Goal: Use online tool/utility: Utilize a website feature to perform a specific function

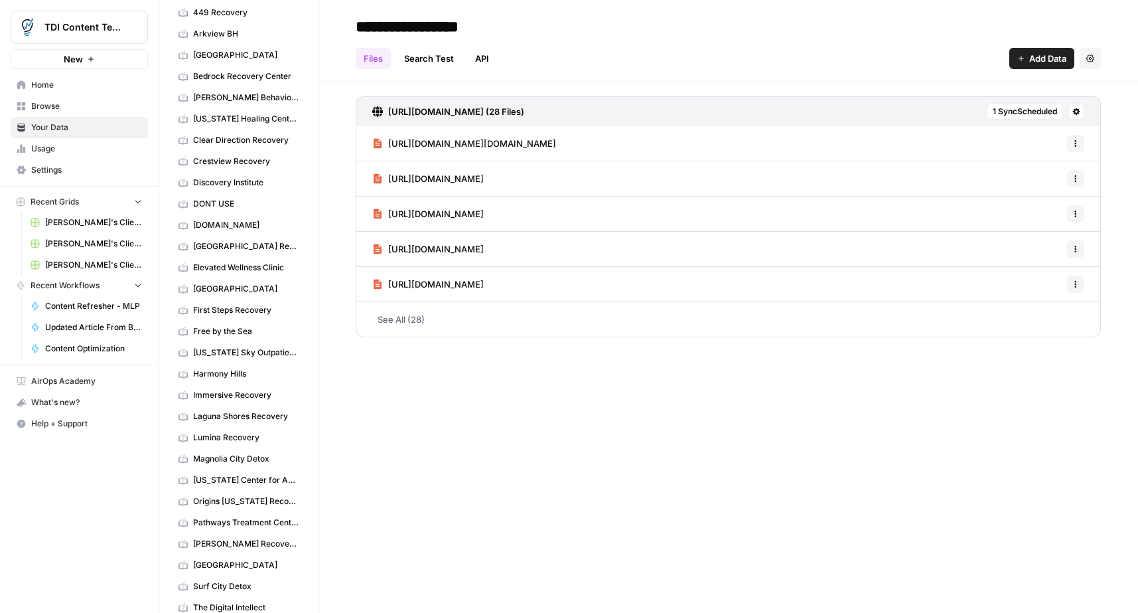
scroll to position [7, 0]
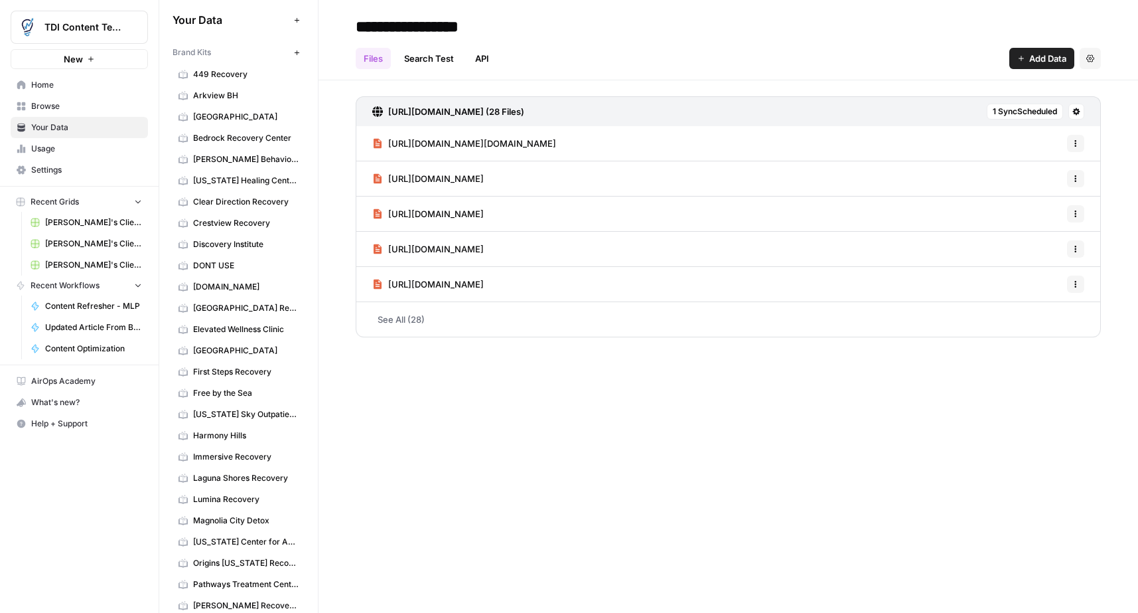
click at [291, 54] on button "New" at bounding box center [297, 52] width 16 height 16
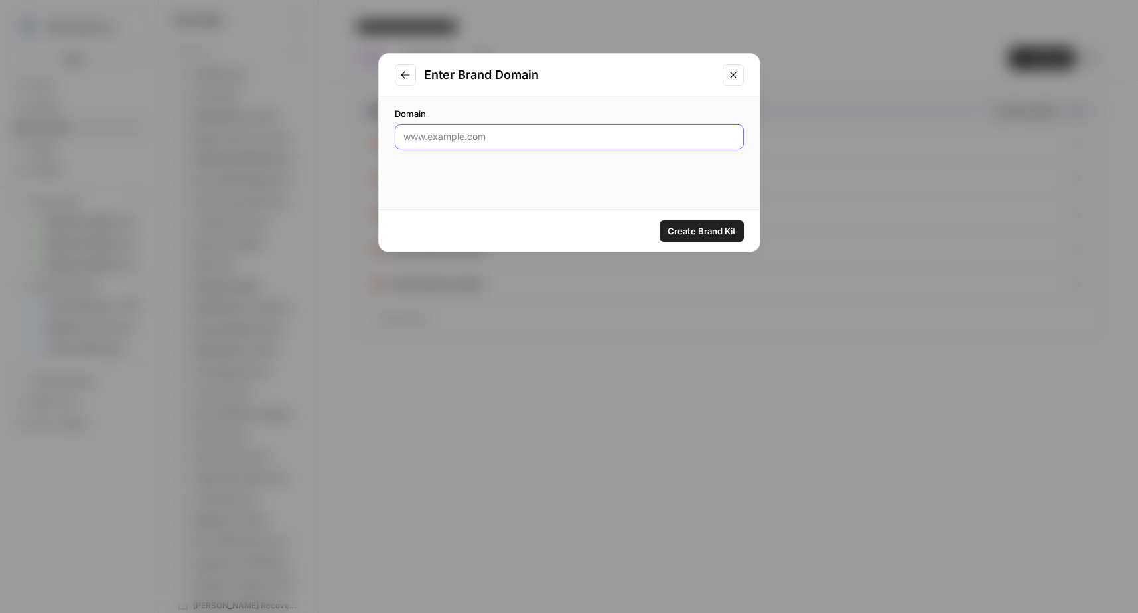
click at [558, 139] on input "Domain" at bounding box center [570, 136] width 332 height 13
paste input "[URL][DOMAIN_NAME]"
type input "[URL][DOMAIN_NAME]"
click at [685, 226] on span "Create Brand Kit" at bounding box center [702, 230] width 68 height 13
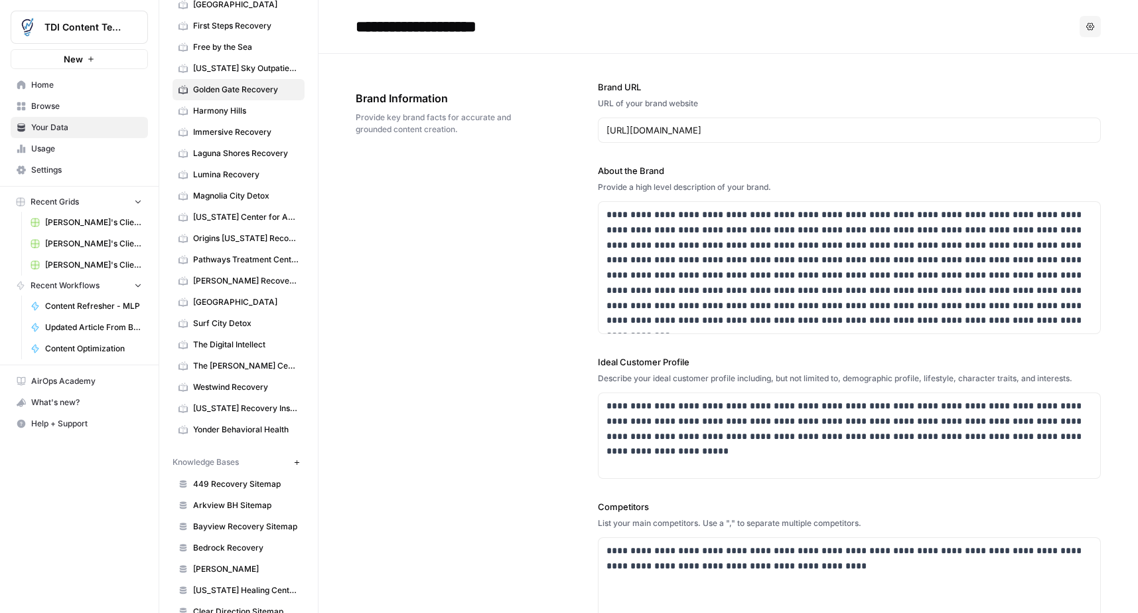
scroll to position [732, 0]
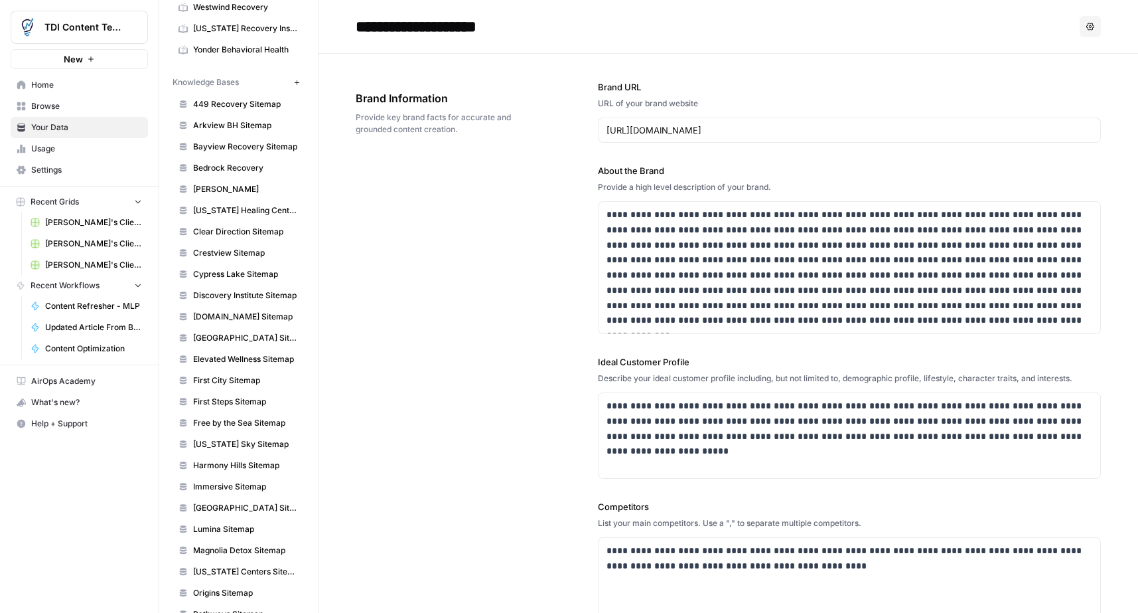
click at [294, 84] on icon "button" at bounding box center [296, 82] width 7 height 7
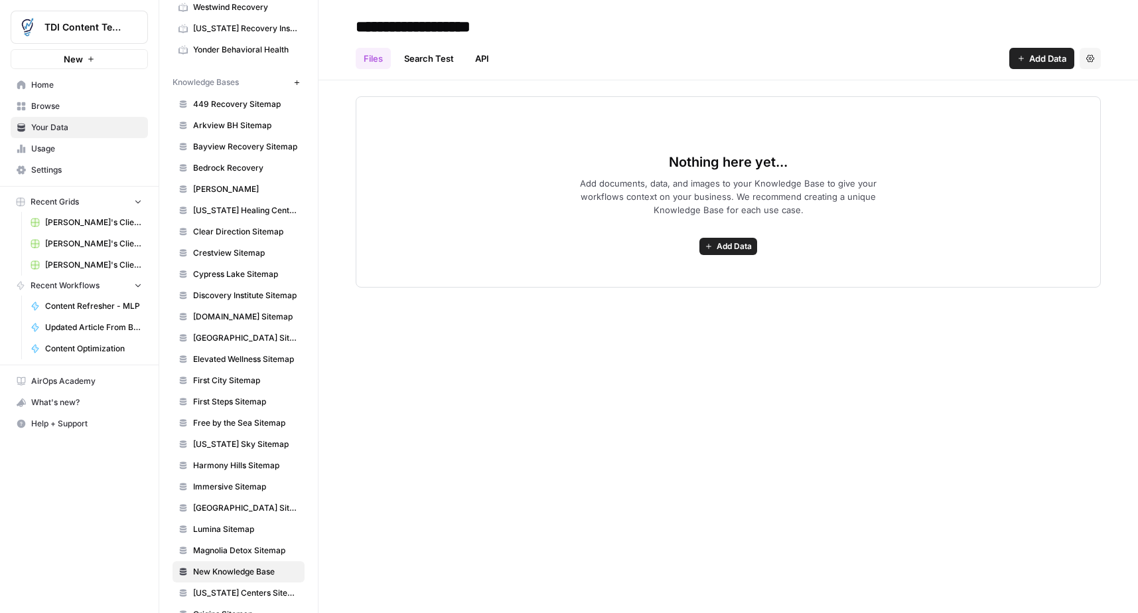
type input "**********"
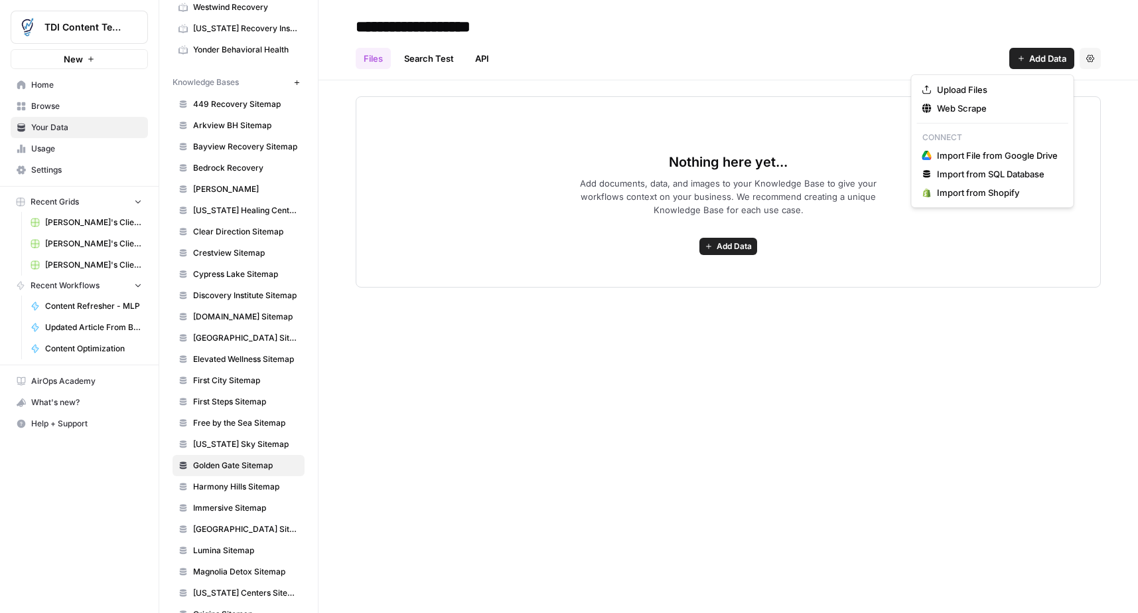
click at [1022, 63] on button "Add Data" at bounding box center [1042, 58] width 65 height 21
click at [989, 111] on span "Web Scrape" at bounding box center [997, 108] width 121 height 13
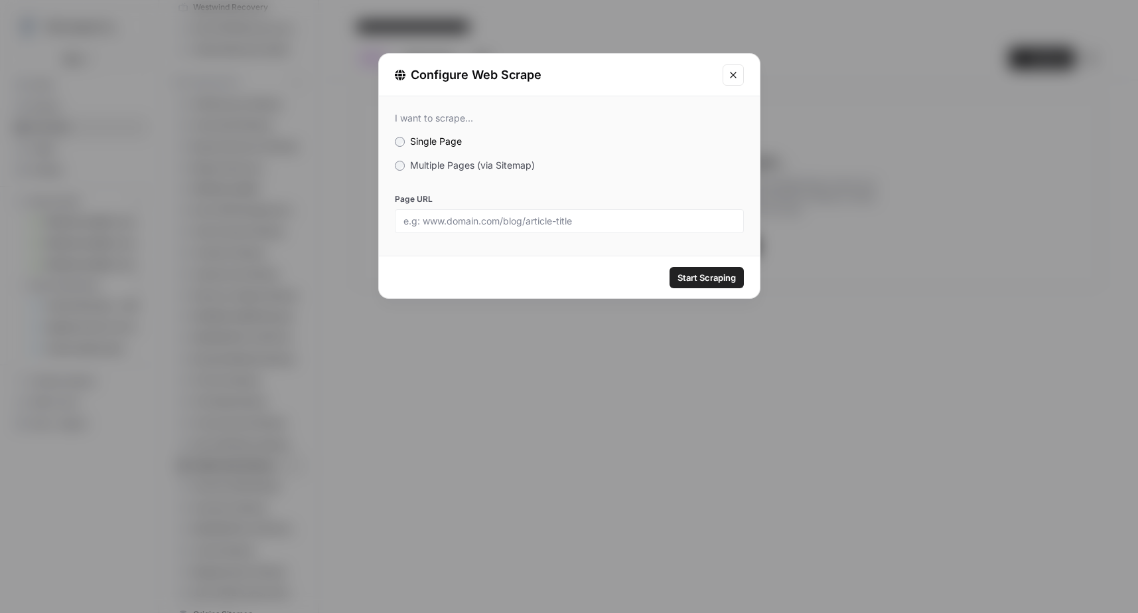
click at [445, 165] on span "Multiple Pages (via Sitemap)" at bounding box center [472, 164] width 125 height 11
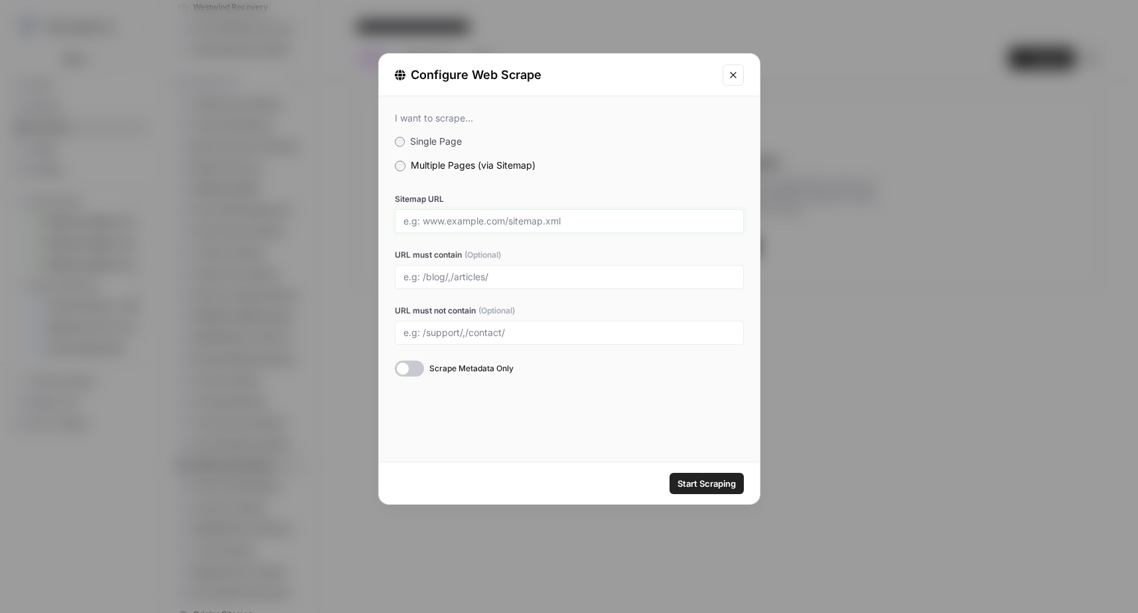
click at [457, 223] on input "Sitemap URL" at bounding box center [570, 221] width 332 height 12
paste input "[URL][DOMAIN_NAME]"
type input "[URL][DOMAIN_NAME]"
click at [704, 485] on span "Start Scraping" at bounding box center [707, 483] width 58 height 13
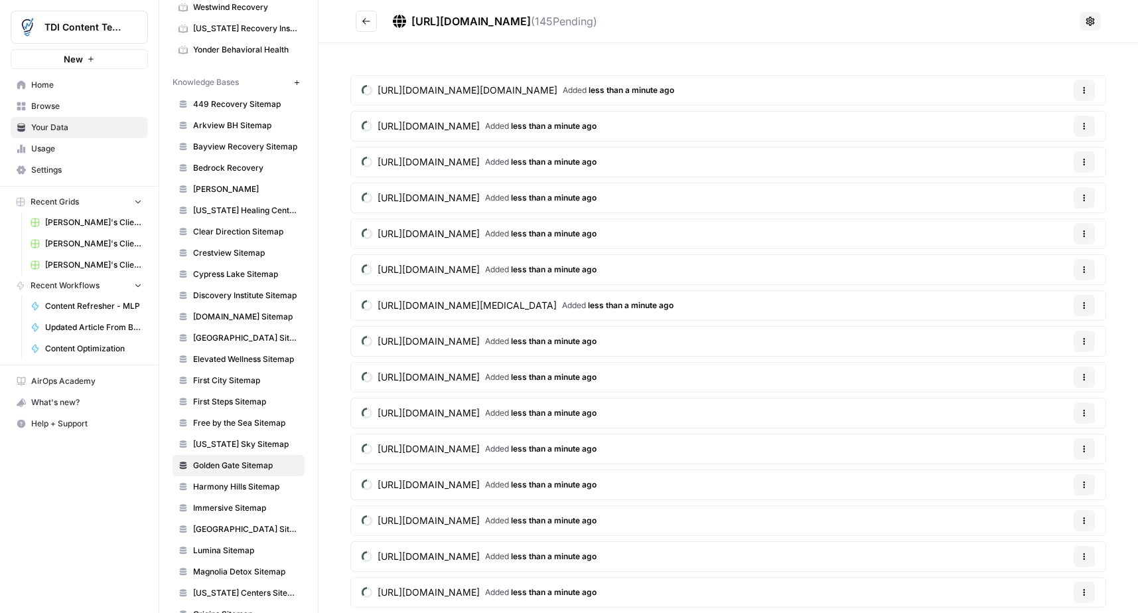
click at [364, 20] on icon "Go back" at bounding box center [366, 21] width 9 height 9
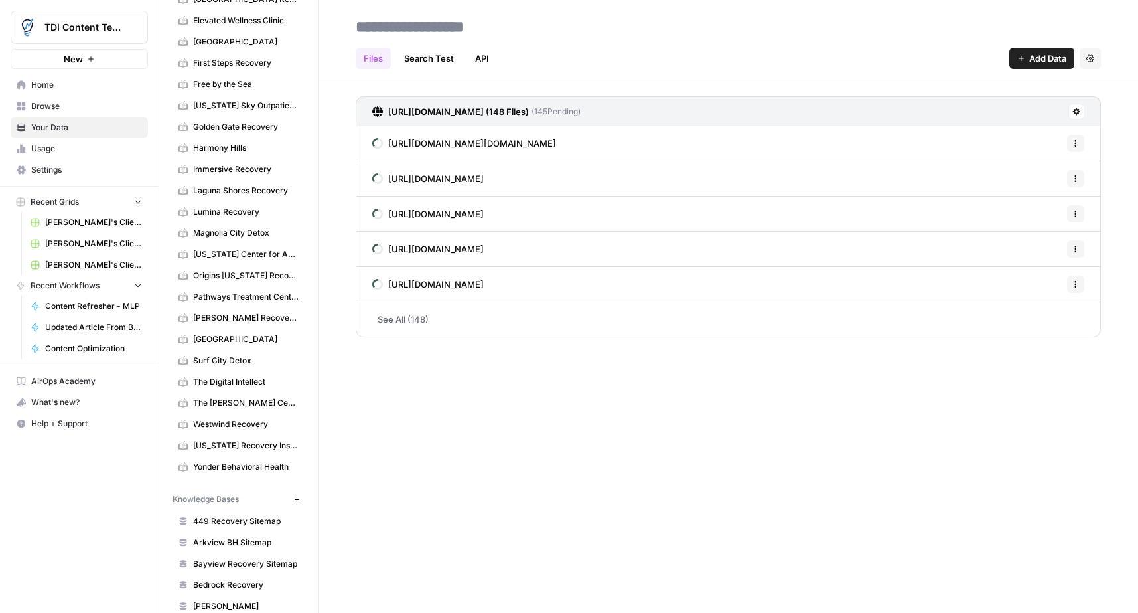
scroll to position [192, 0]
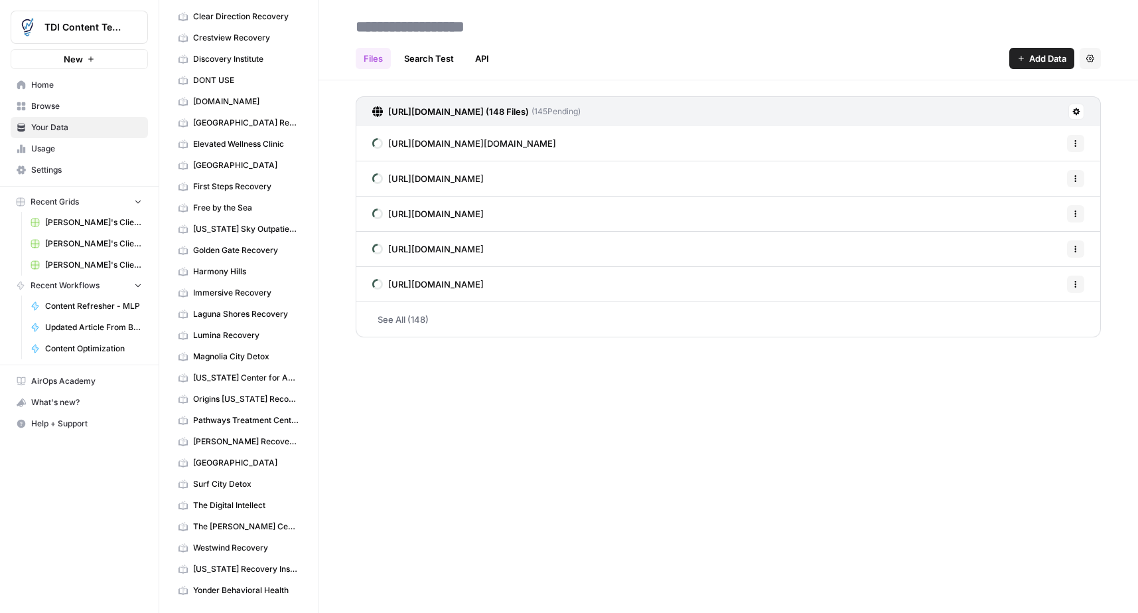
click at [234, 249] on span "Golden Gate Recovery" at bounding box center [246, 250] width 106 height 12
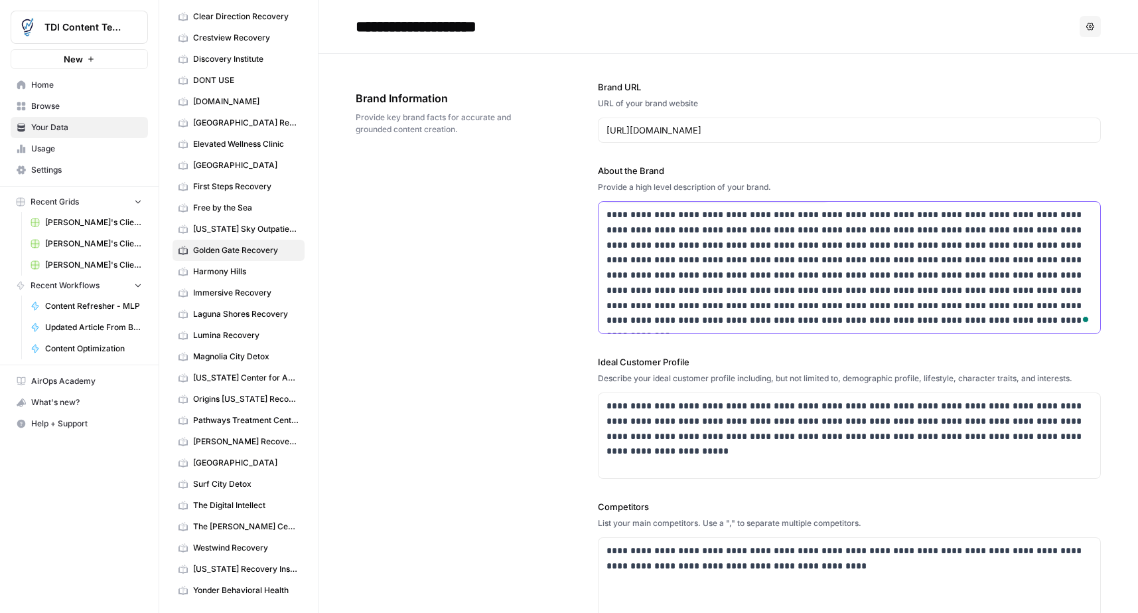
drag, startPoint x: 862, startPoint y: 321, endPoint x: 600, endPoint y: 212, distance: 283.0
click at [601, 212] on div "**********" at bounding box center [850, 267] width 502 height 131
drag, startPoint x: 777, startPoint y: 252, endPoint x: 784, endPoint y: 256, distance: 8.3
click at [777, 252] on p "**********" at bounding box center [850, 267] width 486 height 121
click at [768, 436] on p "**********" at bounding box center [850, 420] width 486 height 45
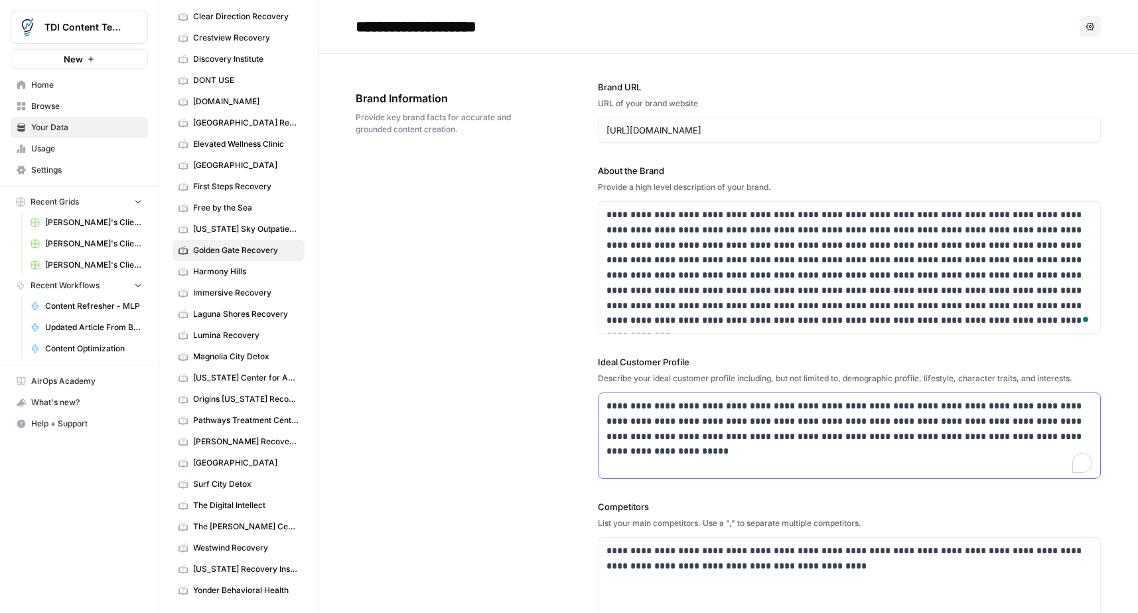
click at [768, 436] on p "**********" at bounding box center [850, 420] width 486 height 45
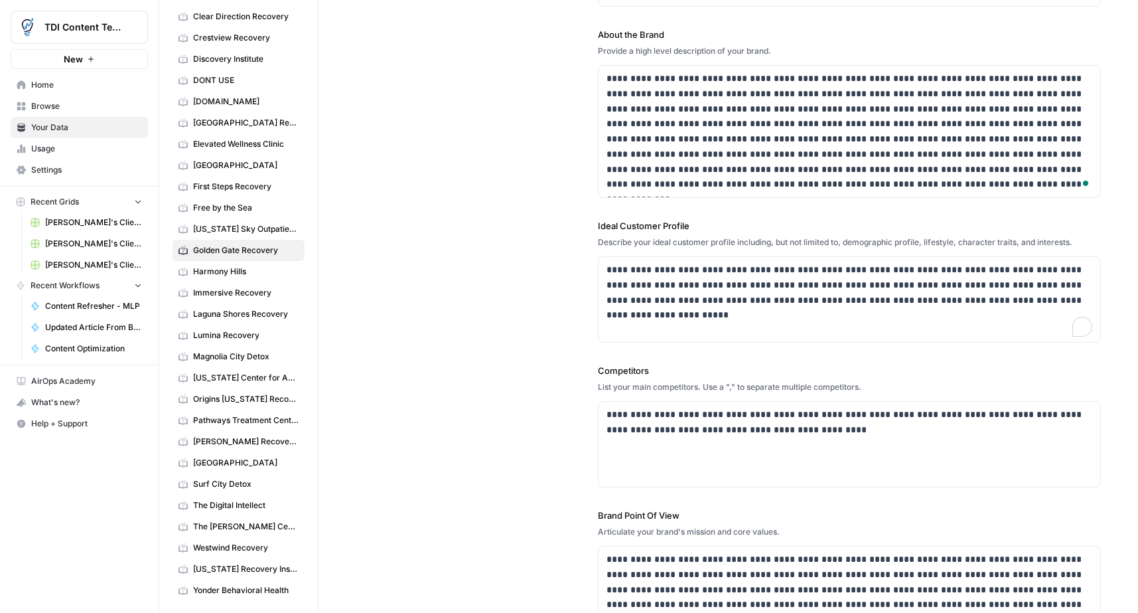
scroll to position [151, 0]
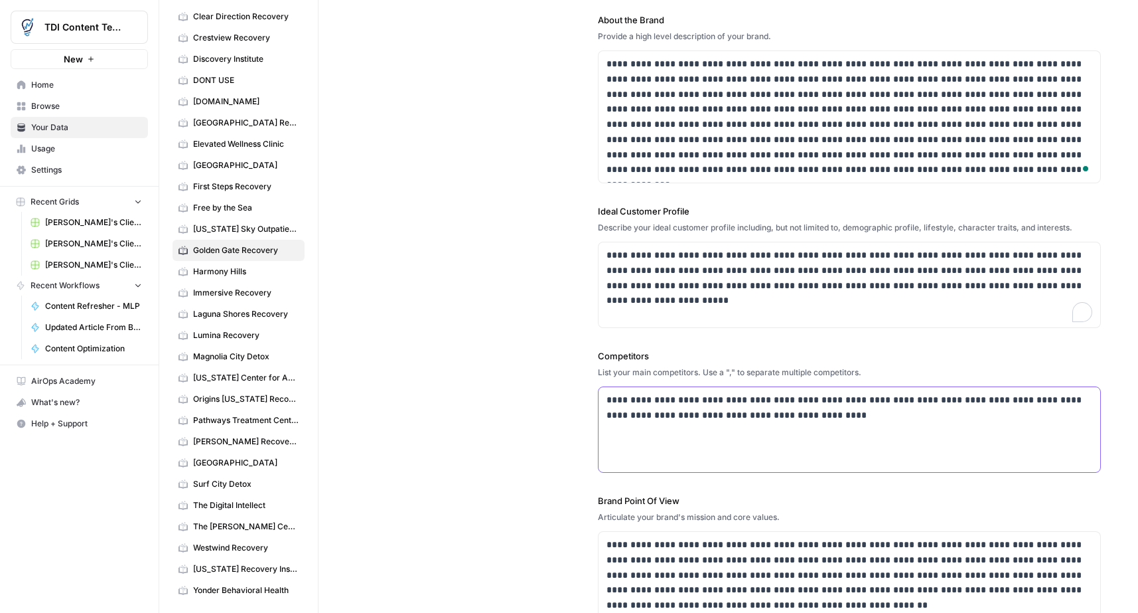
click at [773, 414] on p "**********" at bounding box center [850, 407] width 486 height 31
drag, startPoint x: 846, startPoint y: 419, endPoint x: 589, endPoint y: 401, distance: 258.2
click at [589, 401] on div "**********" at bounding box center [728, 274] width 745 height 743
copy p "**********"
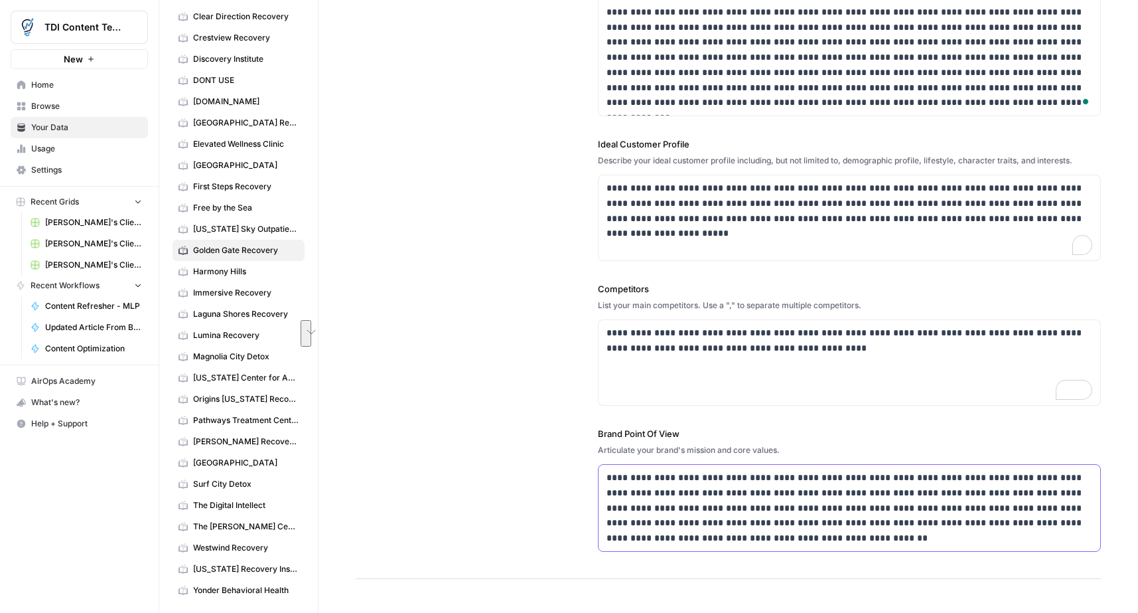
scroll to position [218, 0]
click at [764, 509] on p "**********" at bounding box center [850, 507] width 486 height 76
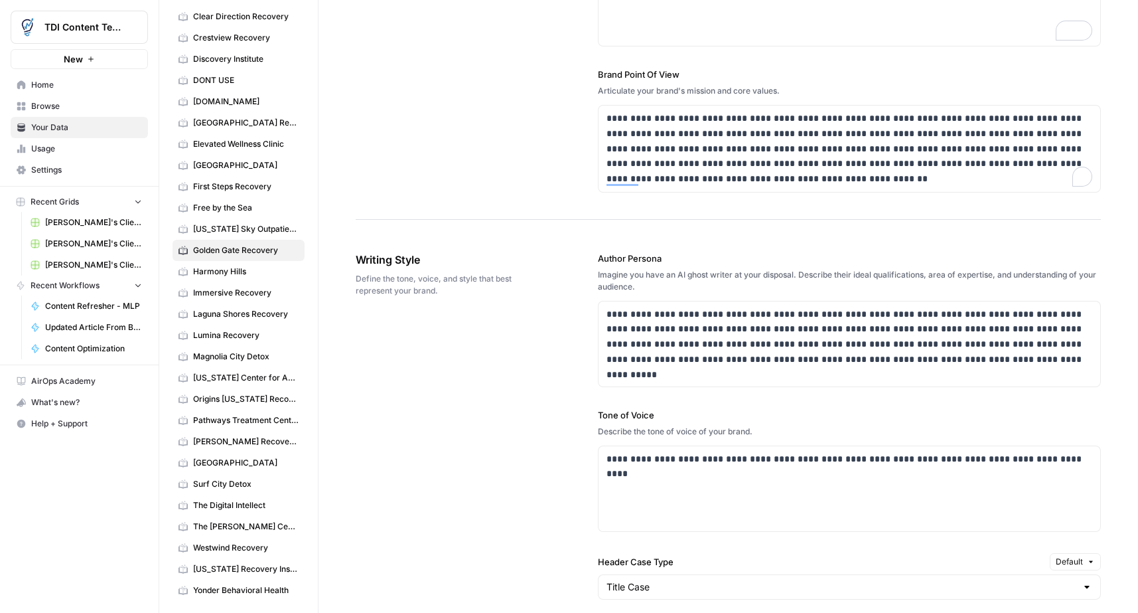
scroll to position [582, 0]
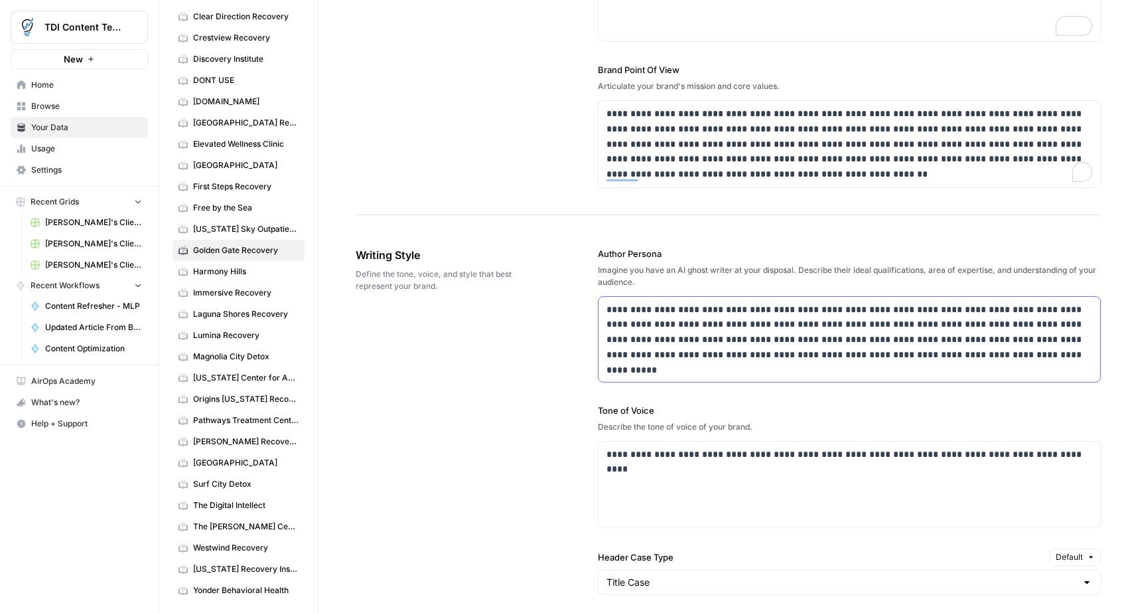
click at [714, 323] on p "**********" at bounding box center [850, 332] width 486 height 60
click at [665, 455] on p "**********" at bounding box center [850, 454] width 486 height 15
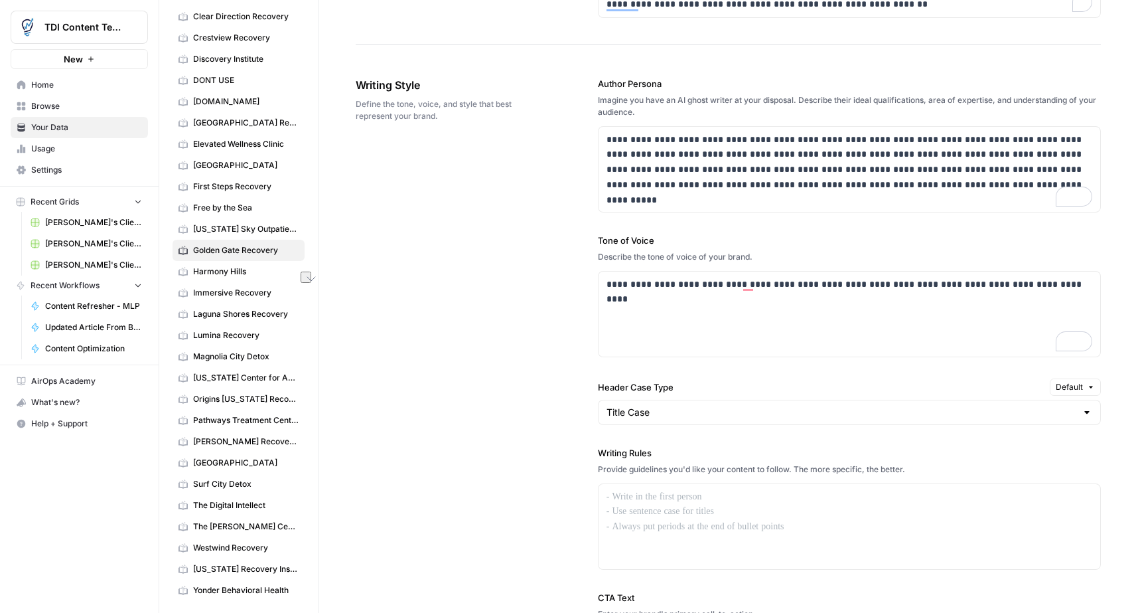
scroll to position [0, 0]
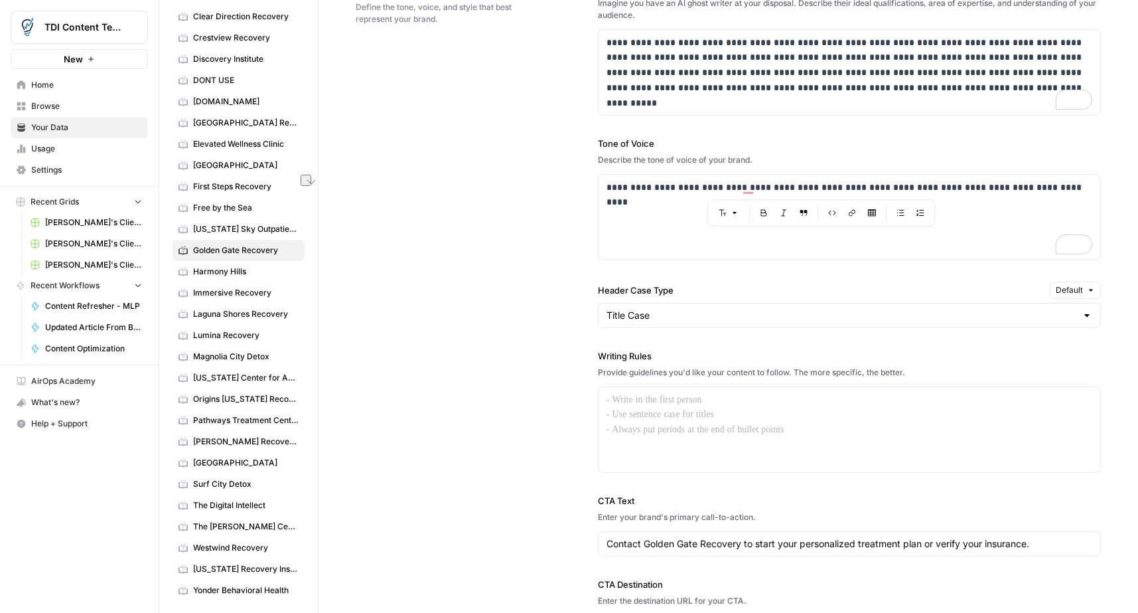
click at [226, 273] on span "Harmony Hills" at bounding box center [246, 272] width 106 height 12
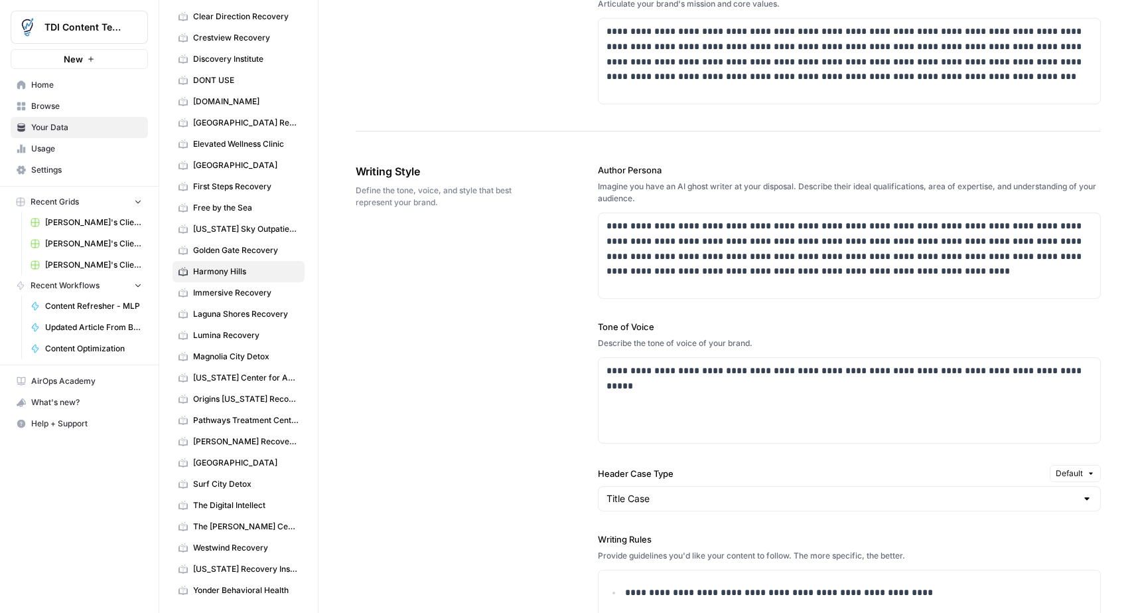
click at [233, 231] on span "[US_STATE] Sky Outpatient Detox" at bounding box center [246, 229] width 106 height 12
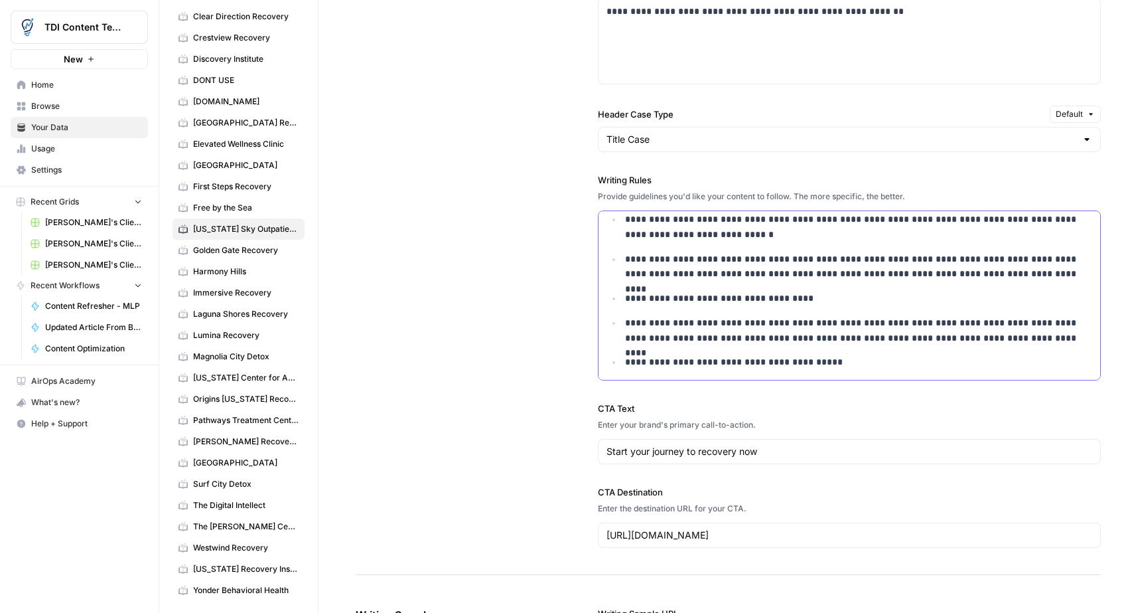
click at [745, 359] on p "**********" at bounding box center [858, 361] width 467 height 15
click at [242, 245] on span "Golden Gate Recovery" at bounding box center [246, 250] width 106 height 12
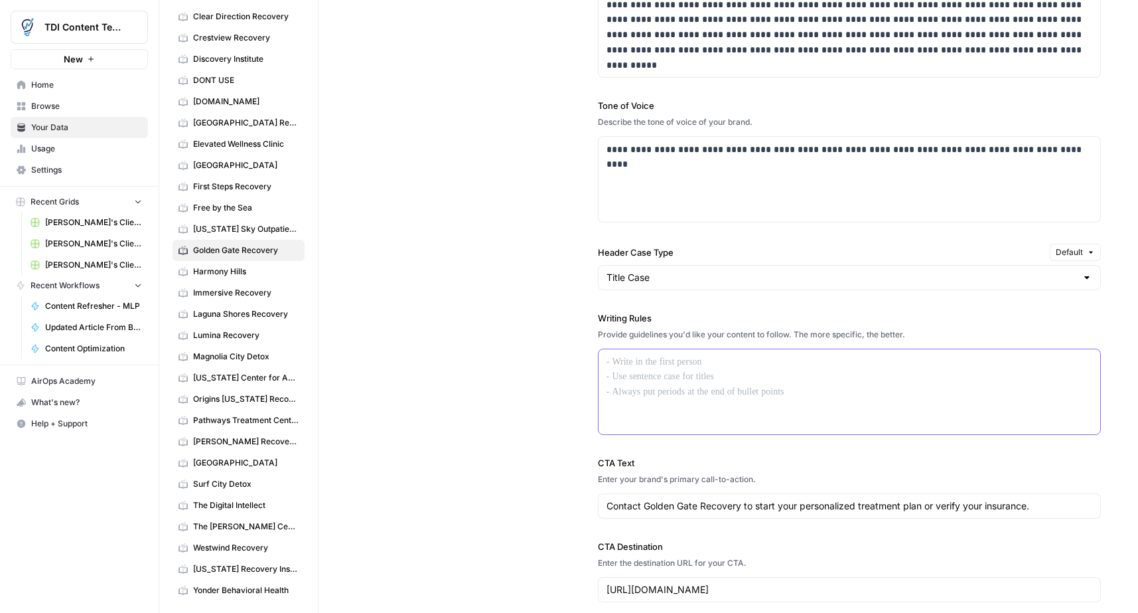
click at [684, 388] on div at bounding box center [850, 391] width 502 height 85
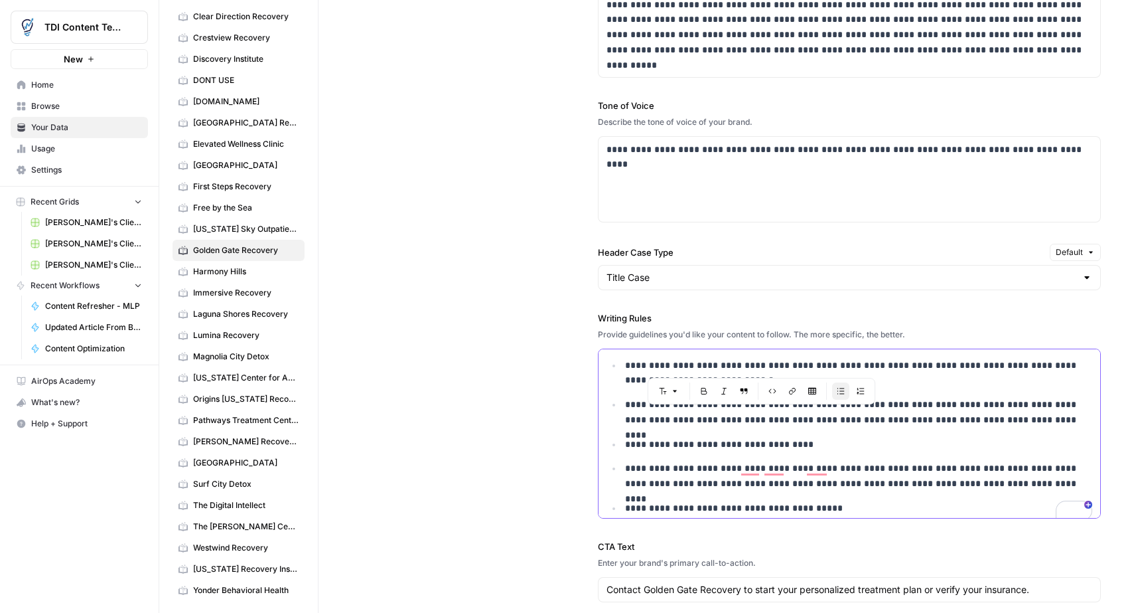
drag, startPoint x: 787, startPoint y: 366, endPoint x: 738, endPoint y: 366, distance: 49.1
click at [738, 366] on p "**********" at bounding box center [858, 373] width 467 height 31
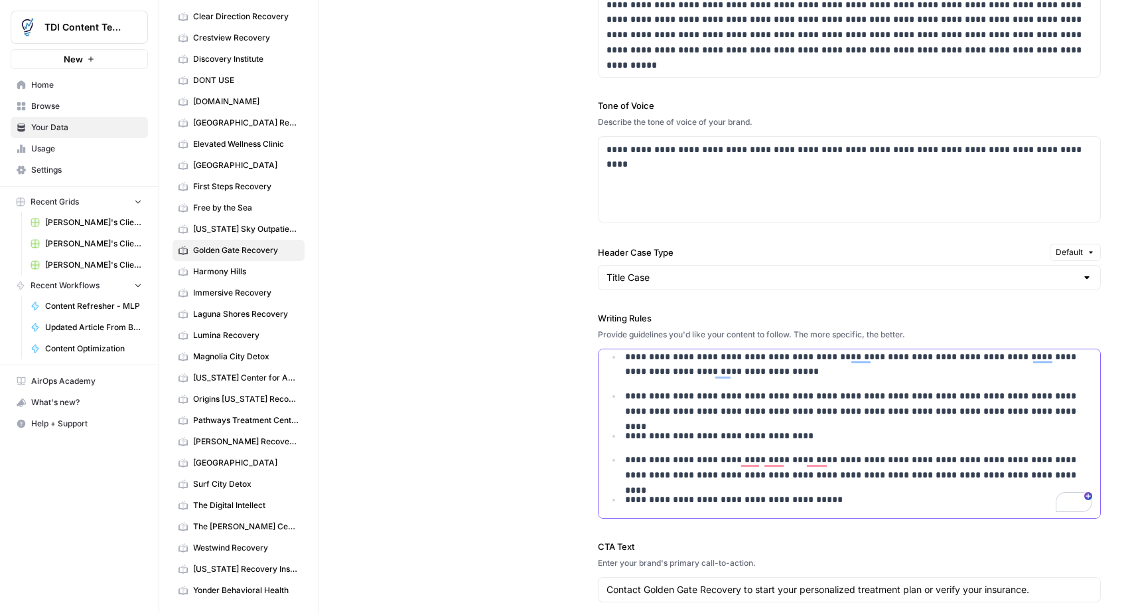
click at [783, 437] on p "**********" at bounding box center [858, 435] width 467 height 15
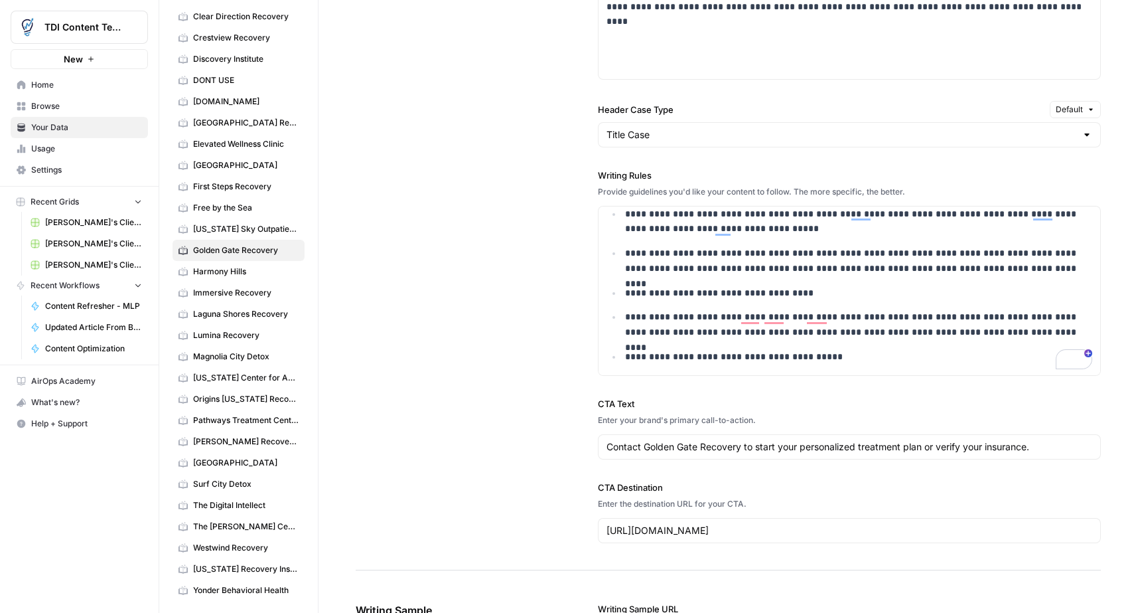
scroll to position [1040, 0]
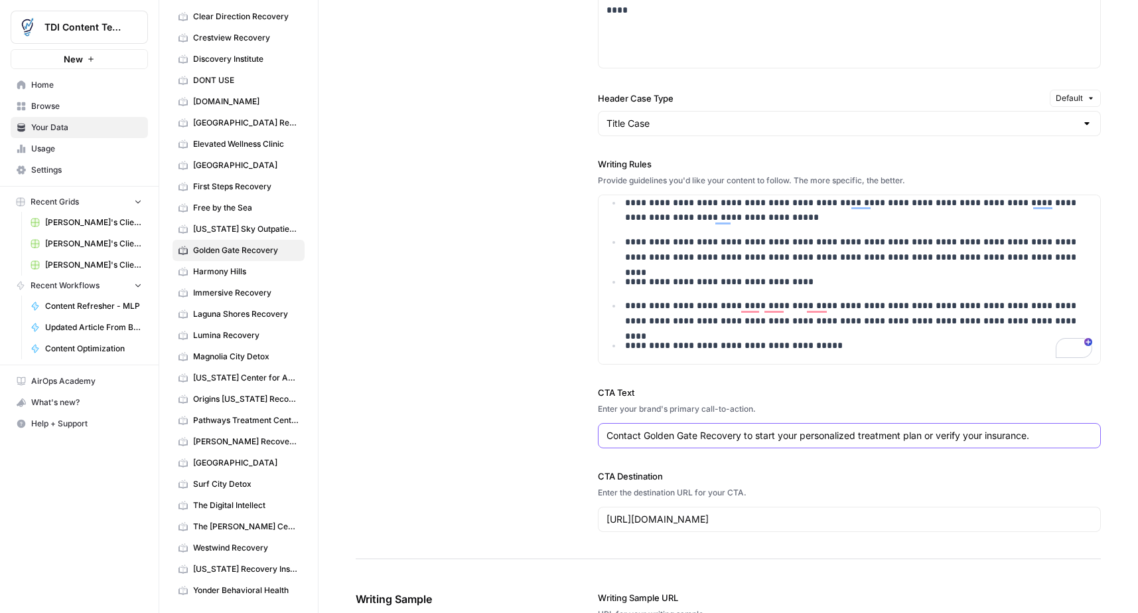
click at [731, 433] on input "Contact Golden Gate Recovery to start your personalized treatment plan or verif…" at bounding box center [850, 435] width 486 height 13
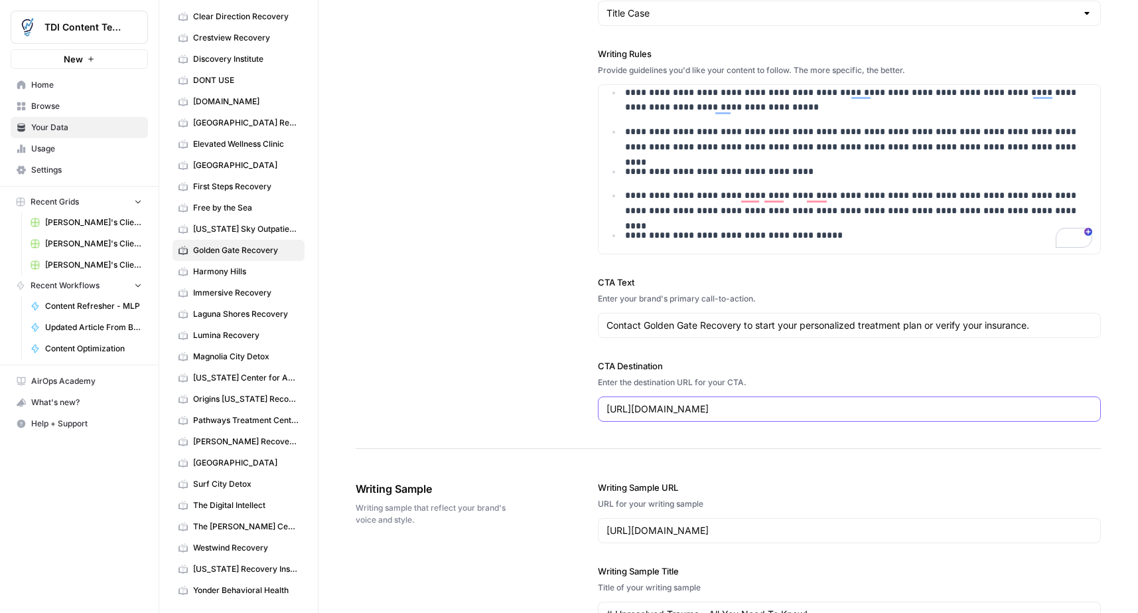
click at [826, 414] on input "[URL][DOMAIN_NAME]" at bounding box center [850, 408] width 486 height 13
click at [826, 414] on input "[URL][DOMAIN_NAME]" at bounding box center [850, 407] width 486 height 13
click at [825, 414] on input "[URL][DOMAIN_NAME]" at bounding box center [850, 407] width 486 height 13
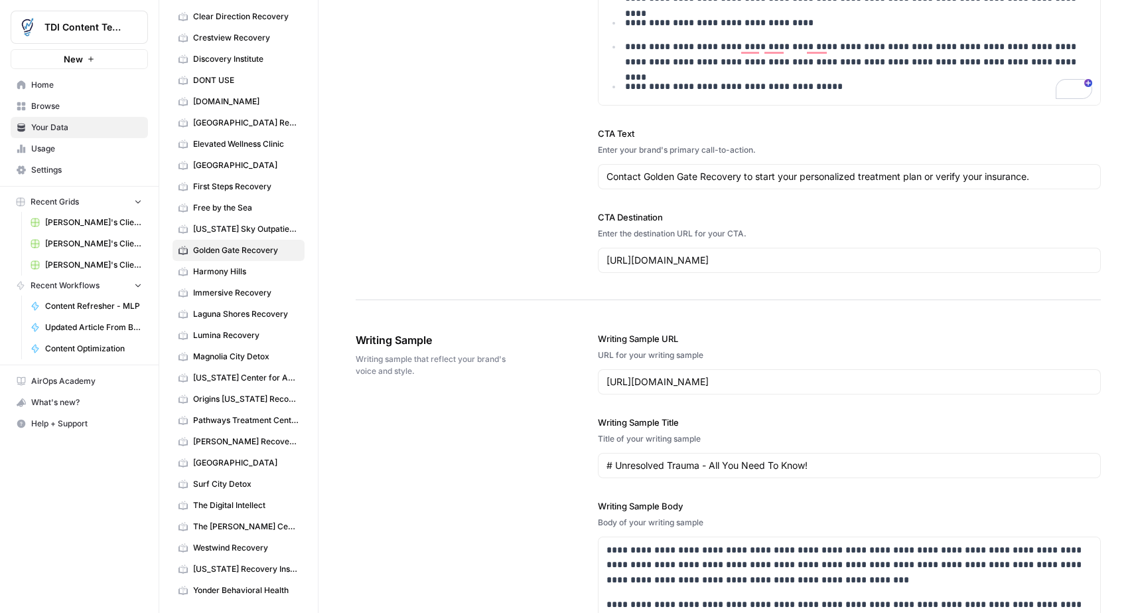
scroll to position [1301, 0]
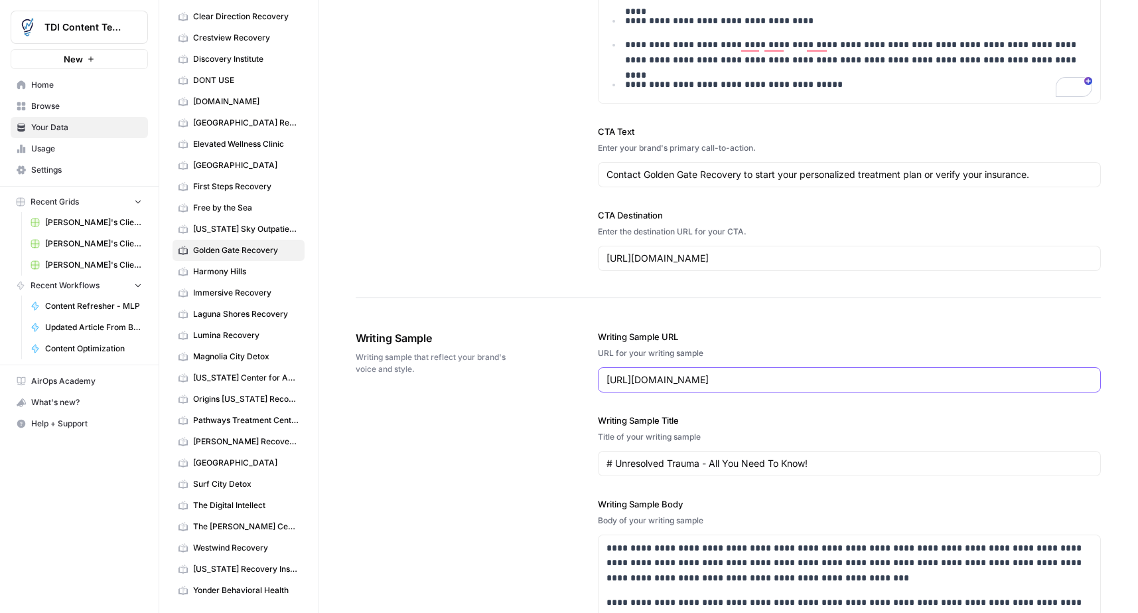
click at [922, 383] on input "[URL][DOMAIN_NAME]" at bounding box center [850, 379] width 486 height 13
click at [840, 467] on input "# Unresolved Trauma - All You Need To Know!" at bounding box center [850, 463] width 486 height 13
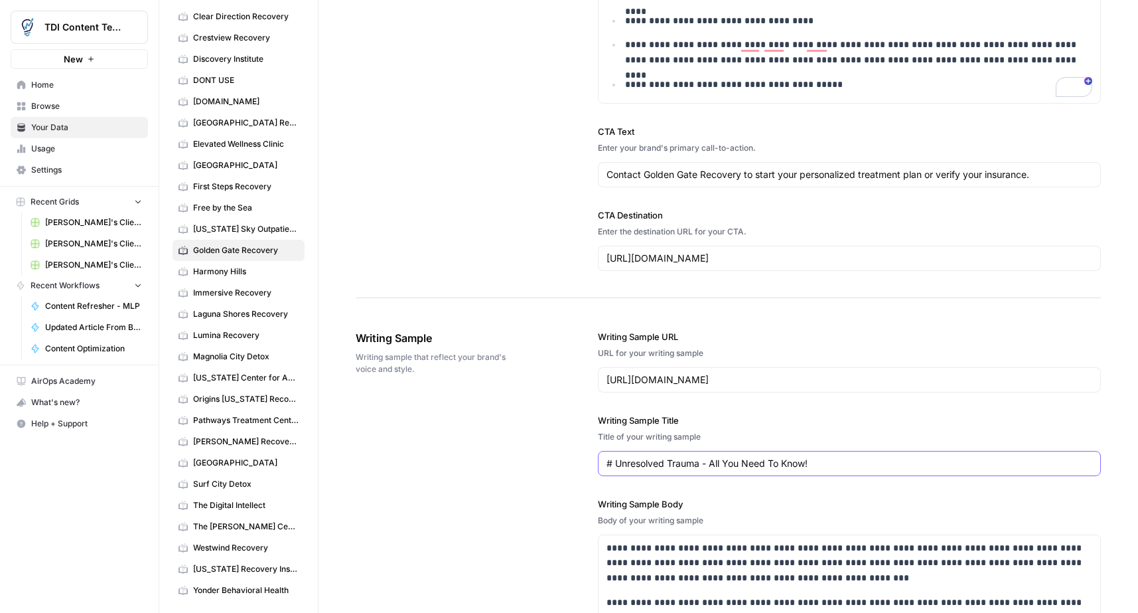
click at [840, 467] on input "# Unresolved Trauma - All You Need To Know!" at bounding box center [850, 463] width 486 height 13
click at [839, 467] on input "# Unresolved Trauma - All You Need To Know!" at bounding box center [850, 463] width 486 height 13
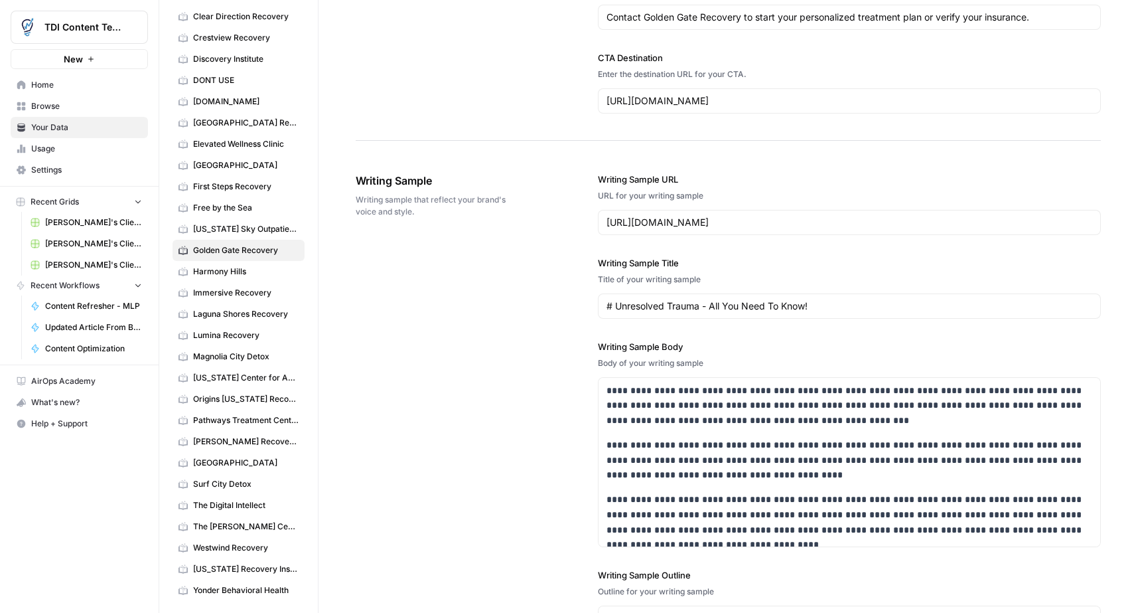
scroll to position [1472, 0]
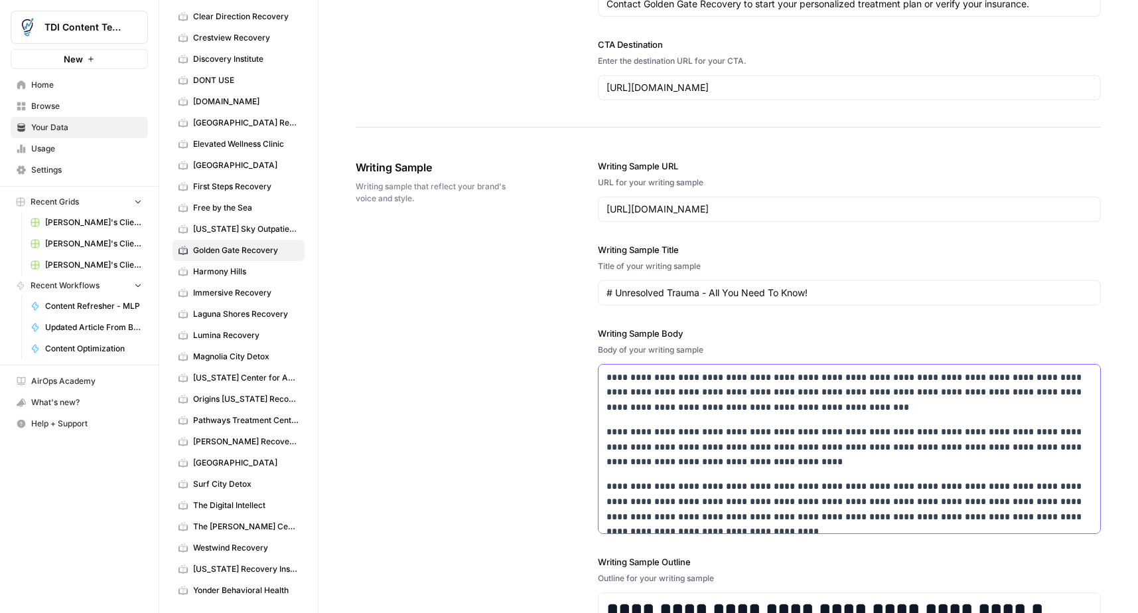
click at [739, 480] on p "**********" at bounding box center [850, 509] width 486 height 60
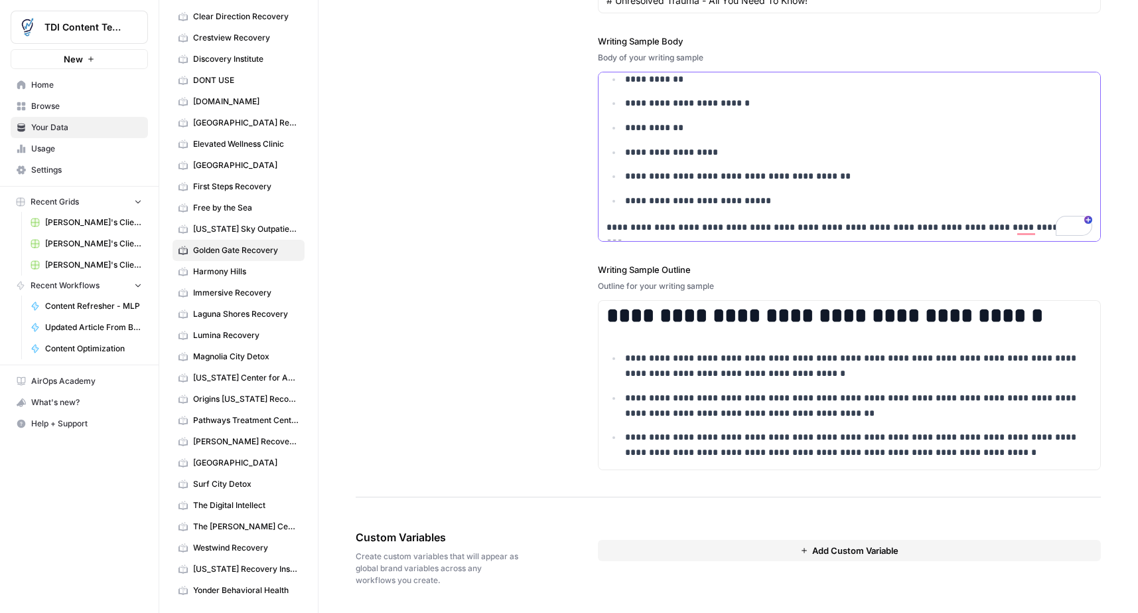
scroll to position [1720, 0]
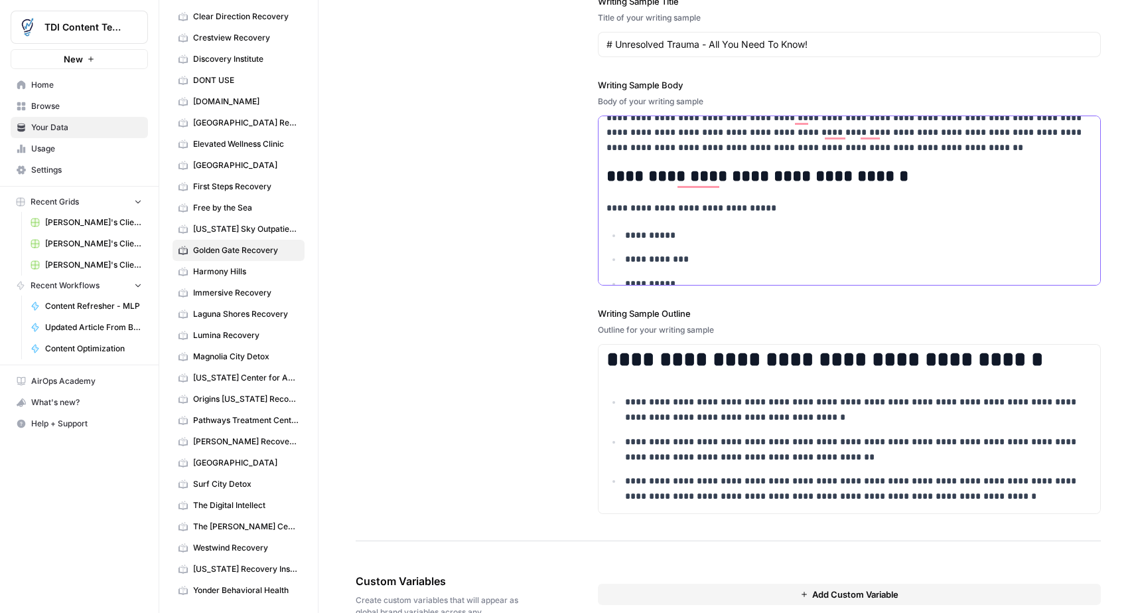
scroll to position [704, 0]
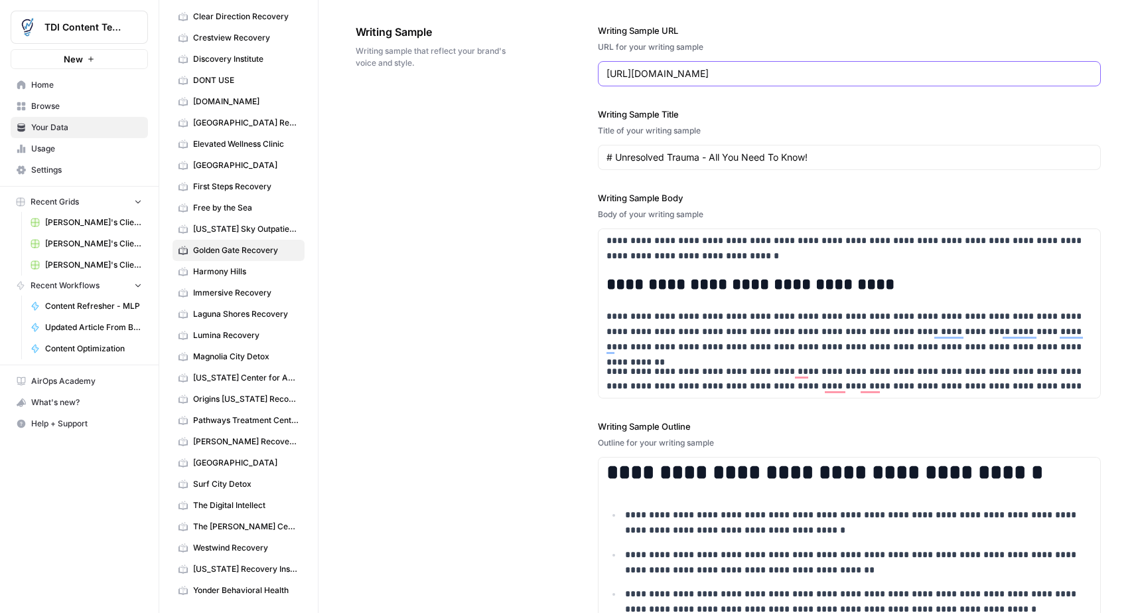
click at [901, 76] on input "[URL][DOMAIN_NAME]" at bounding box center [850, 73] width 486 height 13
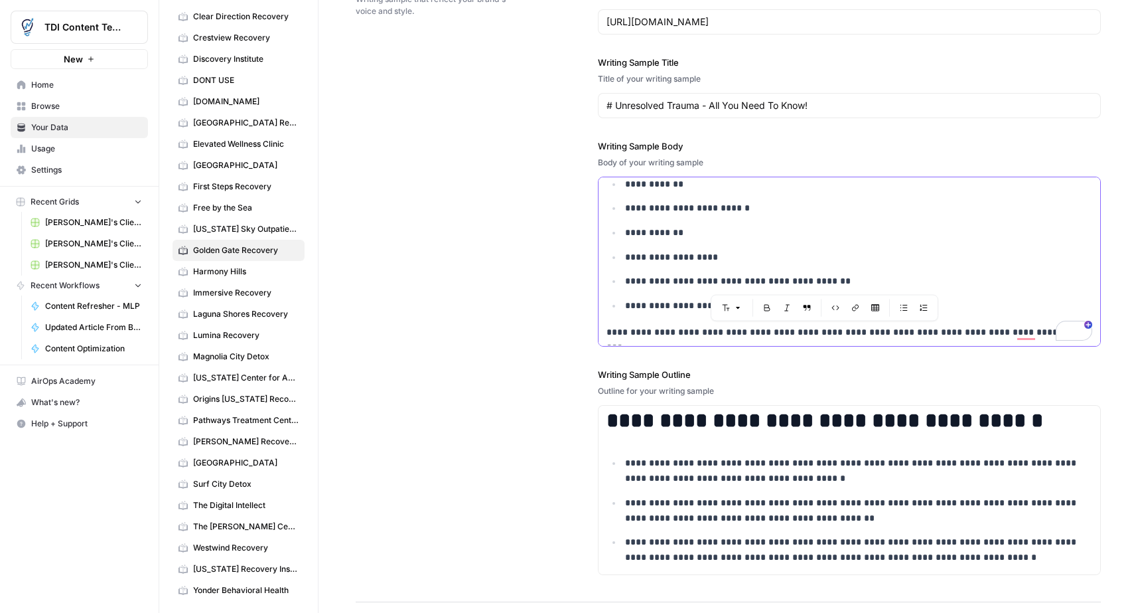
drag, startPoint x: 639, startPoint y: 337, endPoint x: 1102, endPoint y: 358, distance: 463.2
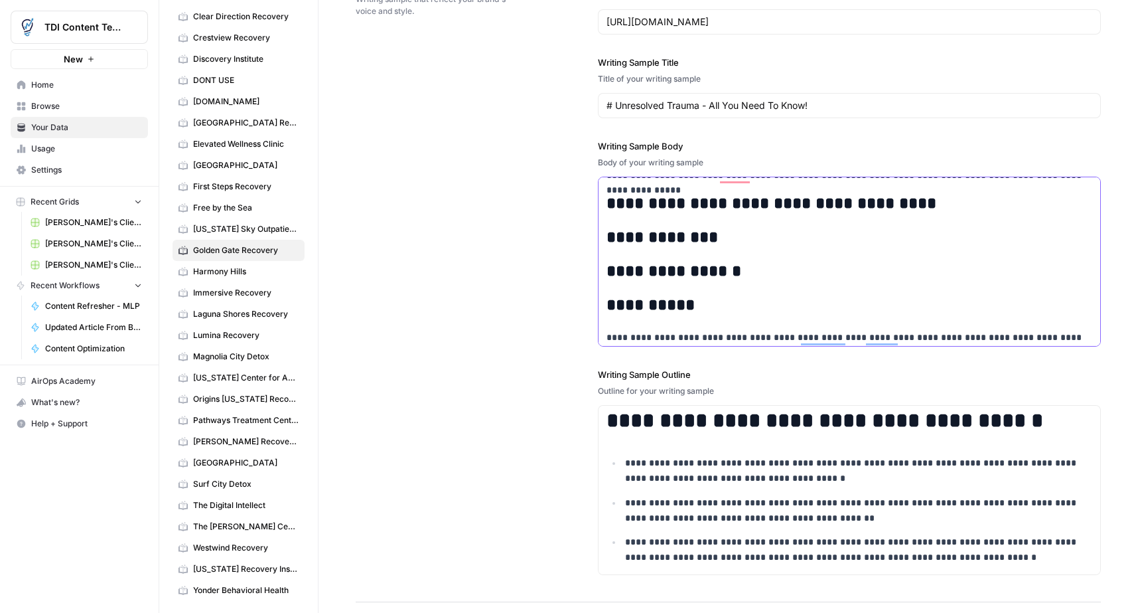
click at [717, 309] on h2 "**********" at bounding box center [850, 305] width 486 height 19
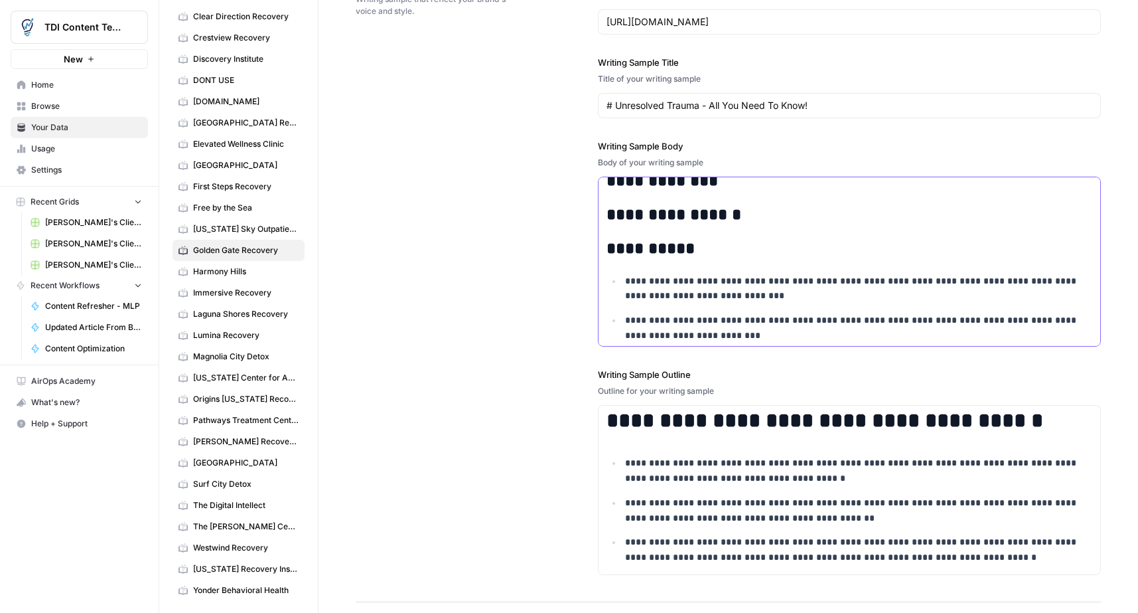
click at [759, 216] on h2 "**********" at bounding box center [850, 215] width 486 height 19
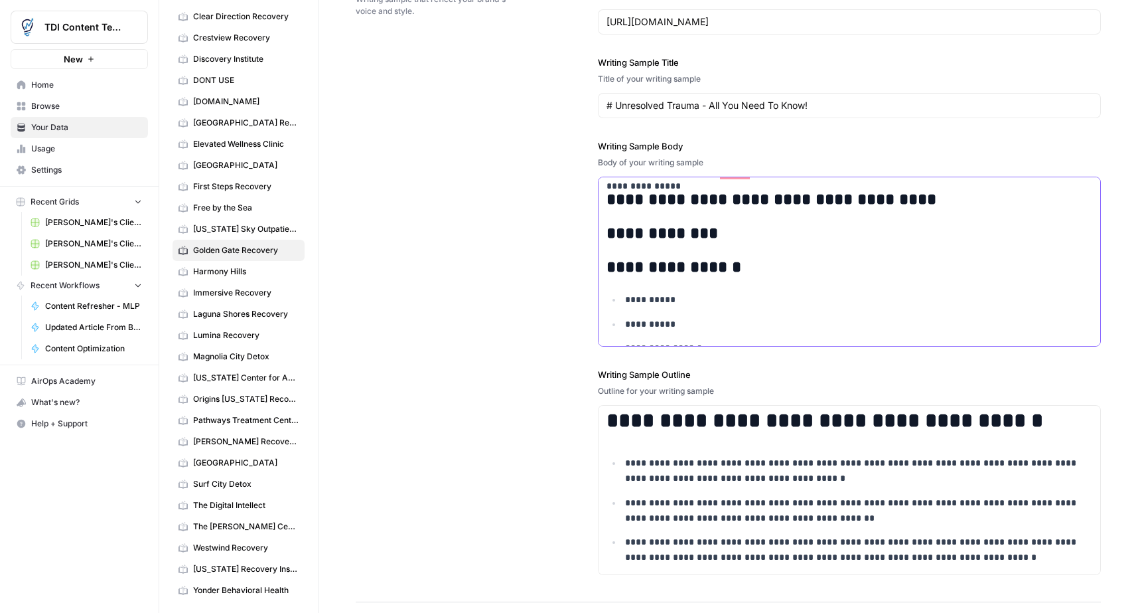
click at [716, 235] on strong "**********" at bounding box center [663, 233] width 112 height 16
click at [729, 238] on h2 "**********" at bounding box center [850, 233] width 486 height 19
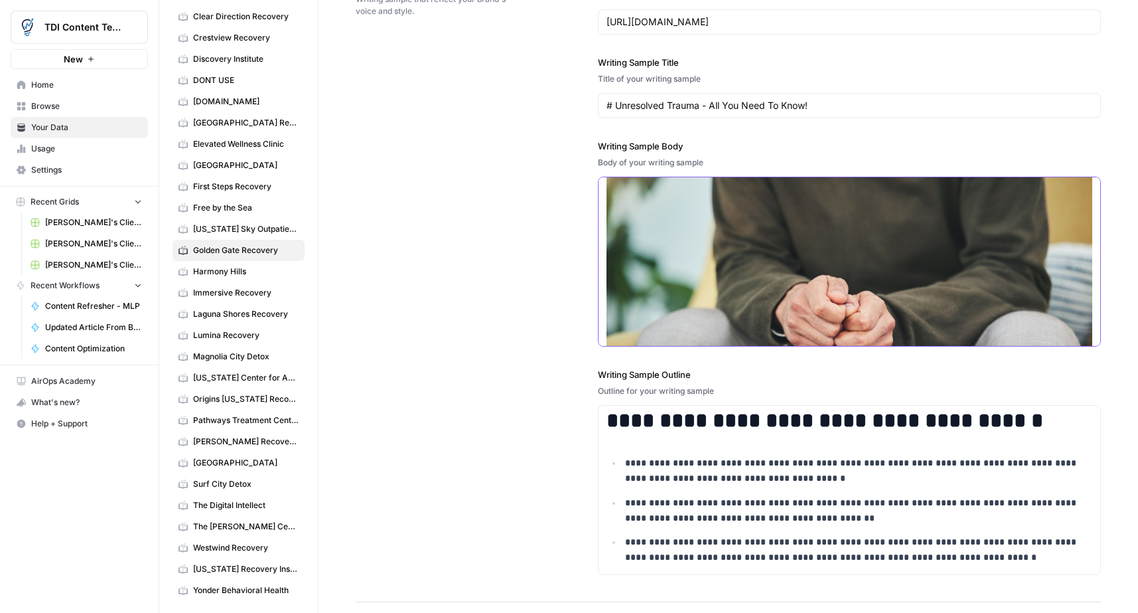
click at [909, 290] on img "To enrich screen reader interactions, please activate Accessibility in Grammarl…" at bounding box center [850, 283] width 486 height 324
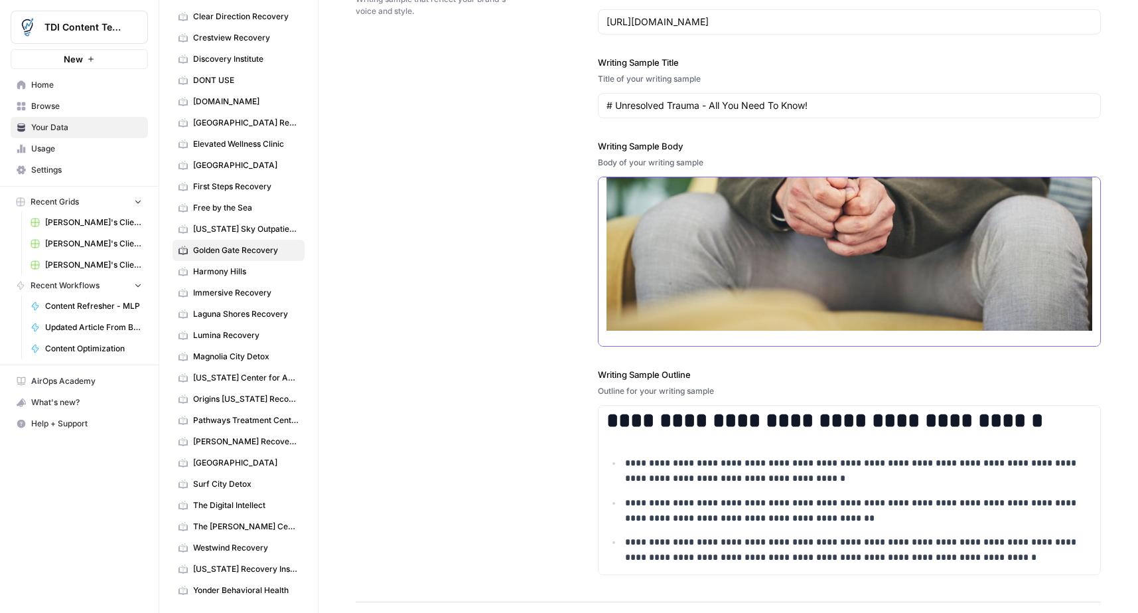
click at [851, 263] on img "To enrich screen reader interactions, please activate Accessibility in Grammarl…" at bounding box center [850, 168] width 486 height 324
click at [868, 264] on img "To enrich screen reader interactions, please activate Accessibility in Grammarl…" at bounding box center [850, 168] width 486 height 324
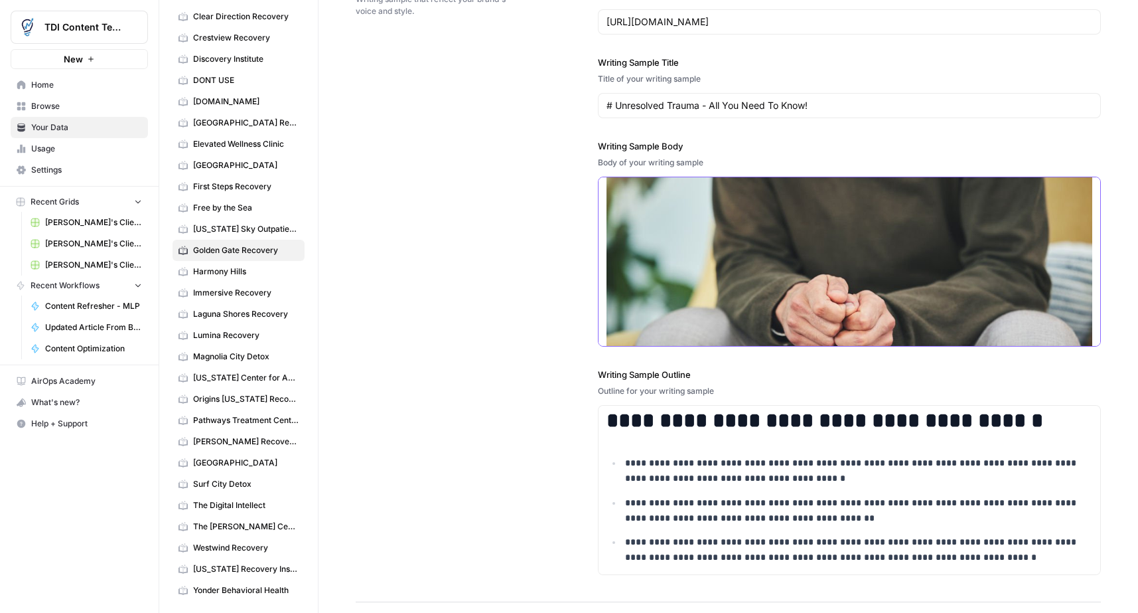
click at [870, 271] on img "To enrich screen reader interactions, please activate Accessibility in Grammarl…" at bounding box center [850, 283] width 486 height 324
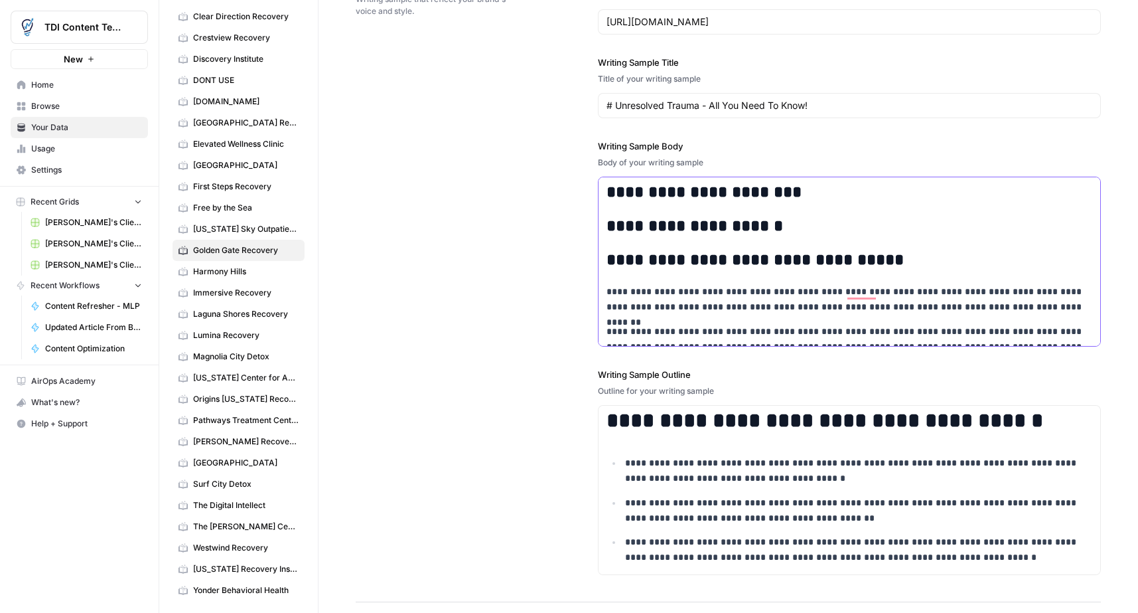
drag, startPoint x: 777, startPoint y: 232, endPoint x: 783, endPoint y: 234, distance: 7.1
click at [776, 232] on h2 "**********" at bounding box center [850, 226] width 486 height 19
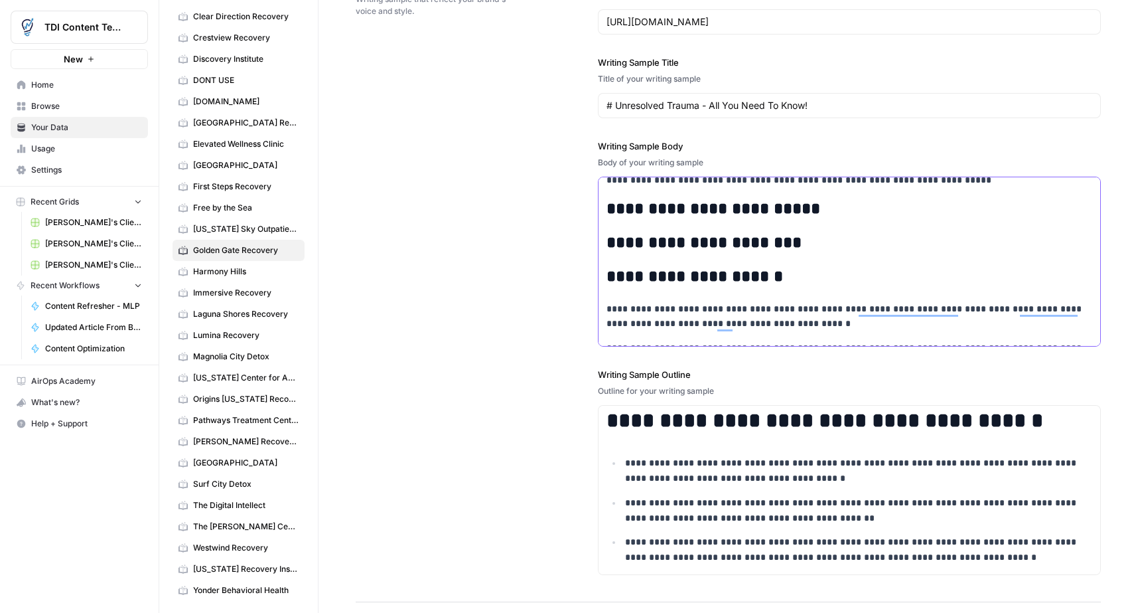
click at [813, 242] on h2 "**********" at bounding box center [850, 243] width 486 height 19
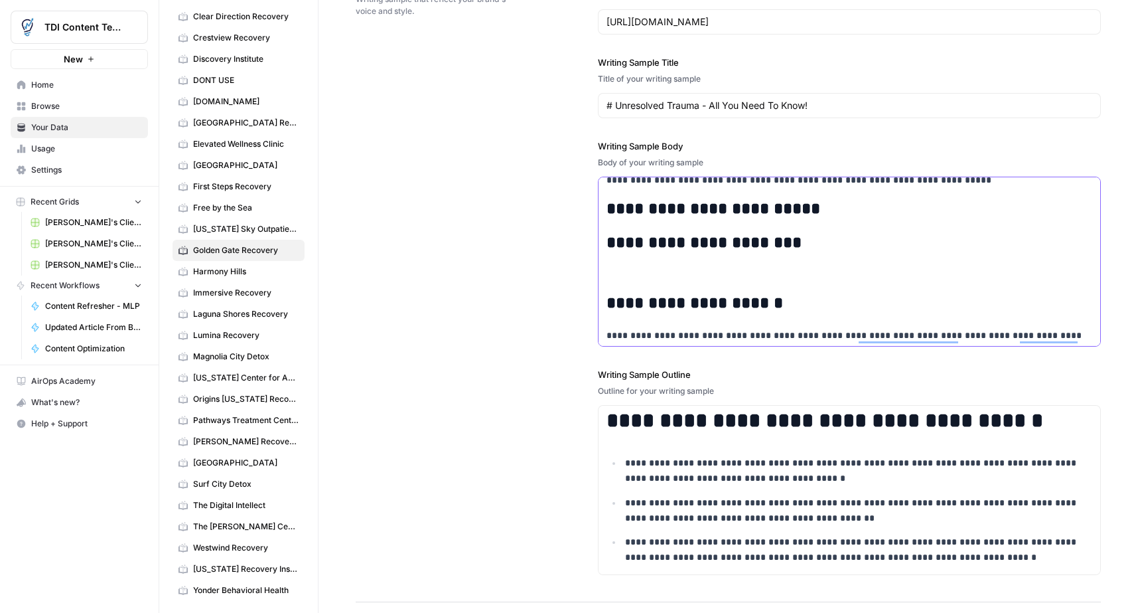
click at [704, 256] on div "**********" at bounding box center [850, 111] width 502 height 2280
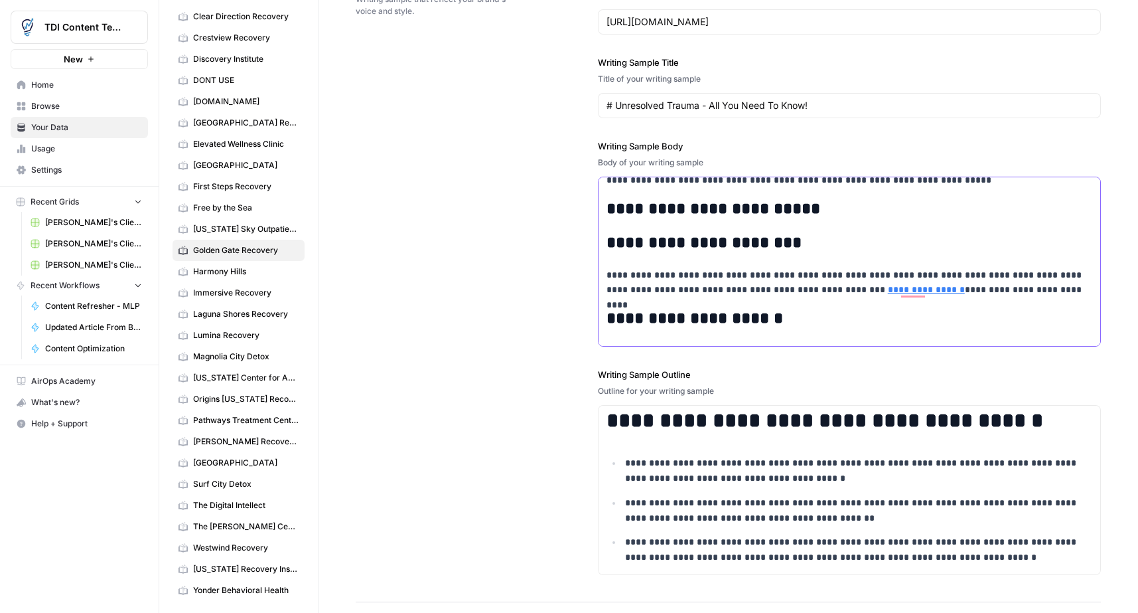
click at [819, 216] on h2 "**********" at bounding box center [850, 209] width 486 height 19
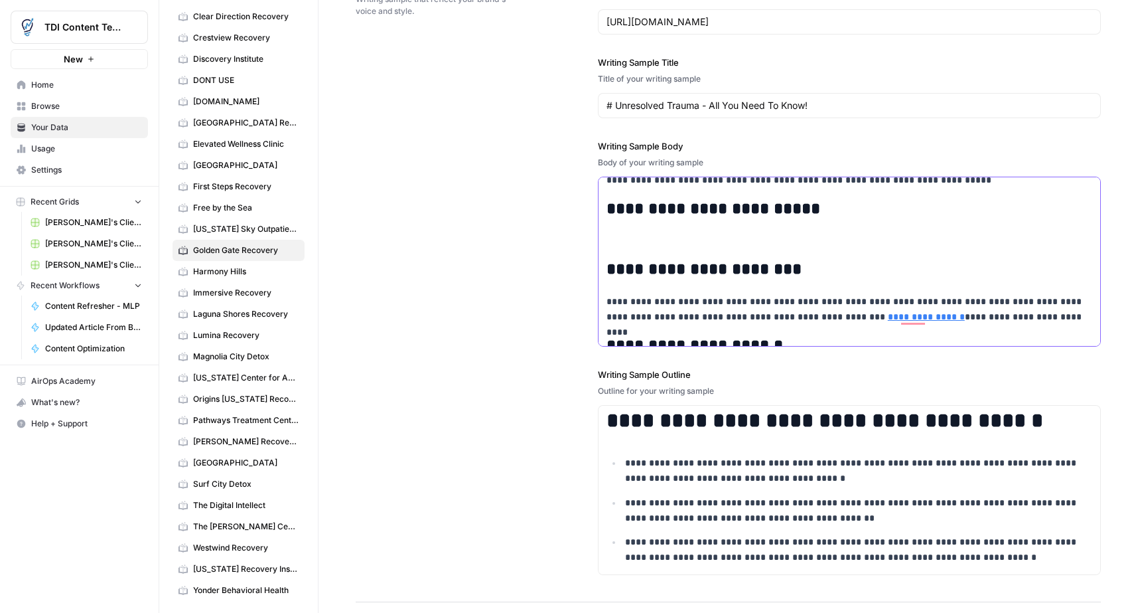
click at [654, 231] on div "**********" at bounding box center [850, 132] width 502 height 2323
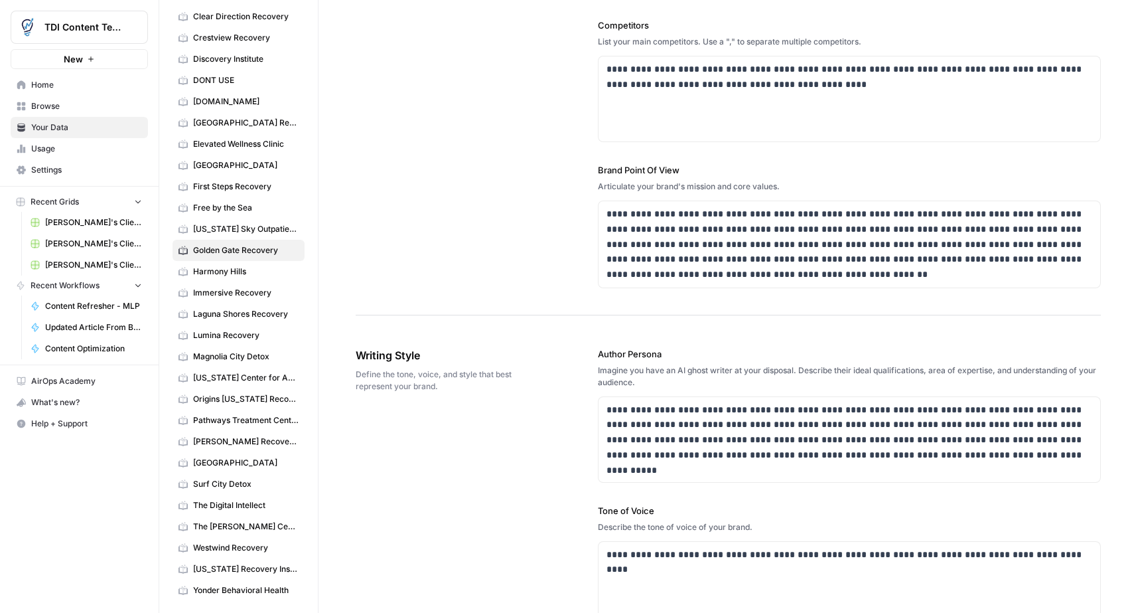
scroll to position [391, 0]
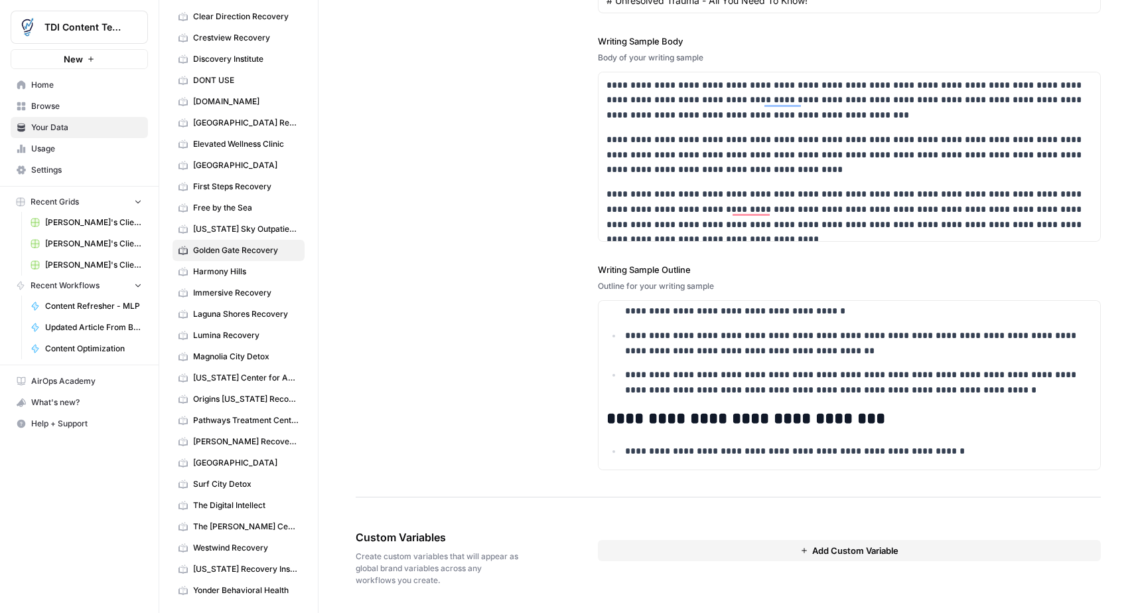
click at [781, 236] on p "**********" at bounding box center [850, 217] width 486 height 60
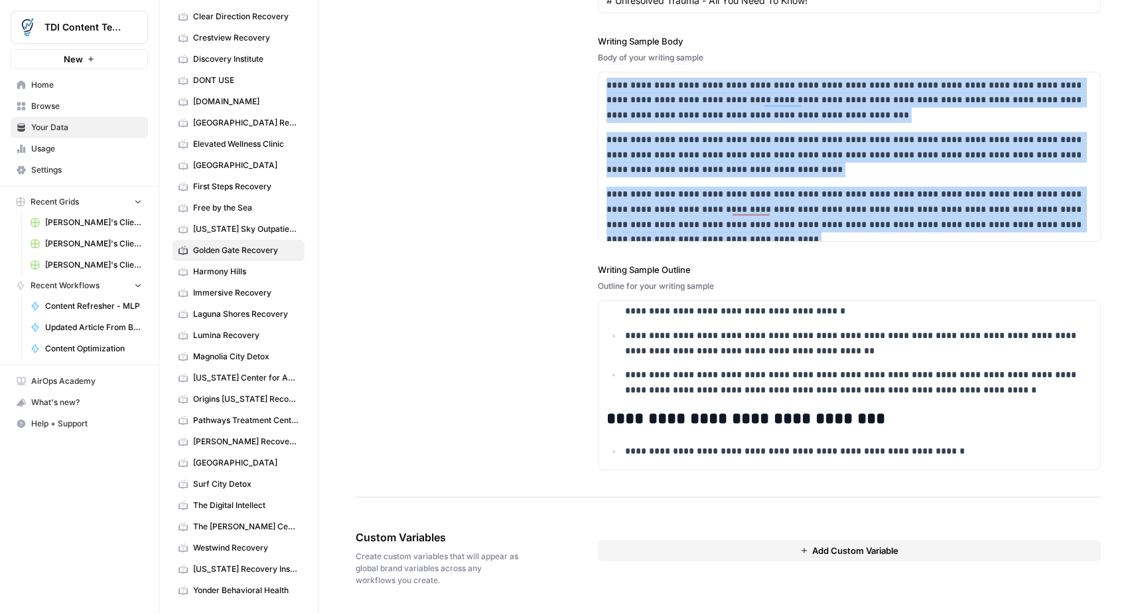
copy div "**********"
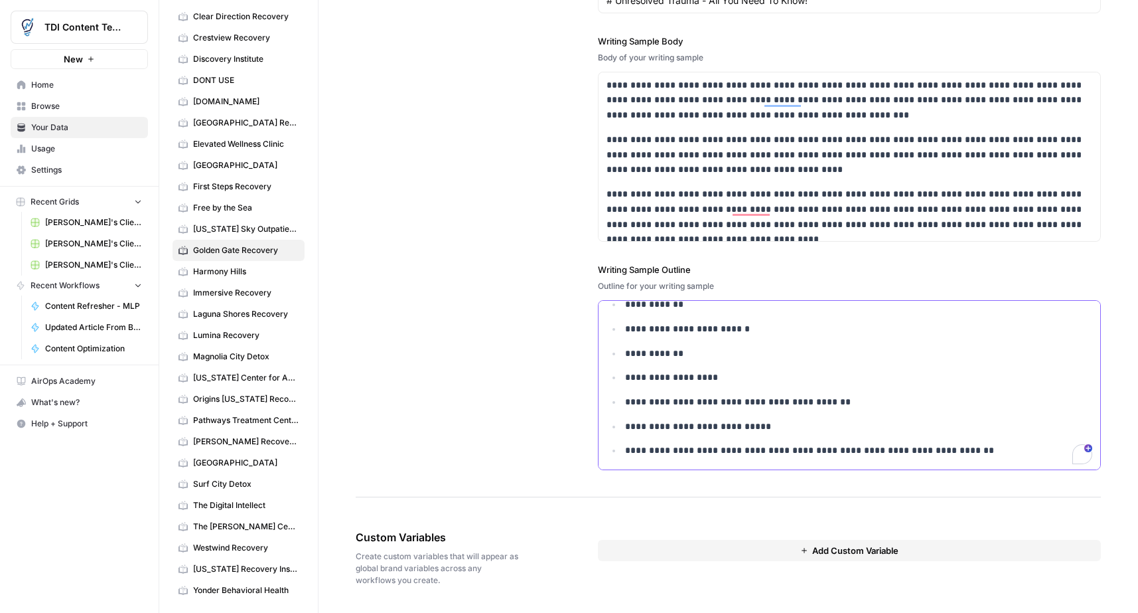
click at [781, 406] on p "**********" at bounding box center [858, 401] width 467 height 15
copy div "**********"
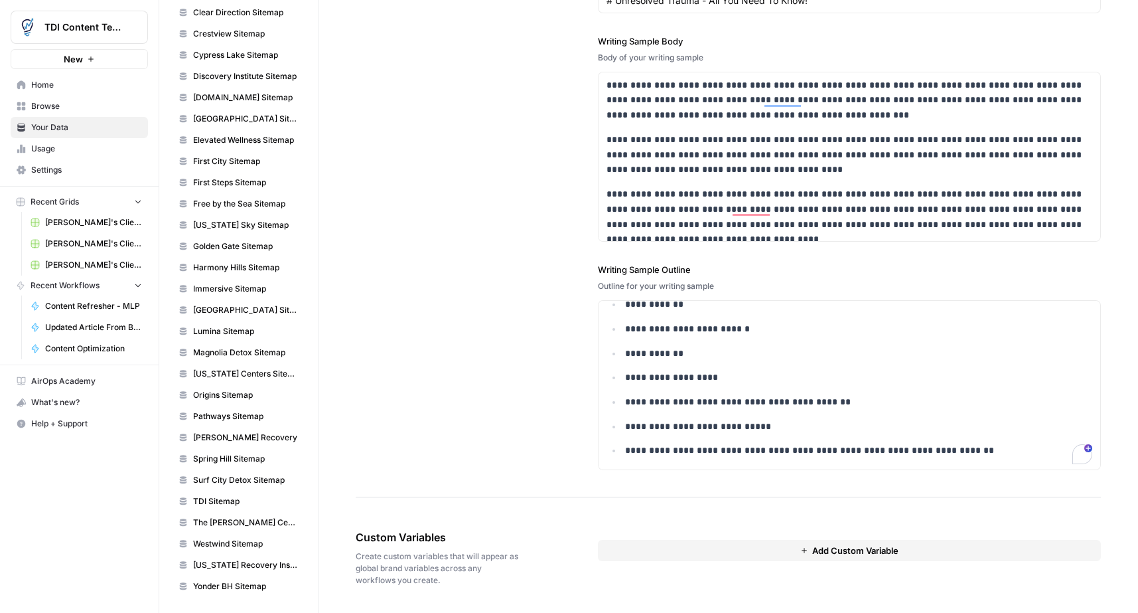
click at [227, 246] on span "Golden Gate Sitemap" at bounding box center [246, 246] width 106 height 12
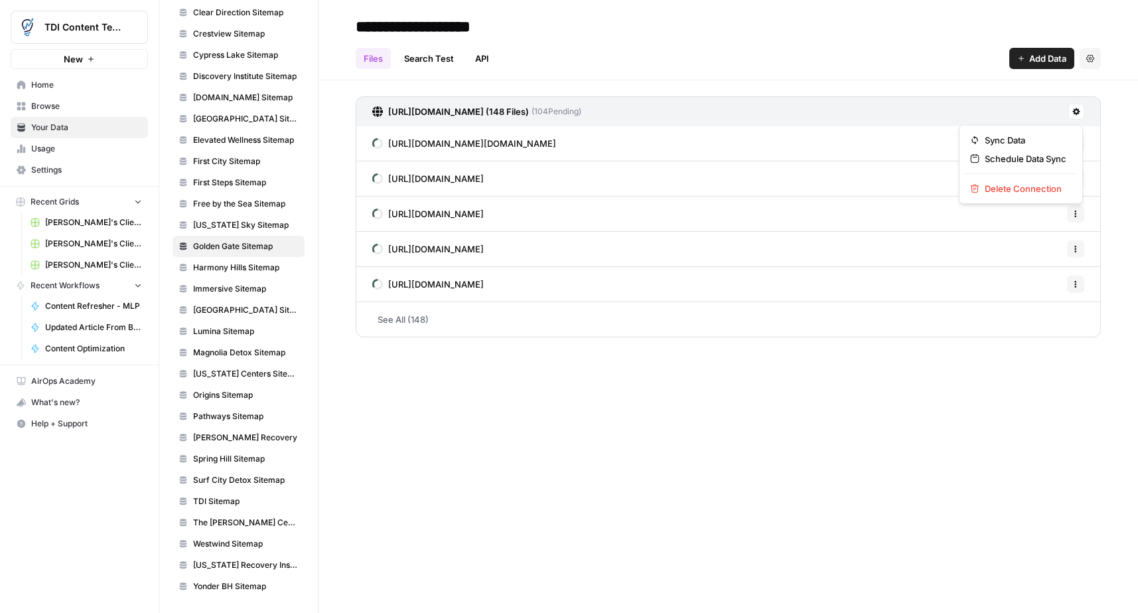
click at [1073, 114] on icon at bounding box center [1077, 112] width 8 height 8
click at [1040, 162] on span "Schedule Data Sync" at bounding box center [1026, 158] width 82 height 13
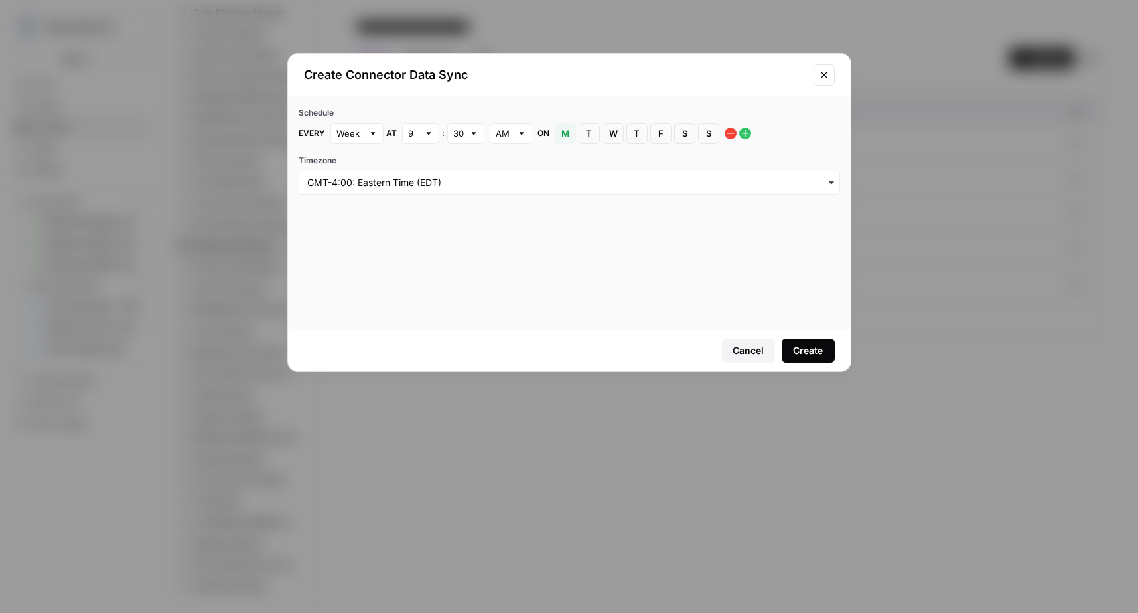
click at [562, 131] on span "M" at bounding box center [566, 133] width 8 height 13
click at [662, 137] on span "F" at bounding box center [661, 133] width 8 height 13
click at [430, 138] on div at bounding box center [428, 133] width 9 height 13
click at [415, 224] on span "4" at bounding box center [417, 220] width 9 height 13
type input "4"
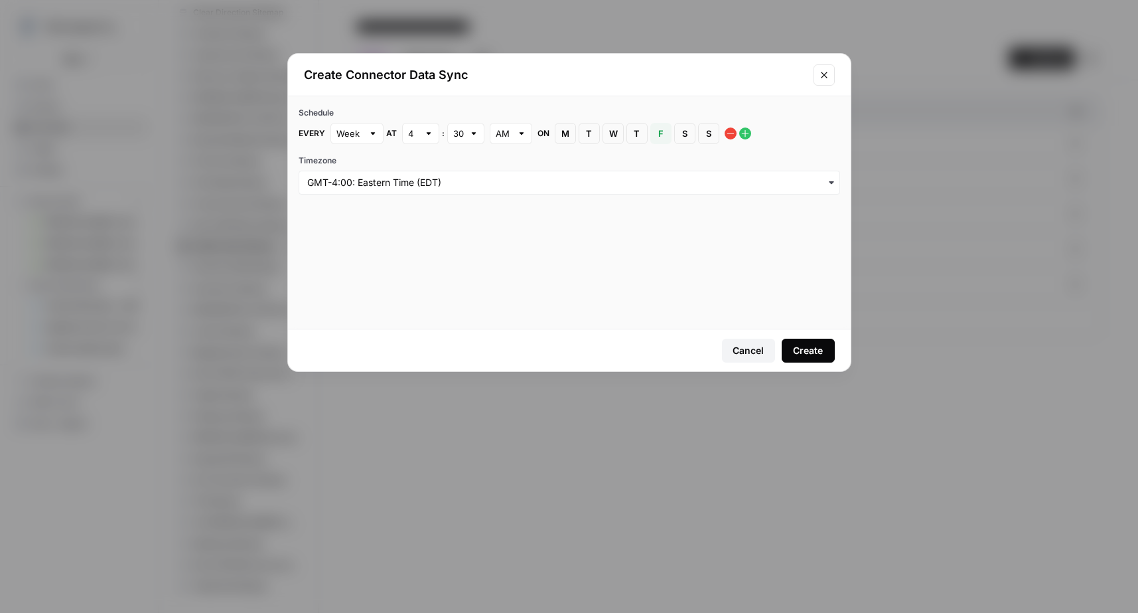
click at [464, 132] on div "30" at bounding box center [465, 133] width 37 height 21
click at [467, 157] on button "00" at bounding box center [465, 164] width 25 height 19
type input "00"
click at [813, 344] on div "Create" at bounding box center [808, 350] width 30 height 13
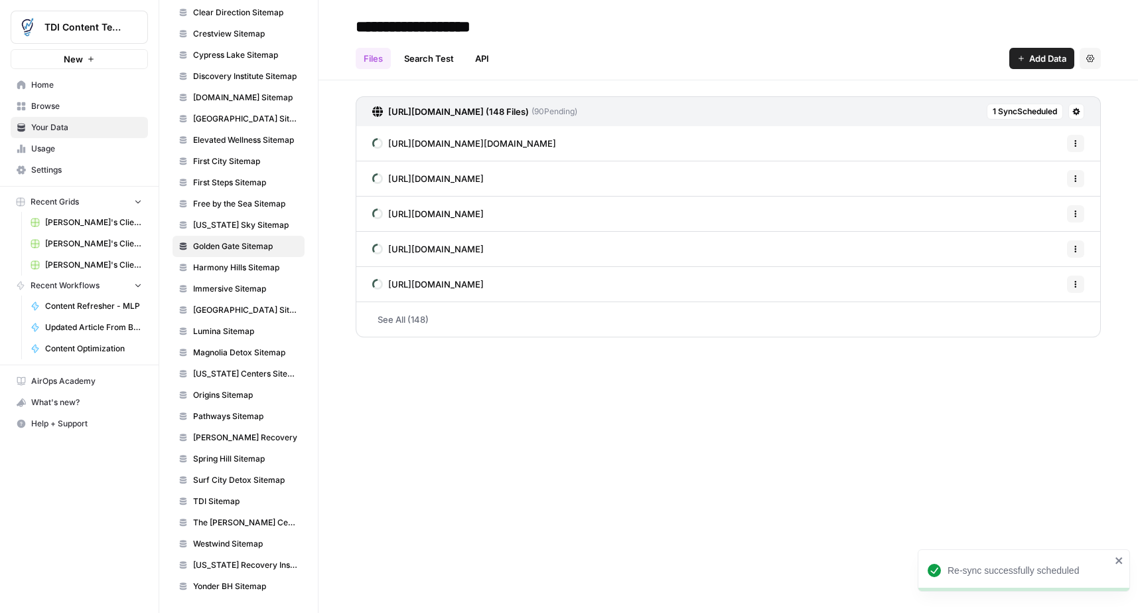
click at [76, 173] on span "Settings" at bounding box center [86, 170] width 111 height 12
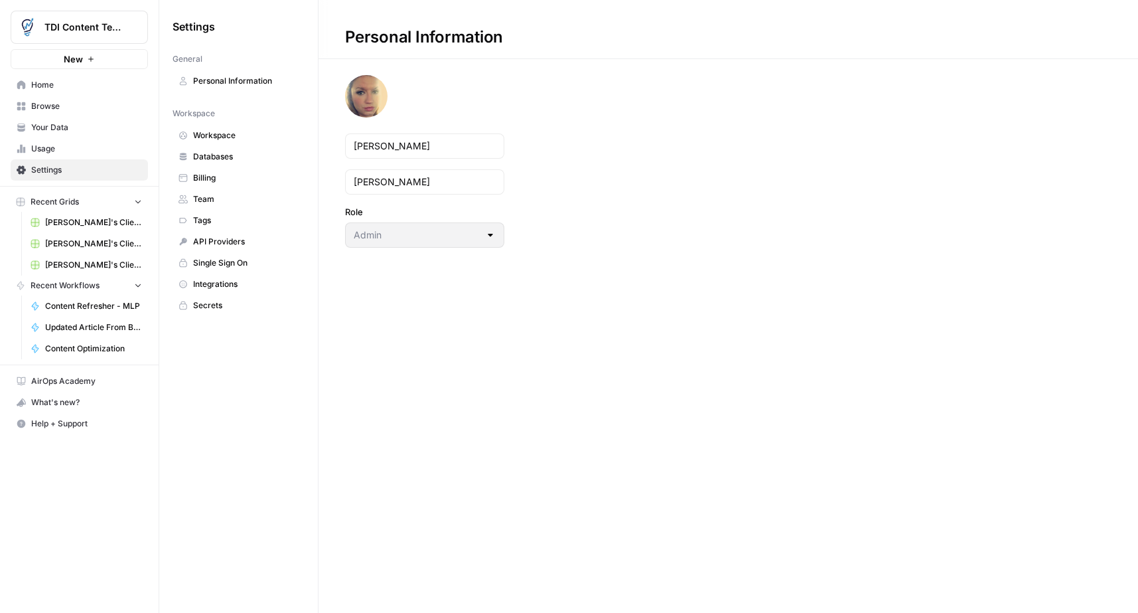
click at [220, 183] on span "Billing" at bounding box center [246, 178] width 106 height 12
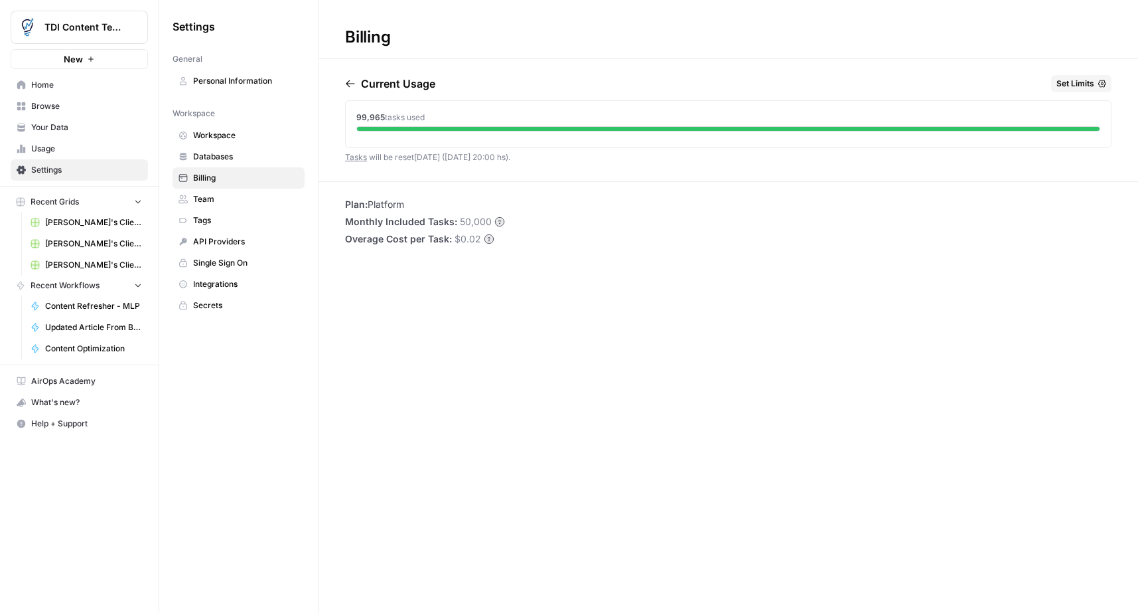
click at [1097, 82] on button "Set Limits" at bounding box center [1081, 83] width 60 height 17
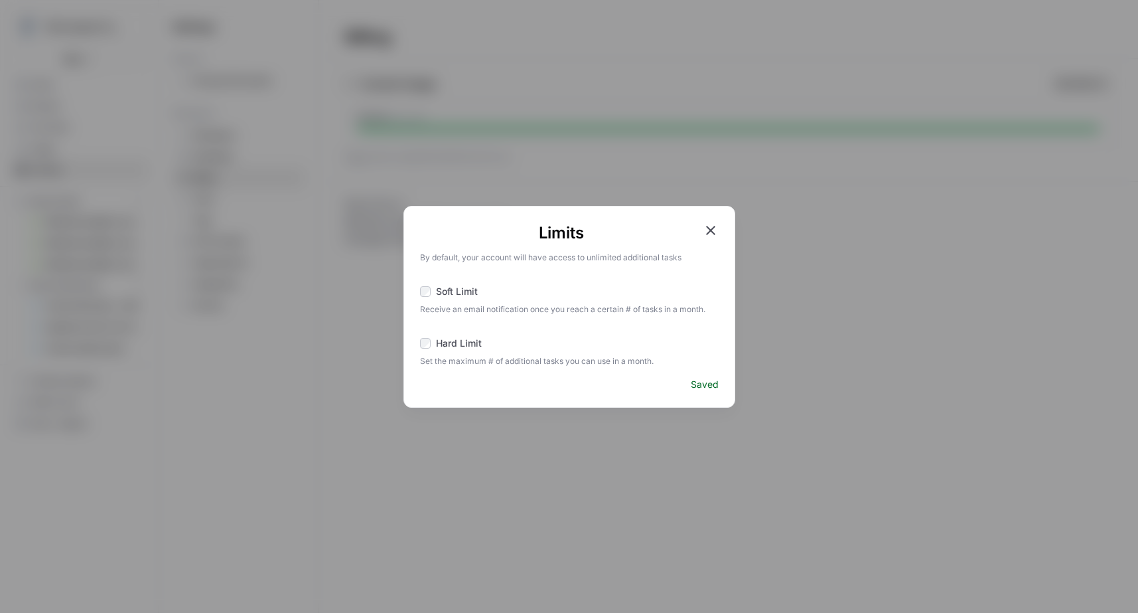
click at [712, 231] on icon "button" at bounding box center [711, 230] width 16 height 16
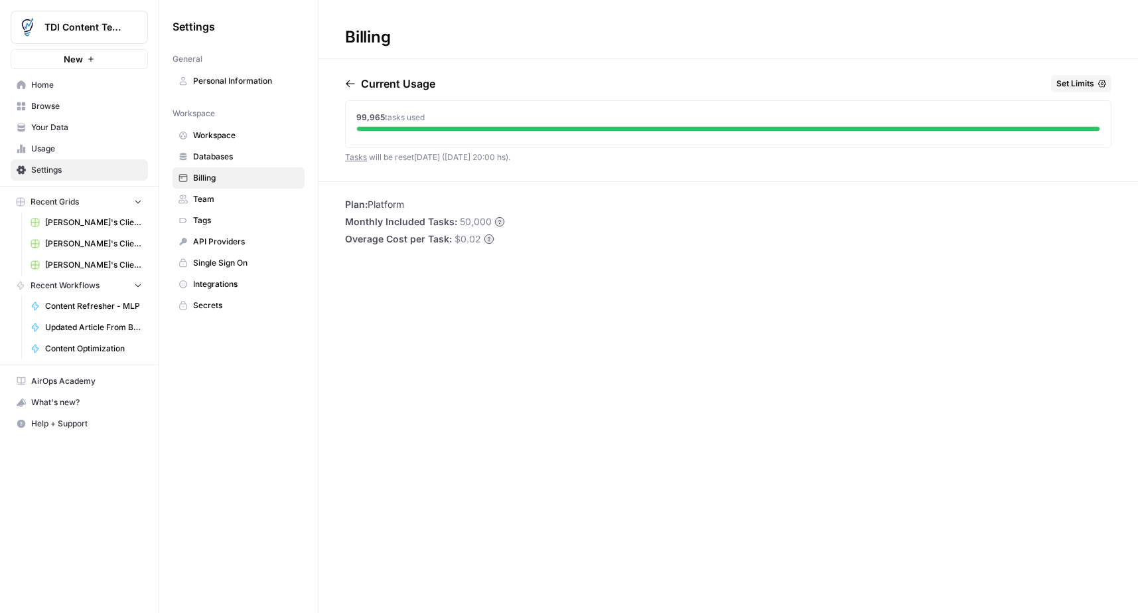
click at [1101, 86] on icon "button" at bounding box center [1103, 83] width 8 height 7
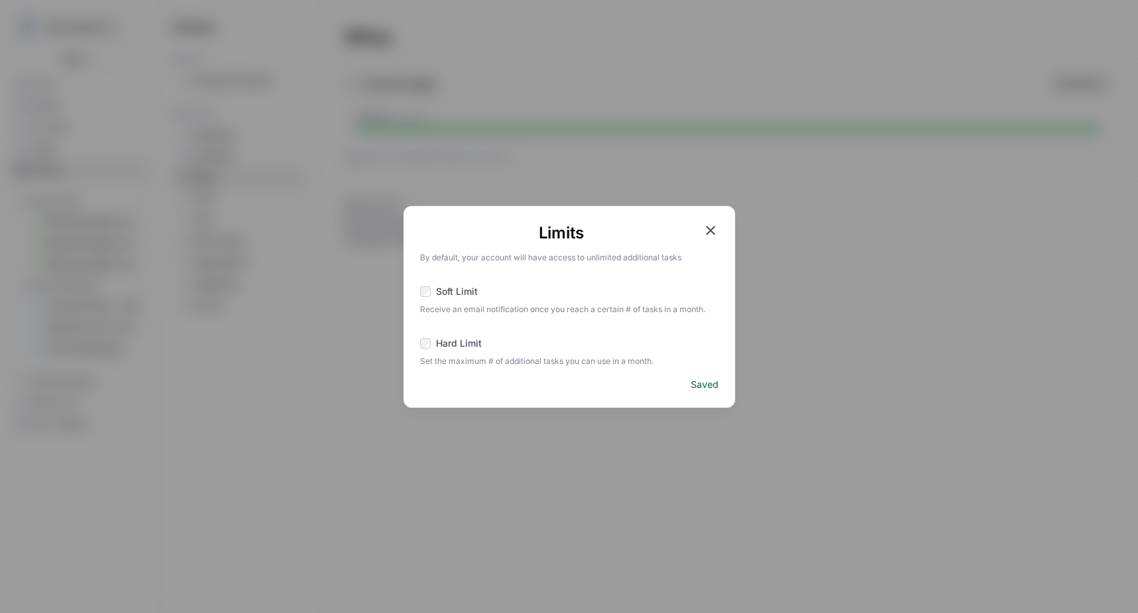
click at [718, 227] on icon "button" at bounding box center [711, 230] width 16 height 16
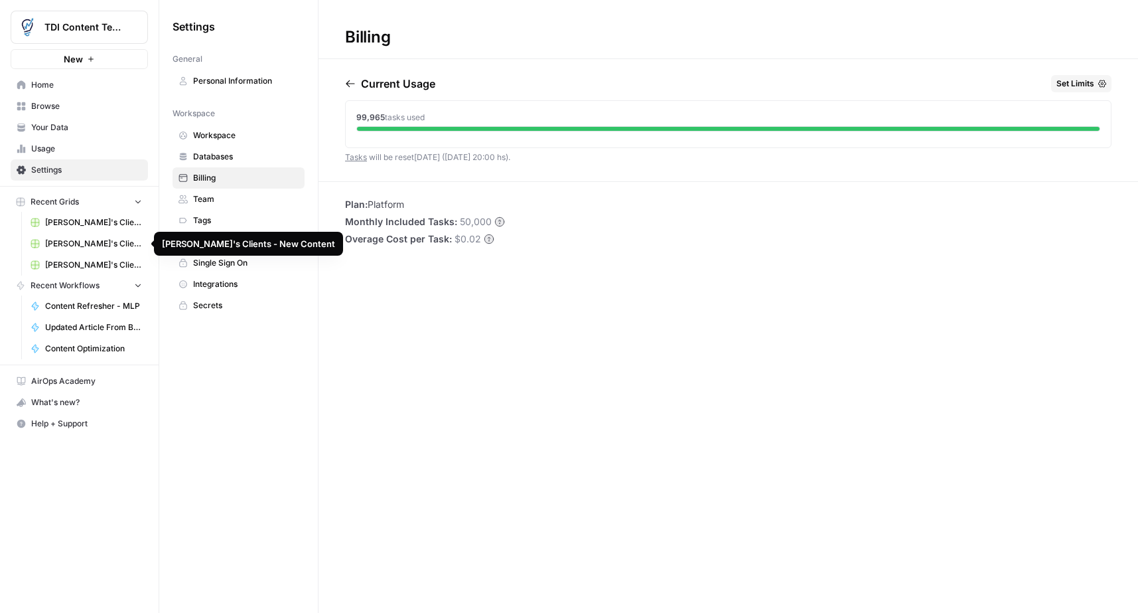
click at [96, 220] on span "[PERSON_NAME]'s Clients - Optimizing Content" at bounding box center [93, 222] width 97 height 12
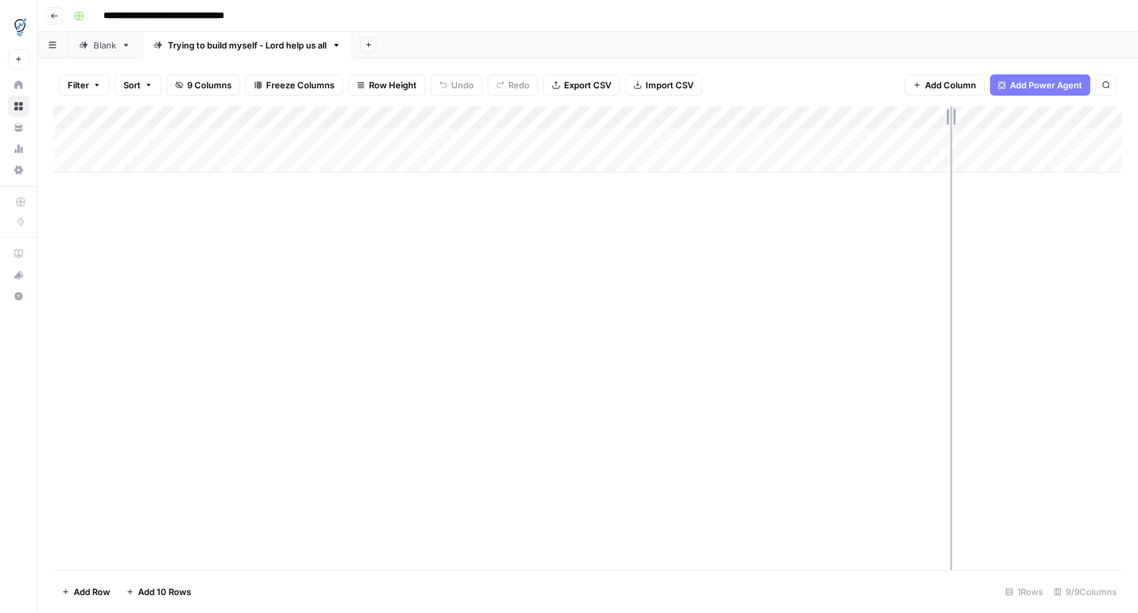
drag, startPoint x: 938, startPoint y: 116, endPoint x: 951, endPoint y: 116, distance: 12.6
click at [951, 116] on div "Add Column" at bounding box center [588, 139] width 1069 height 66
click at [382, 141] on div "Add Column" at bounding box center [588, 139] width 1069 height 66
drag, startPoint x: 843, startPoint y: 116, endPoint x: 867, endPoint y: 117, distance: 23.9
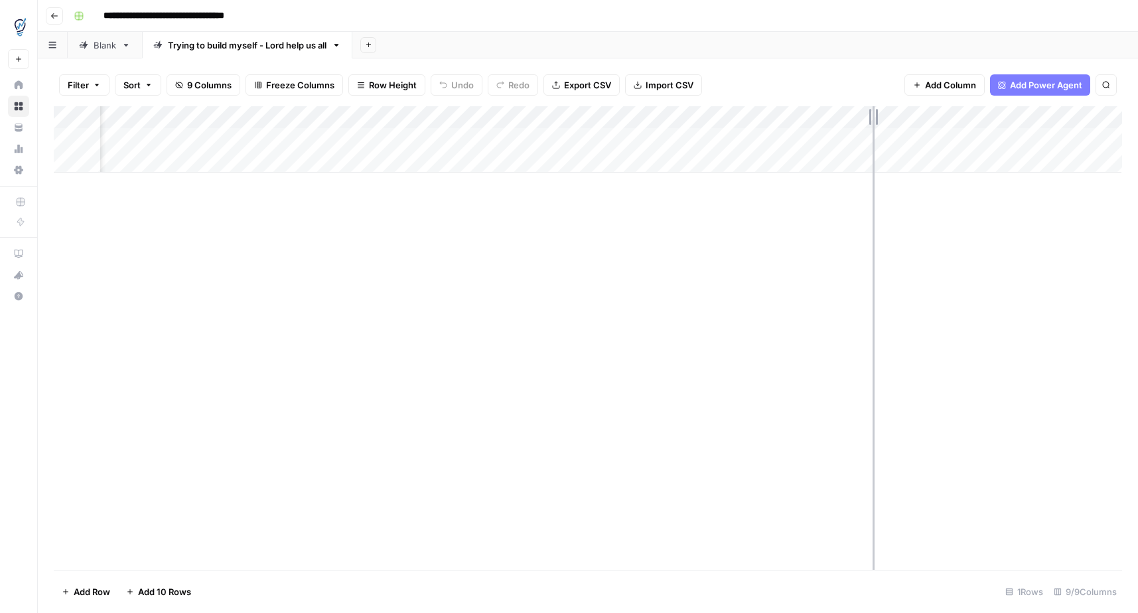
click at [873, 117] on div "Add Column" at bounding box center [588, 139] width 1069 height 66
click at [846, 117] on div "Add Column" at bounding box center [588, 139] width 1069 height 66
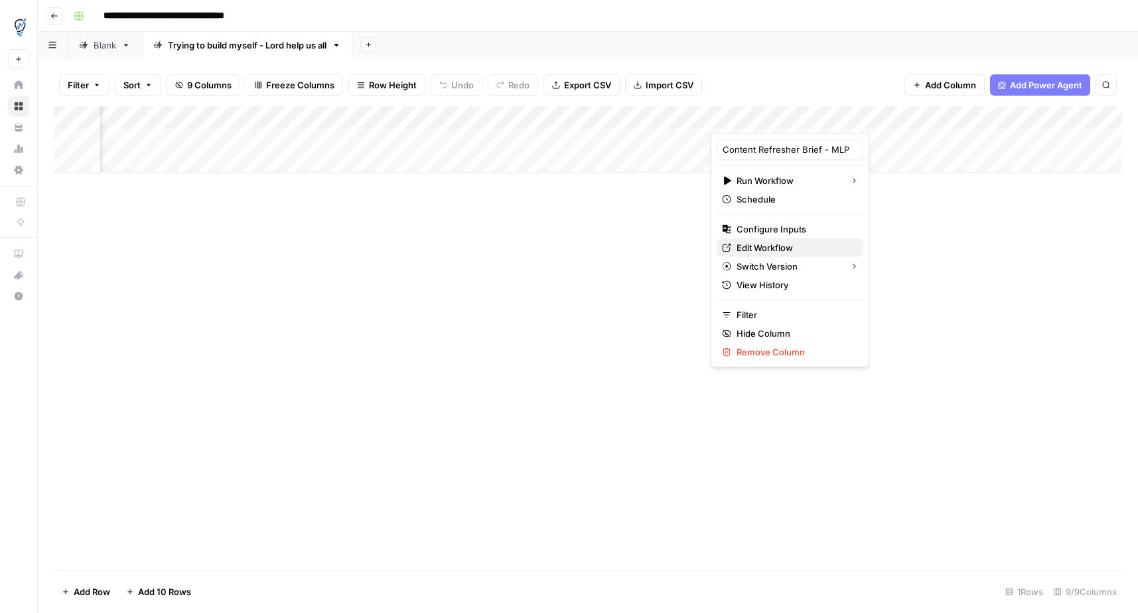
click at [780, 243] on span "Edit Workflow" at bounding box center [795, 247] width 116 height 13
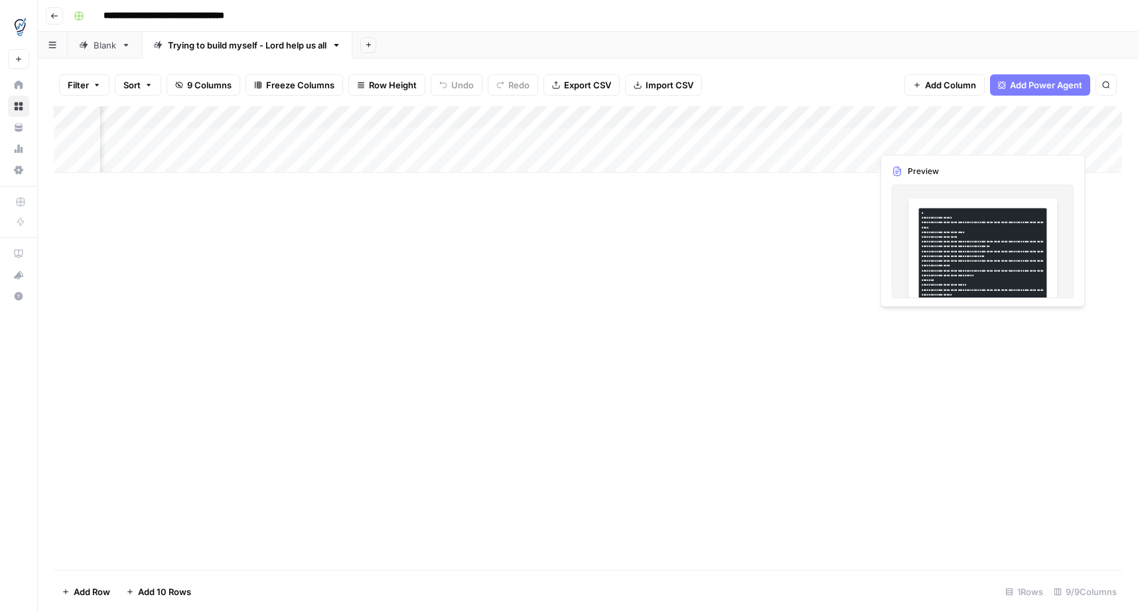
click at [924, 139] on div "Add Column" at bounding box center [588, 139] width 1069 height 66
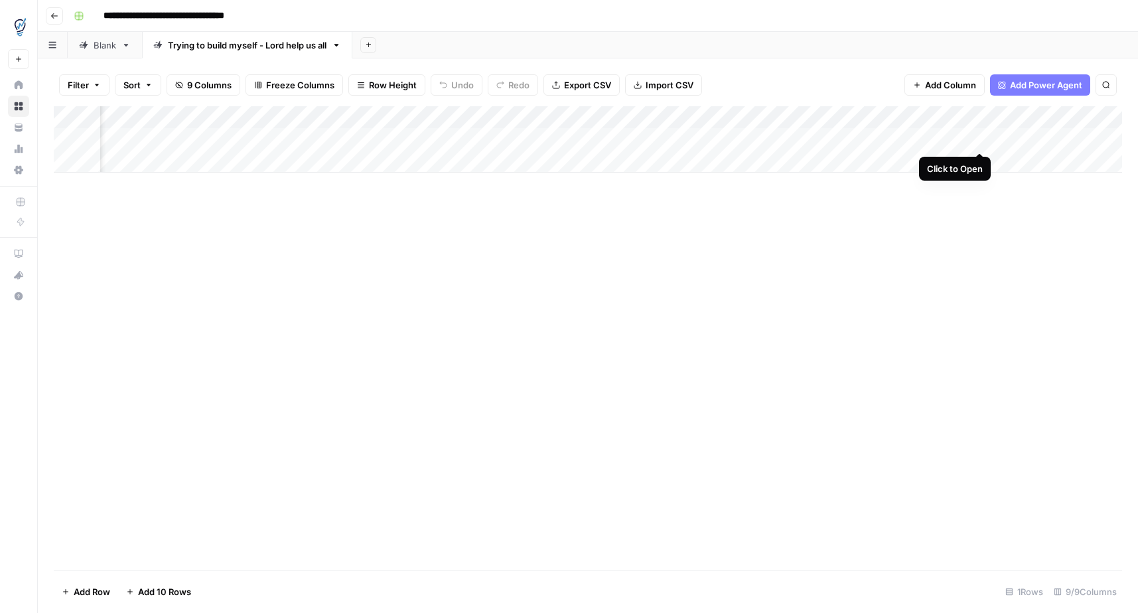
click at [980, 141] on div "Add Column" at bounding box center [588, 139] width 1069 height 66
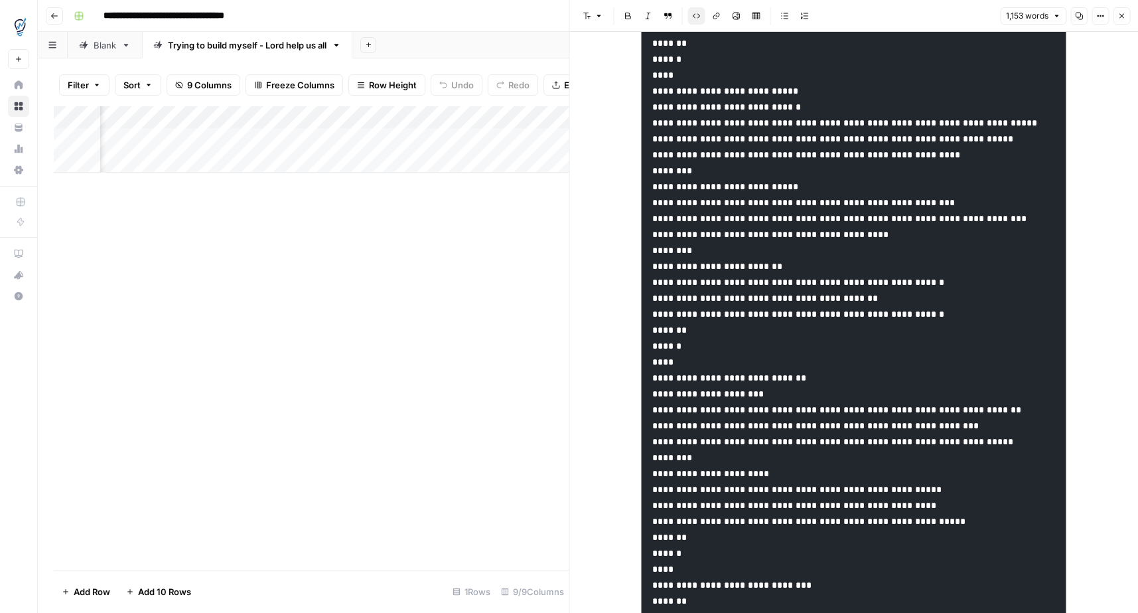
scroll to position [4061, 0]
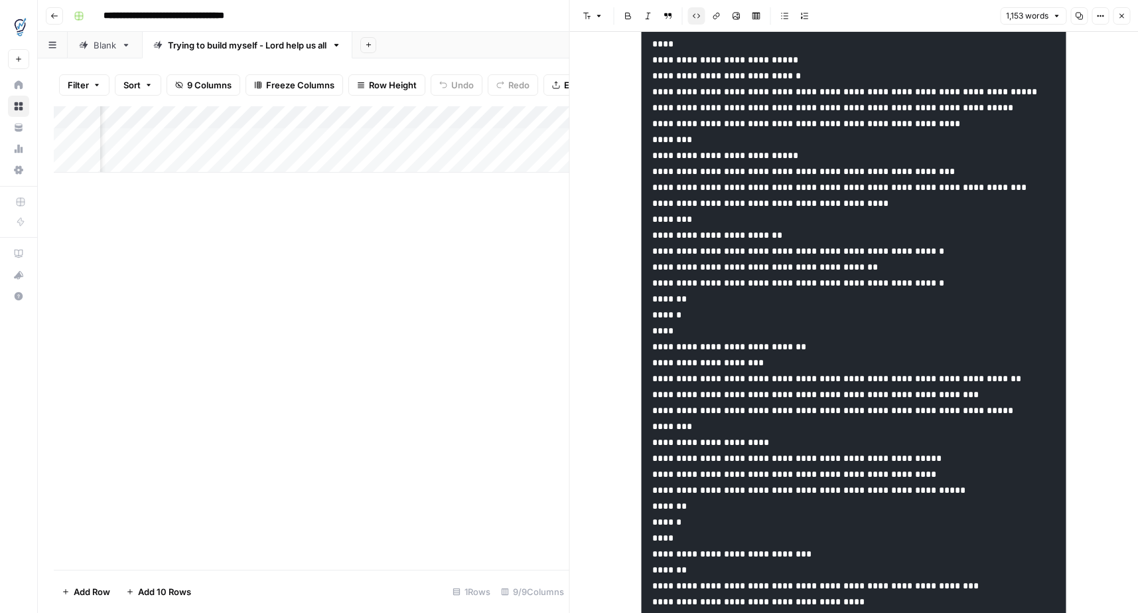
click at [555, 352] on div "Add Column" at bounding box center [312, 337] width 516 height 463
click at [1121, 18] on icon "button" at bounding box center [1122, 16] width 8 height 8
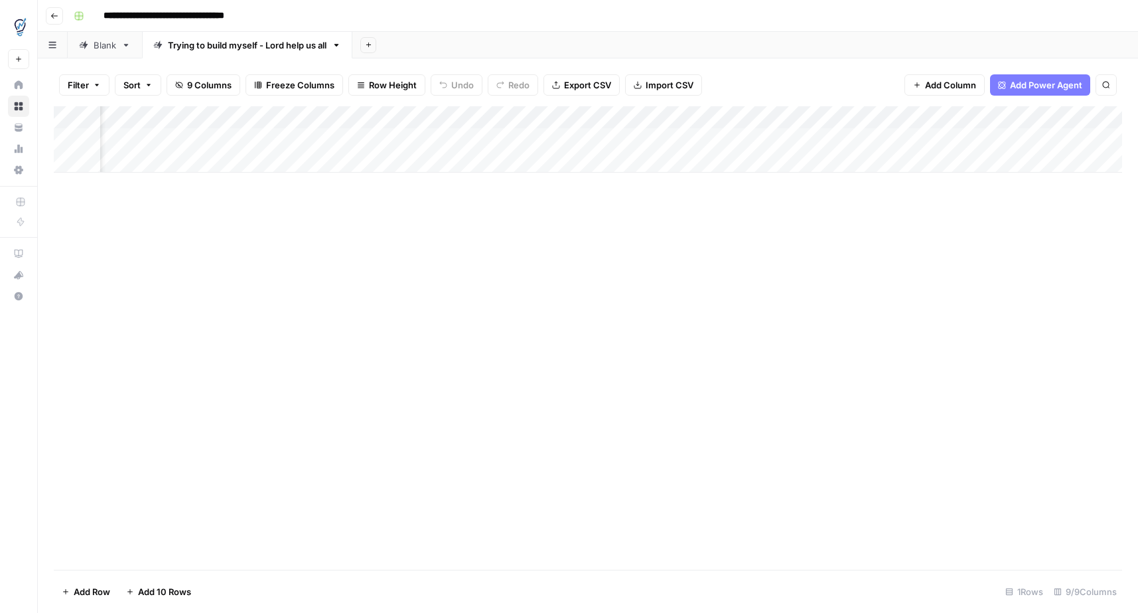
click at [1111, 135] on div "Add Column" at bounding box center [588, 139] width 1069 height 66
click at [1119, 139] on div "Add Column" at bounding box center [588, 139] width 1069 height 66
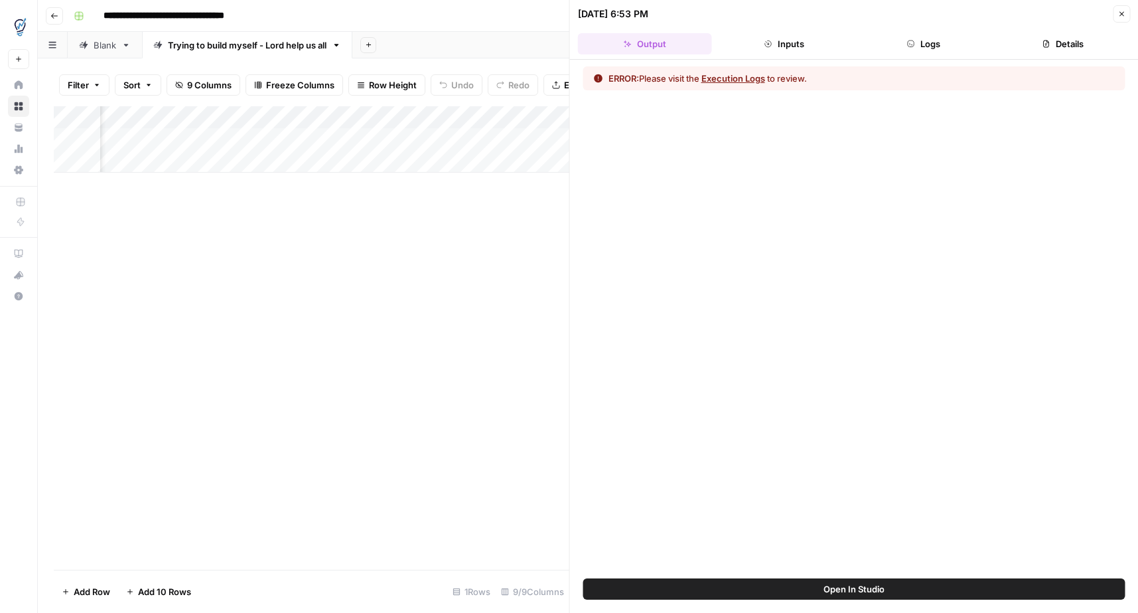
click at [746, 78] on button "Execution Logs" at bounding box center [734, 78] width 64 height 13
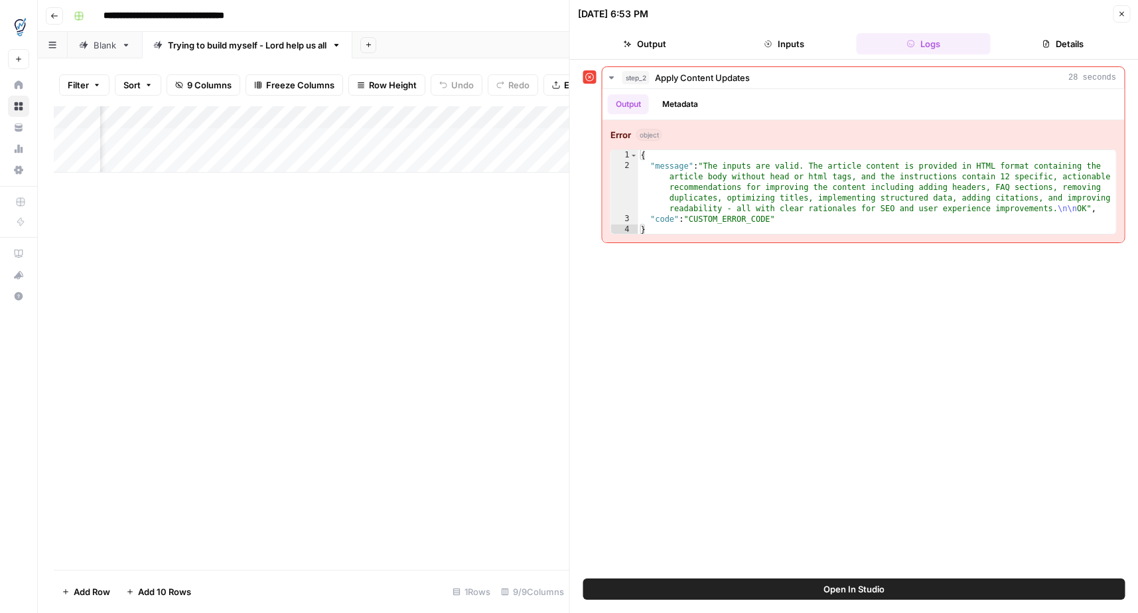
click at [1123, 15] on icon "button" at bounding box center [1122, 14] width 8 height 8
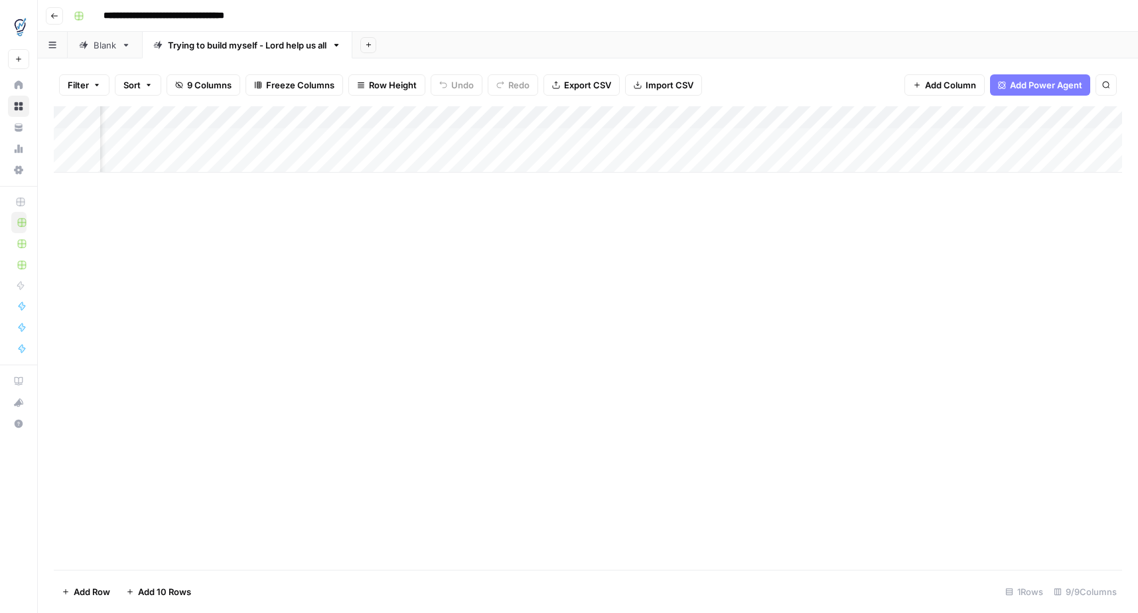
click at [843, 120] on div "Add Column" at bounding box center [588, 139] width 1069 height 66
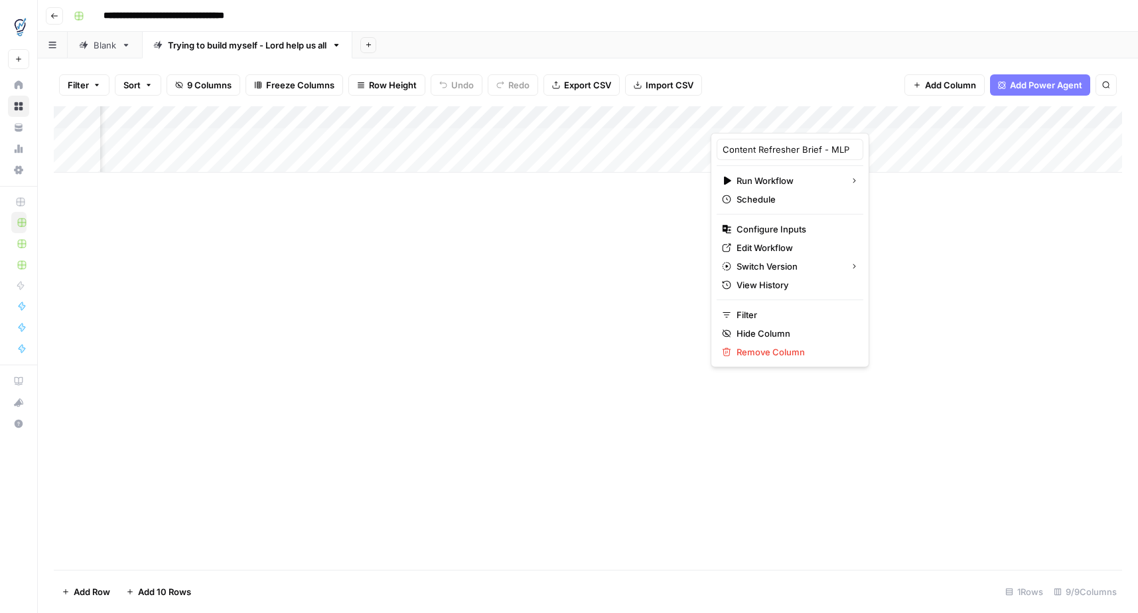
click at [843, 120] on div at bounding box center [792, 119] width 163 height 27
click at [848, 116] on div at bounding box center [792, 119] width 163 height 27
click at [874, 217] on div "Add Column" at bounding box center [588, 337] width 1069 height 463
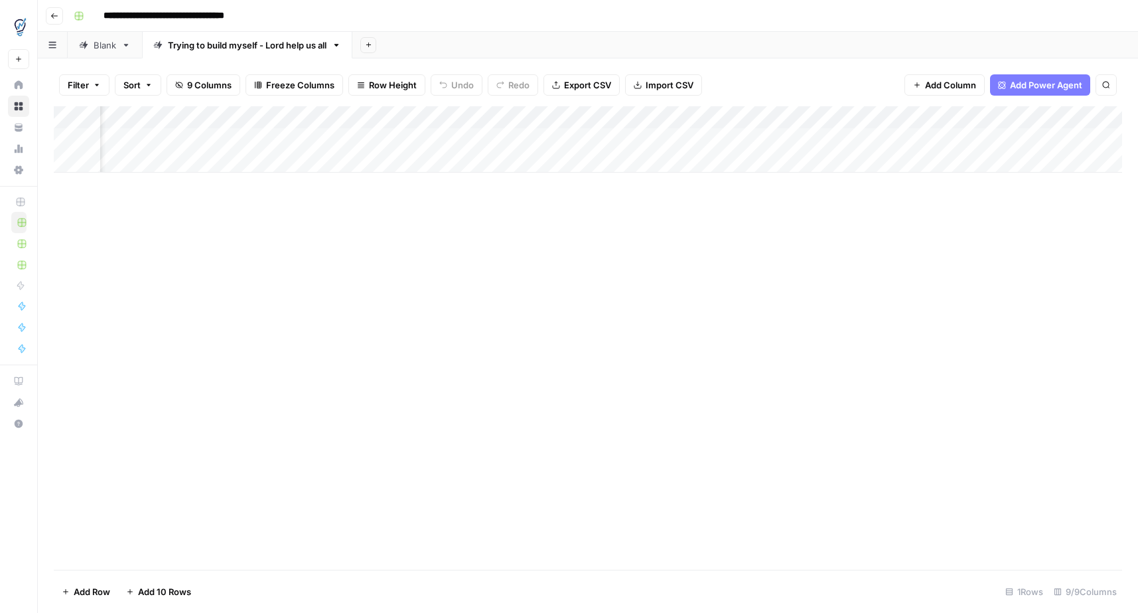
click at [844, 119] on div "Add Column" at bounding box center [588, 139] width 1069 height 66
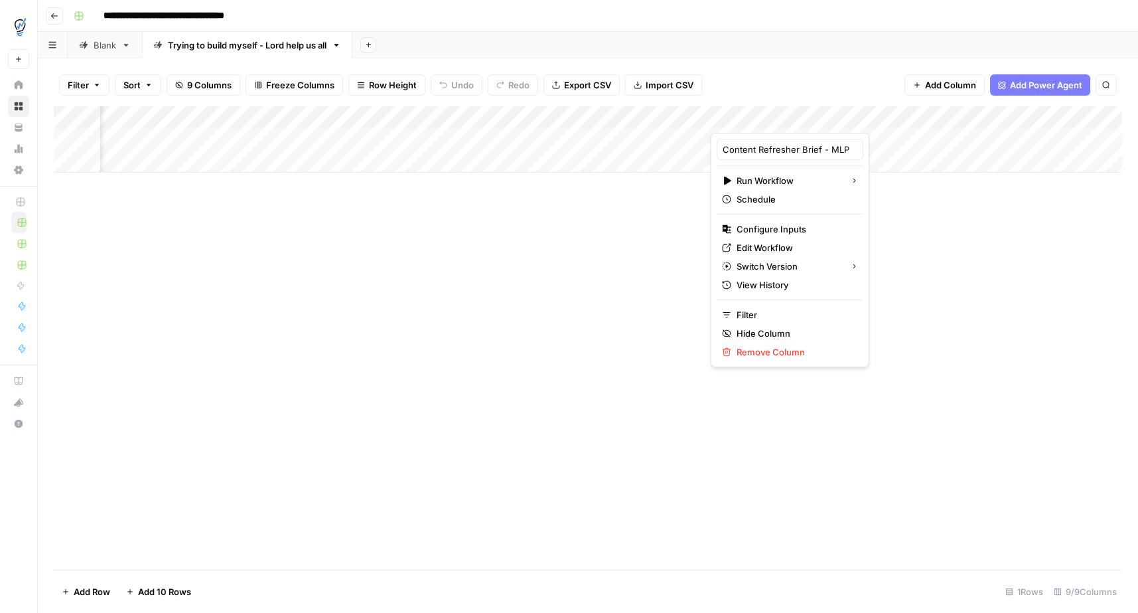
click at [845, 120] on div at bounding box center [792, 119] width 163 height 27
click at [845, 118] on div at bounding box center [792, 119] width 163 height 27
drag, startPoint x: 844, startPoint y: 121, endPoint x: 847, endPoint y: 129, distance: 9.2
click at [843, 121] on div at bounding box center [792, 119] width 163 height 27
drag, startPoint x: 888, startPoint y: 273, endPoint x: 882, endPoint y: 266, distance: 8.9
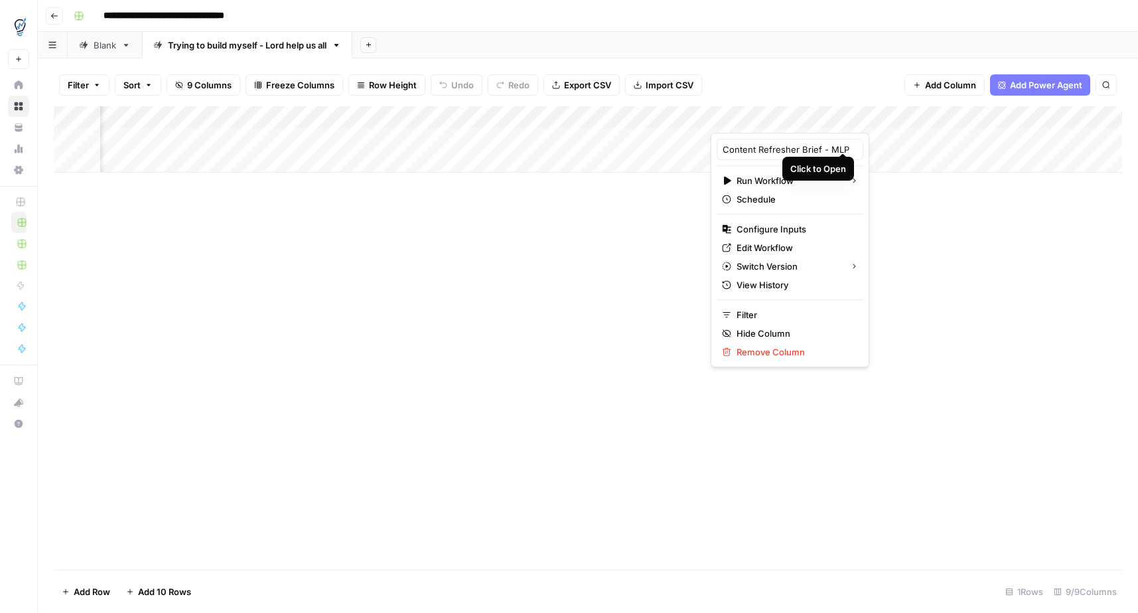
click at [888, 273] on div "Add Column" at bounding box center [588, 337] width 1069 height 463
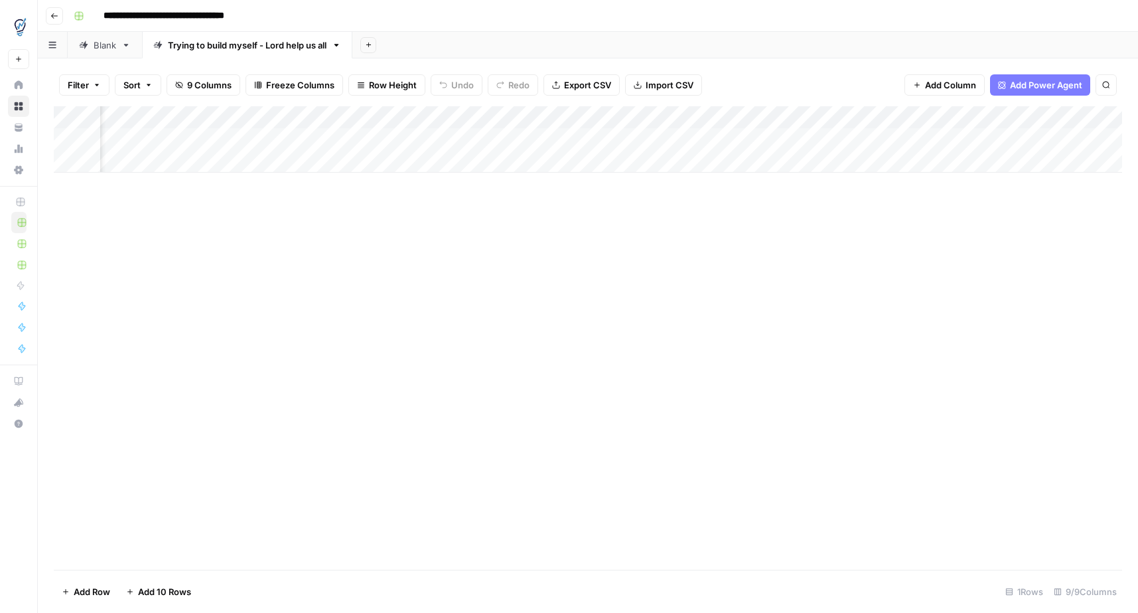
click at [846, 118] on div "Add Column" at bounding box center [588, 139] width 1069 height 66
click at [850, 196] on div "Add Column" at bounding box center [588, 337] width 1069 height 463
click at [843, 139] on div "Add Column" at bounding box center [588, 139] width 1069 height 66
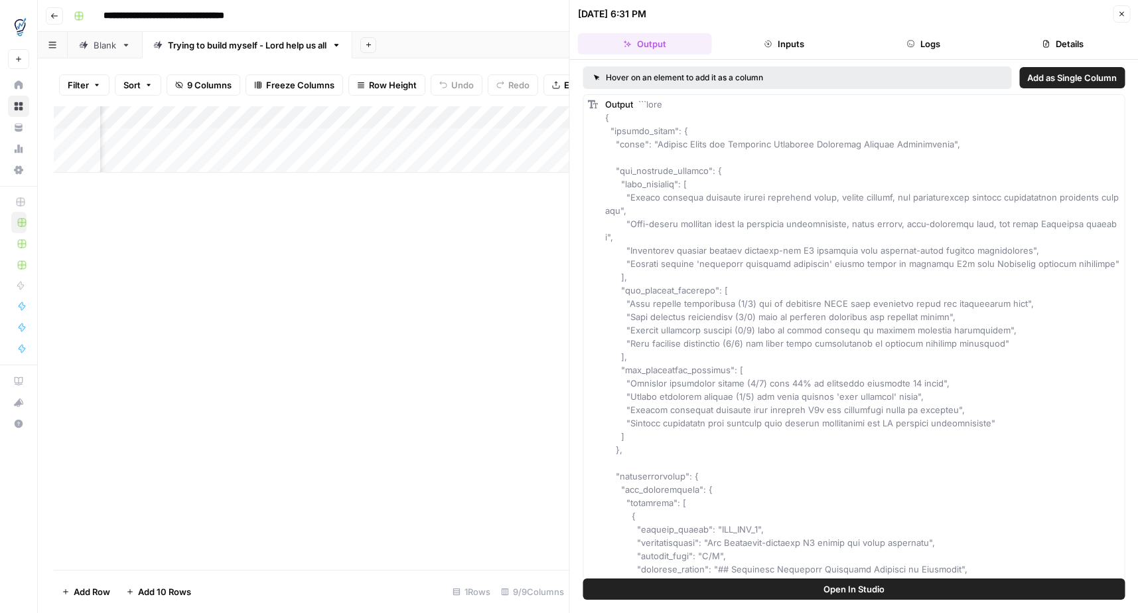
click at [1061, 38] on button "Details" at bounding box center [1063, 43] width 134 height 21
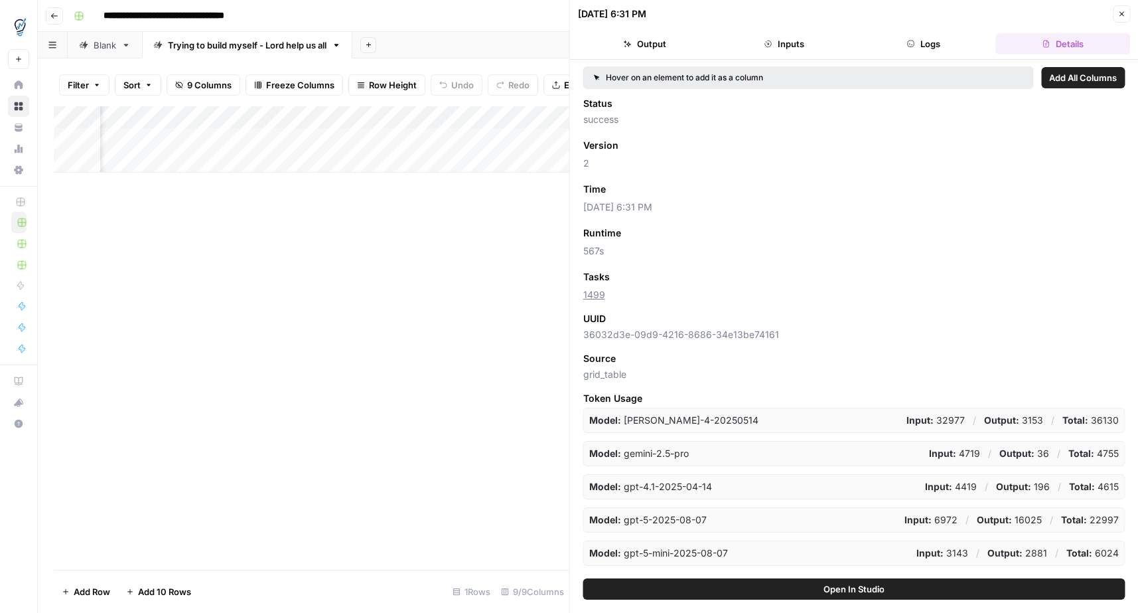
click at [1119, 11] on icon "button" at bounding box center [1122, 14] width 8 height 8
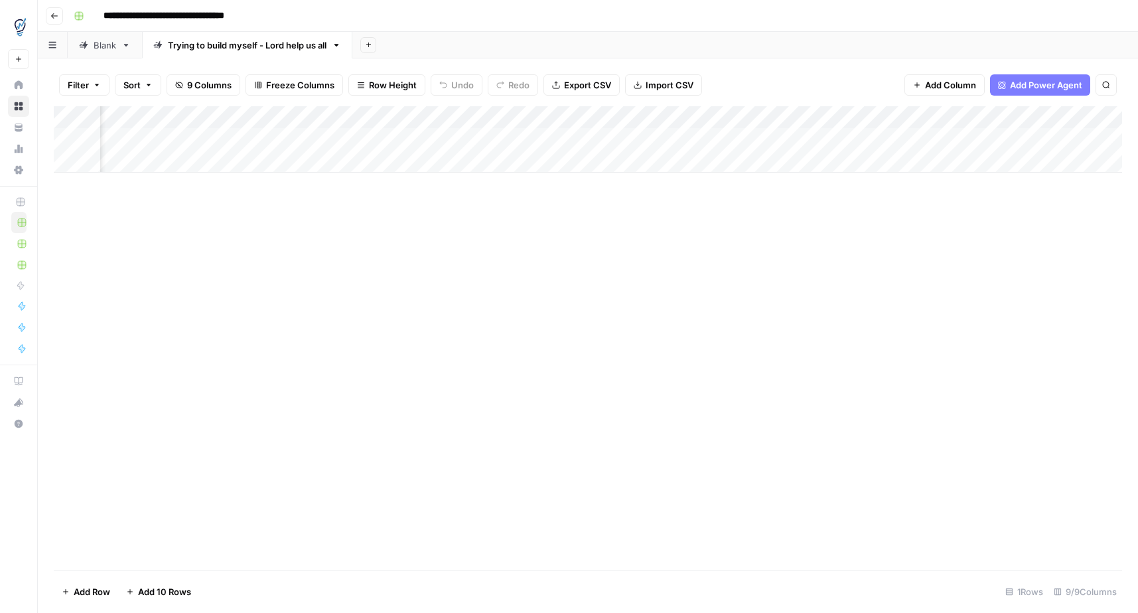
click at [443, 119] on div "Add Column" at bounding box center [588, 139] width 1069 height 66
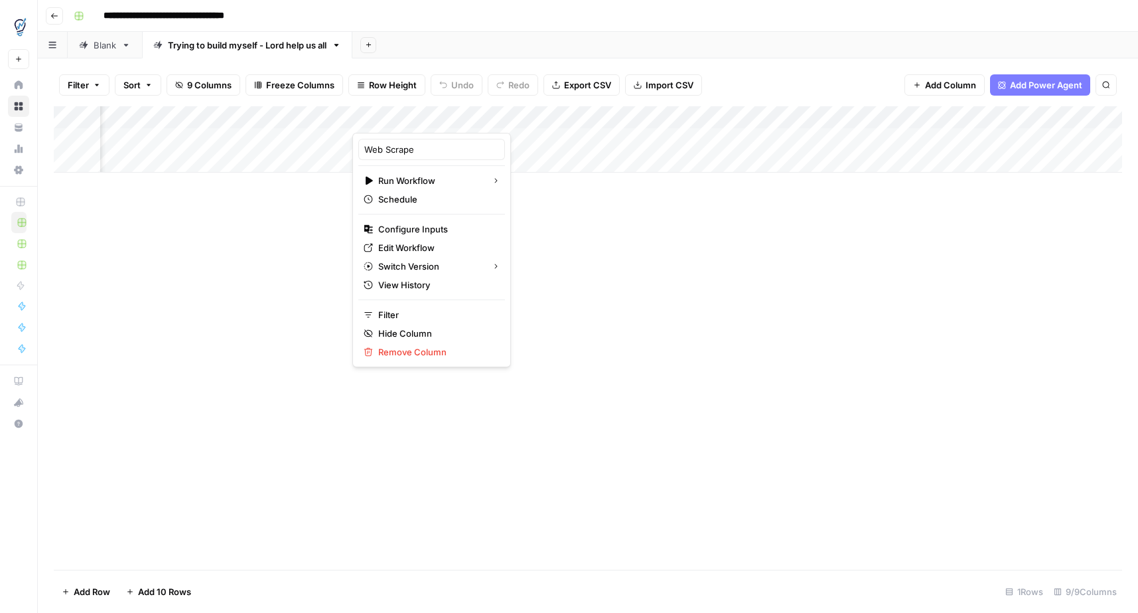
drag, startPoint x: 613, startPoint y: 204, endPoint x: 528, endPoint y: 152, distance: 100.4
click at [611, 203] on div "Add Column" at bounding box center [588, 337] width 1069 height 463
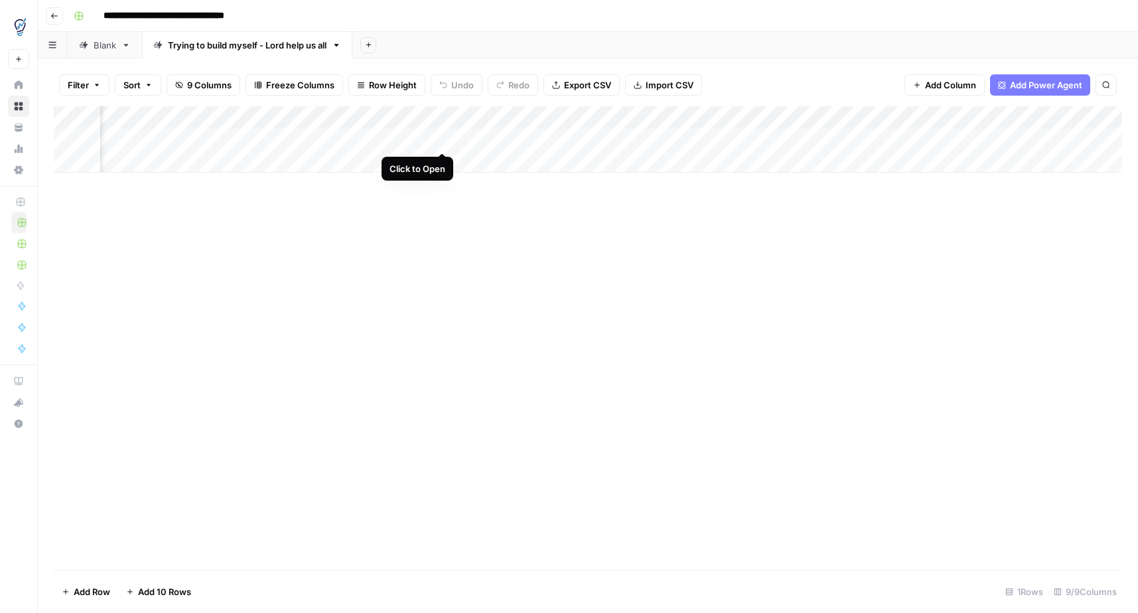
click at [441, 138] on div "Add Column" at bounding box center [588, 139] width 1069 height 66
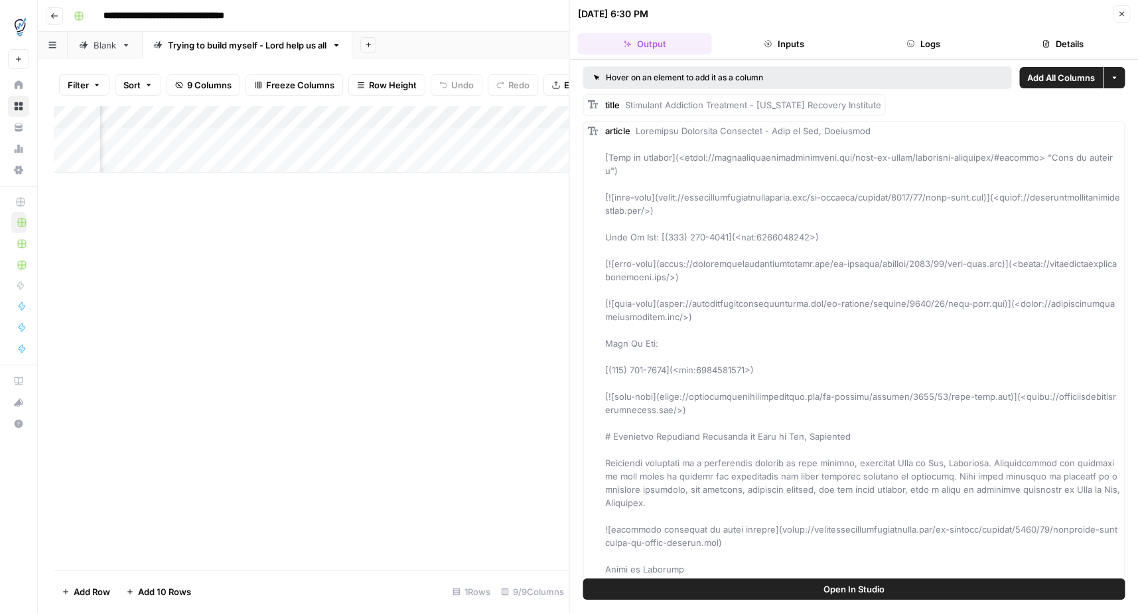
click at [1074, 38] on button "Details" at bounding box center [1063, 43] width 134 height 21
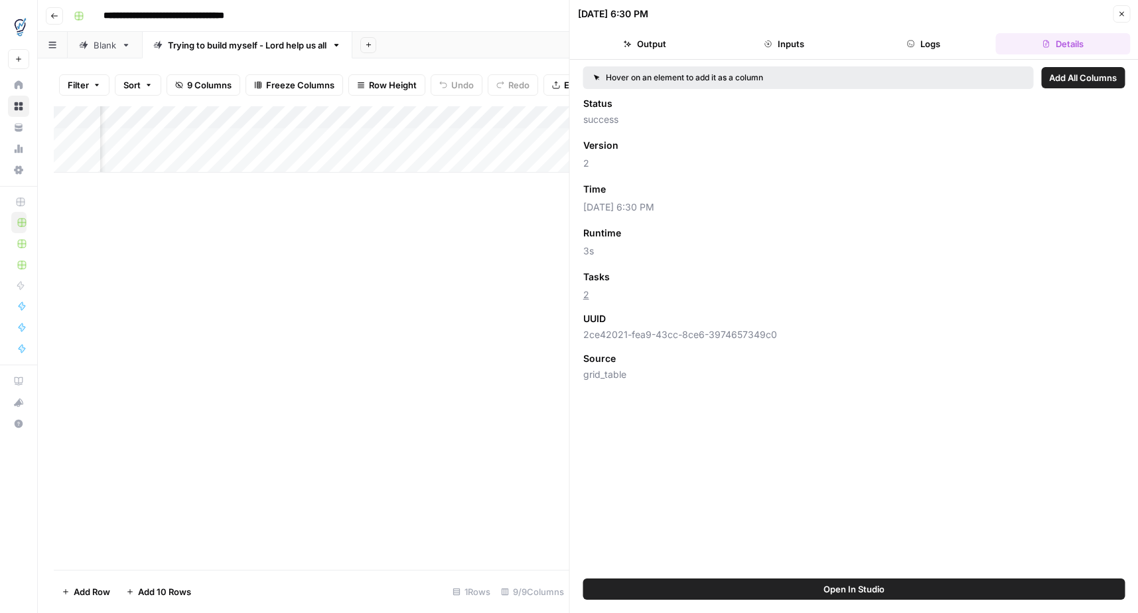
click at [1123, 16] on icon "button" at bounding box center [1122, 14] width 8 height 8
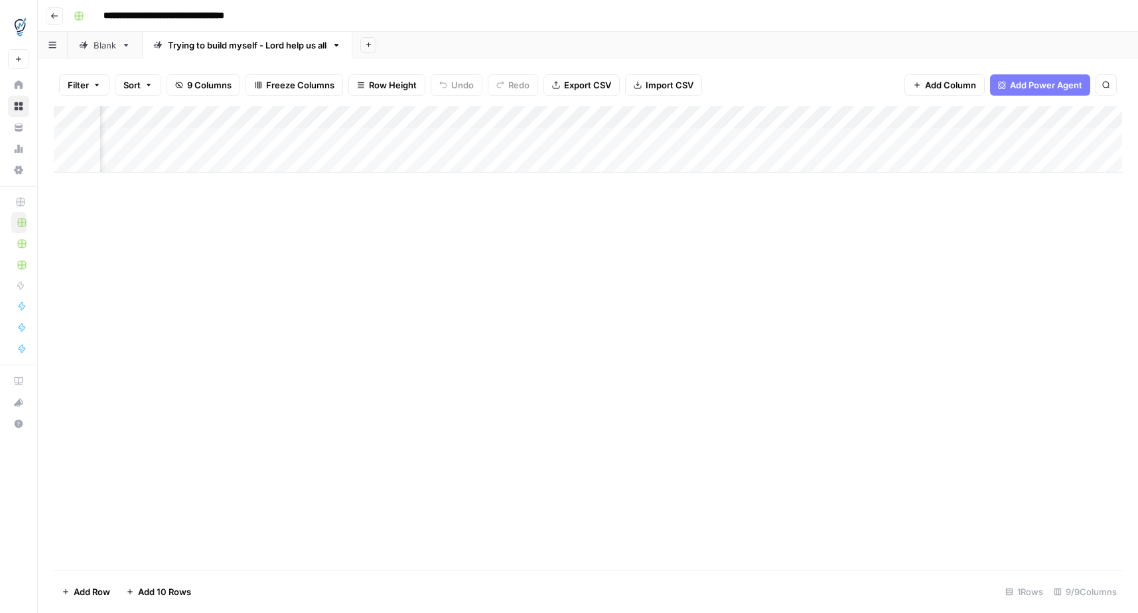
click at [1079, 140] on div "Add Column" at bounding box center [588, 139] width 1069 height 66
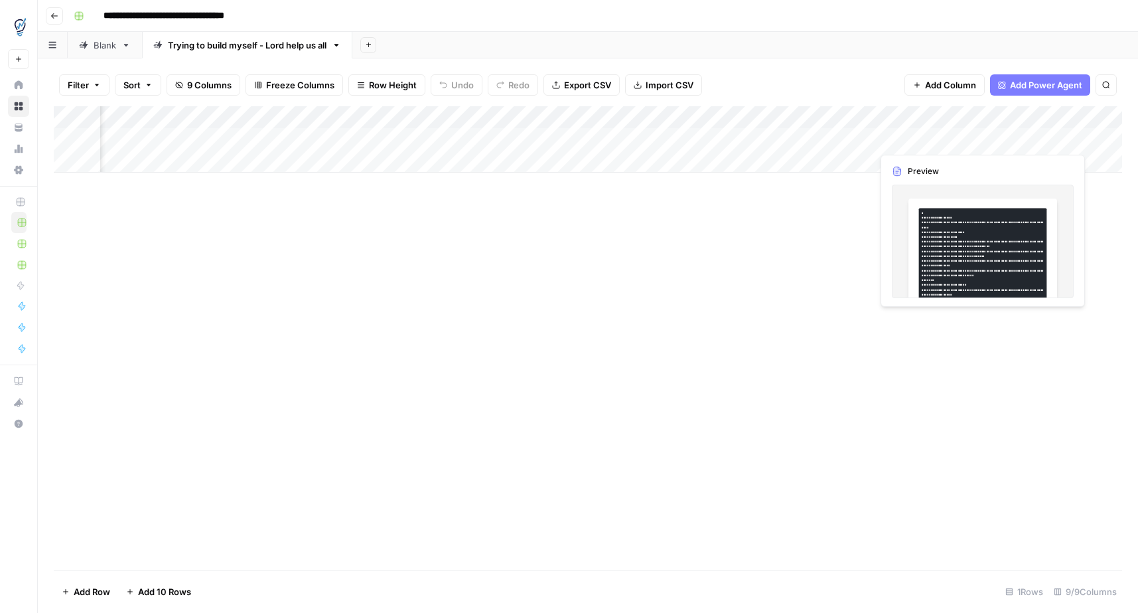
click at [970, 133] on div "Add Column" at bounding box center [588, 139] width 1069 height 66
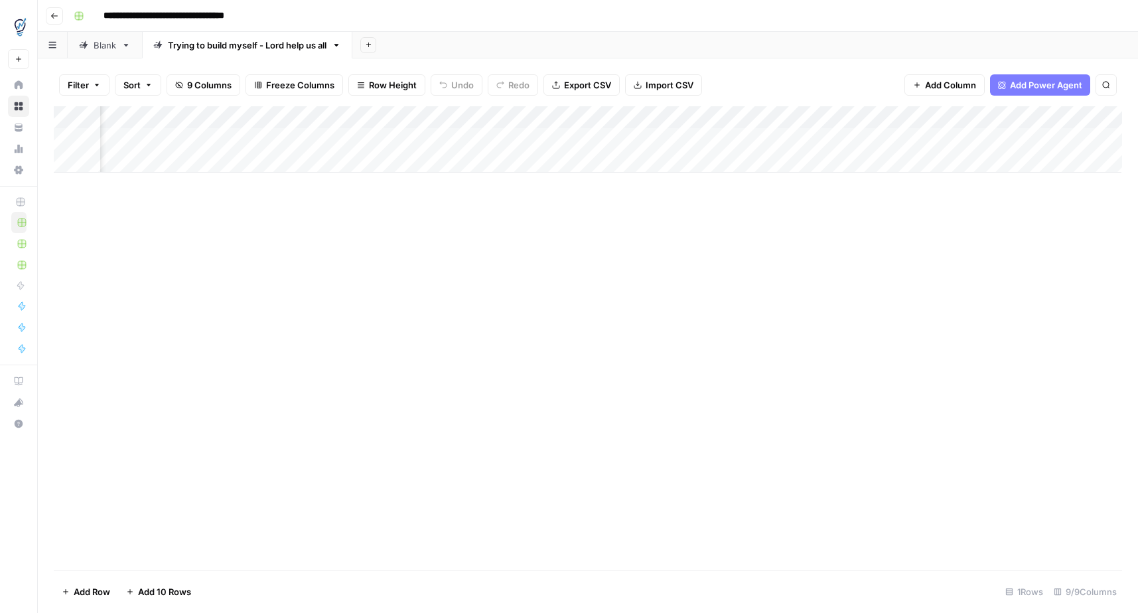
click at [1093, 120] on div "Add Column" at bounding box center [588, 139] width 1069 height 66
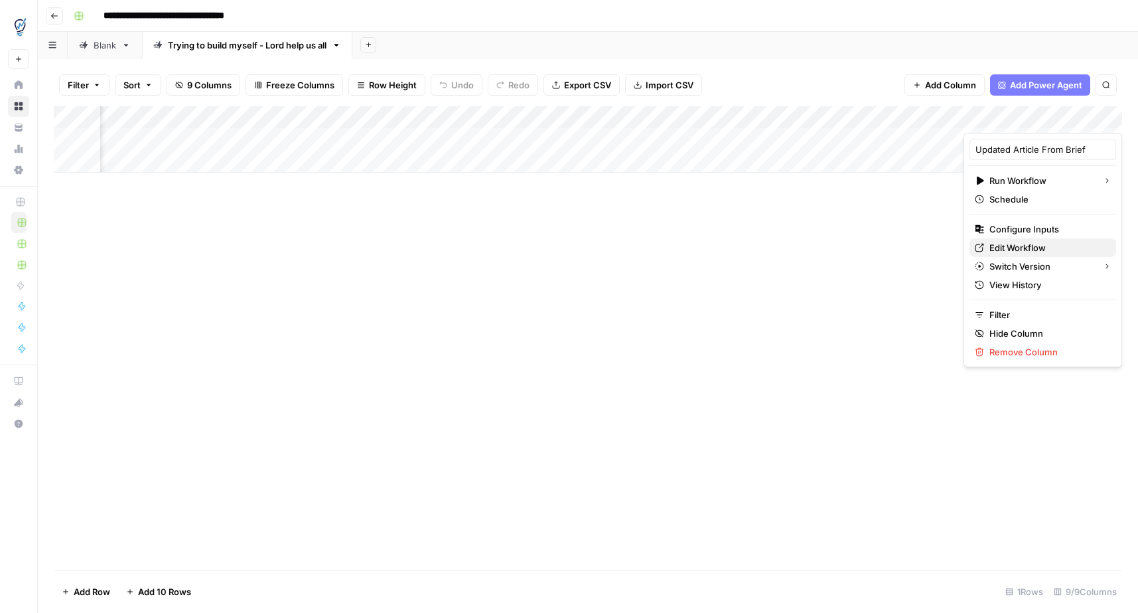
click at [1052, 244] on span "Edit Workflow" at bounding box center [1048, 247] width 116 height 13
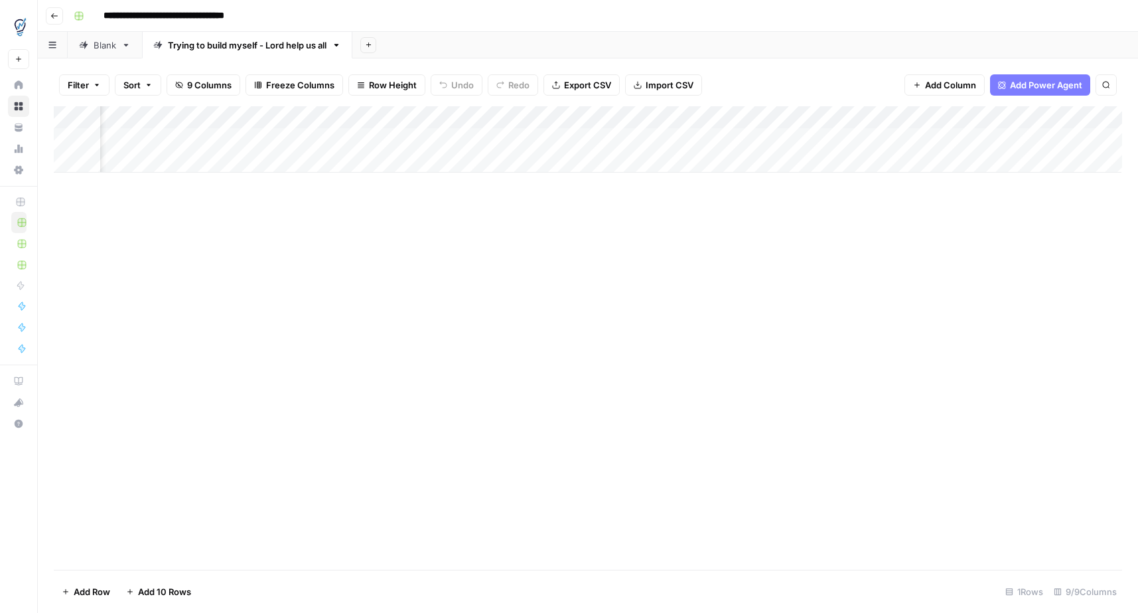
click at [1094, 117] on div "Add Column" at bounding box center [588, 139] width 1069 height 66
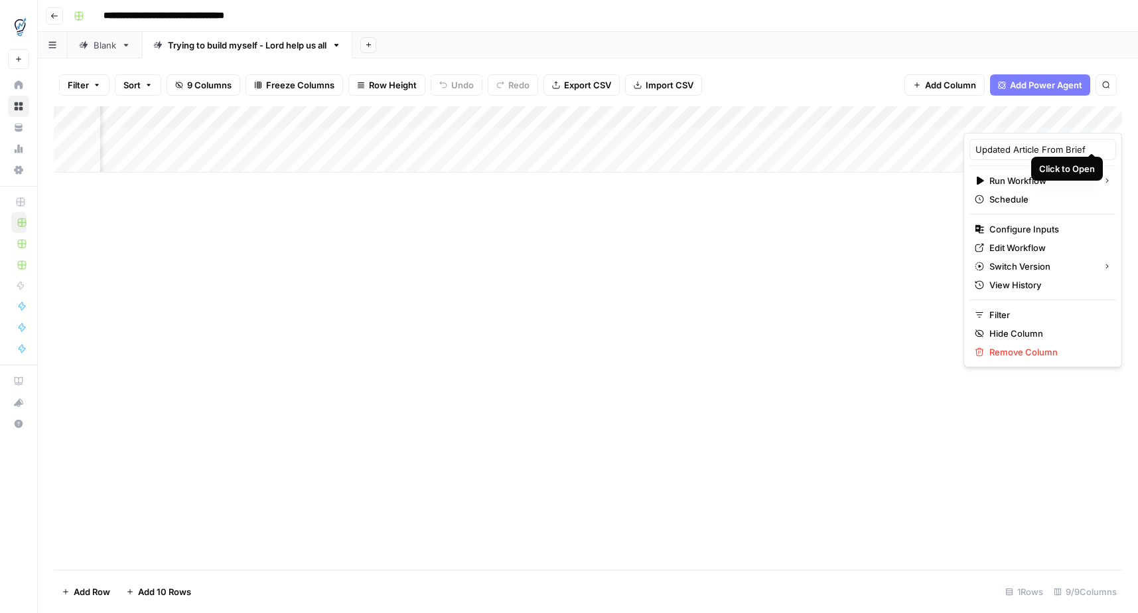
click at [1091, 139] on div "Add Column" at bounding box center [588, 139] width 1069 height 66
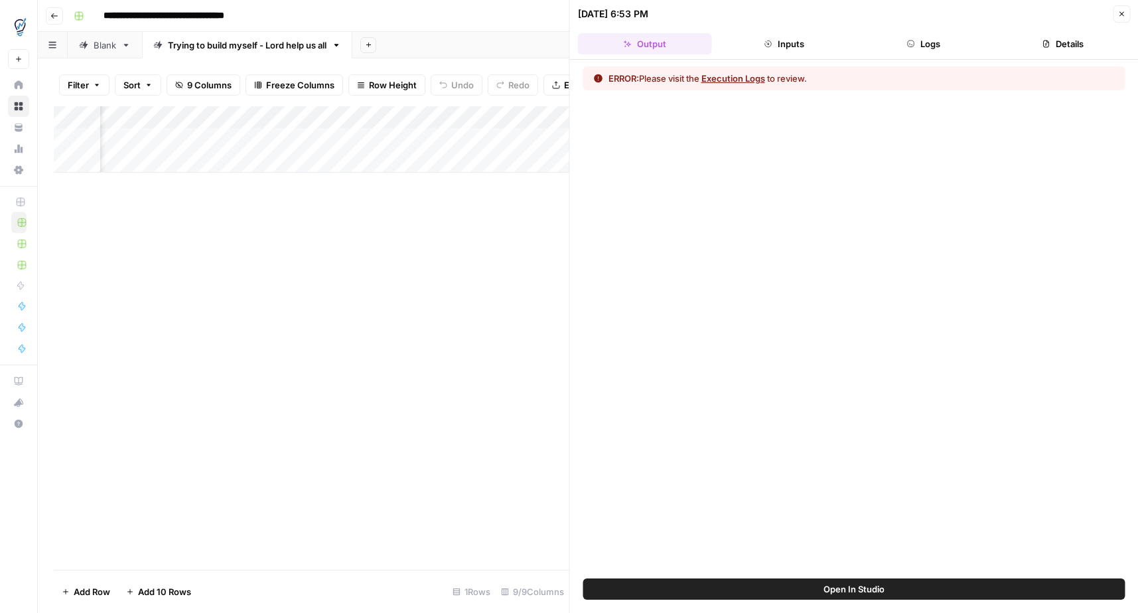
click at [1061, 46] on button "Details" at bounding box center [1063, 43] width 134 height 21
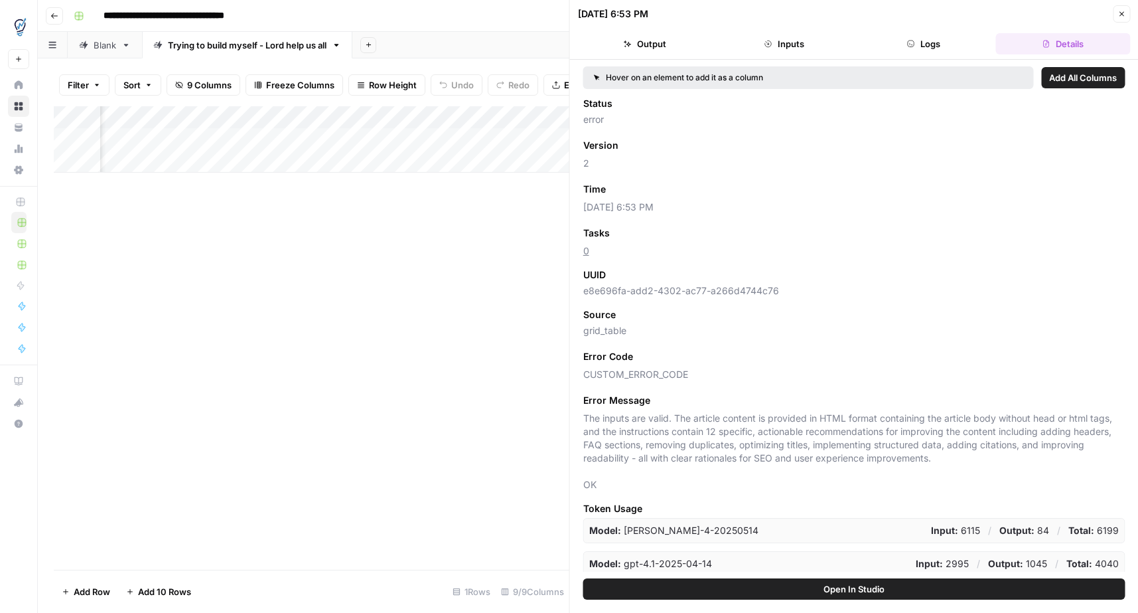
click at [1119, 14] on icon "button" at bounding box center [1122, 14] width 8 height 8
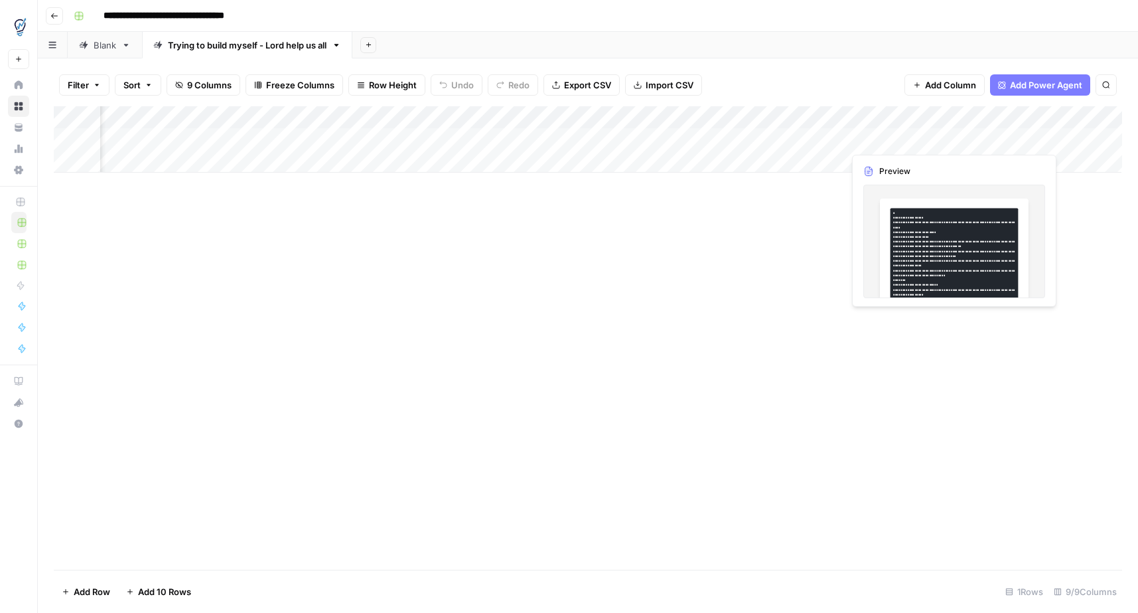
click at [890, 138] on div "Add Column" at bounding box center [588, 139] width 1069 height 66
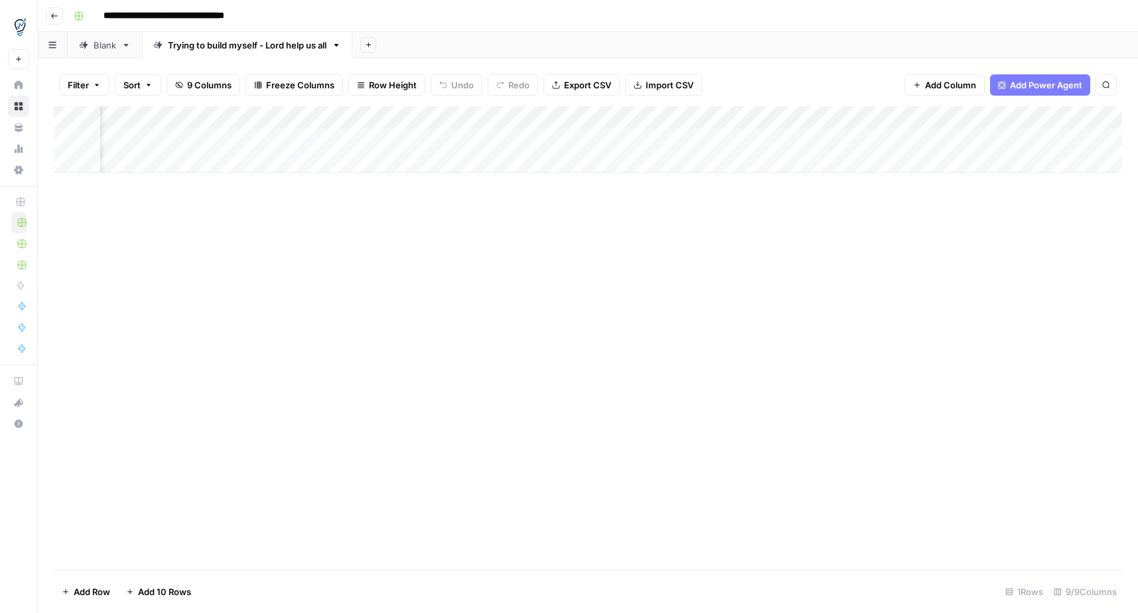
click at [268, 144] on div "Add Column" at bounding box center [588, 139] width 1069 height 66
click at [915, 135] on div "Add Column" at bounding box center [588, 139] width 1069 height 66
drag, startPoint x: 844, startPoint y: 113, endPoint x: 875, endPoint y: 114, distance: 30.5
click at [875, 112] on div "Add Column" at bounding box center [588, 139] width 1069 height 66
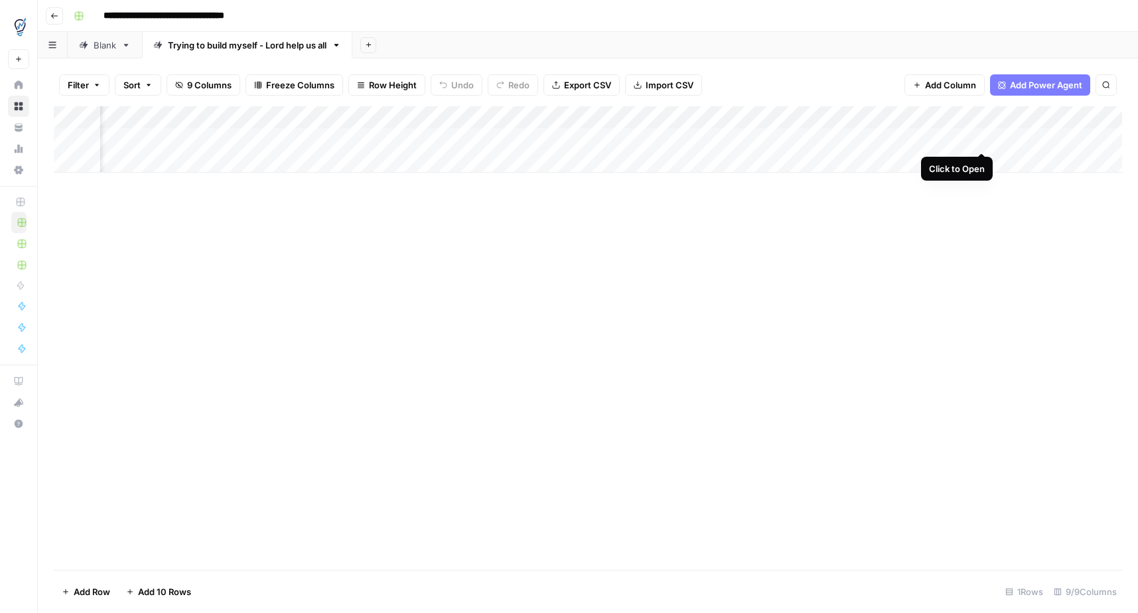
click at [978, 137] on div "Add Column" at bounding box center [588, 139] width 1069 height 66
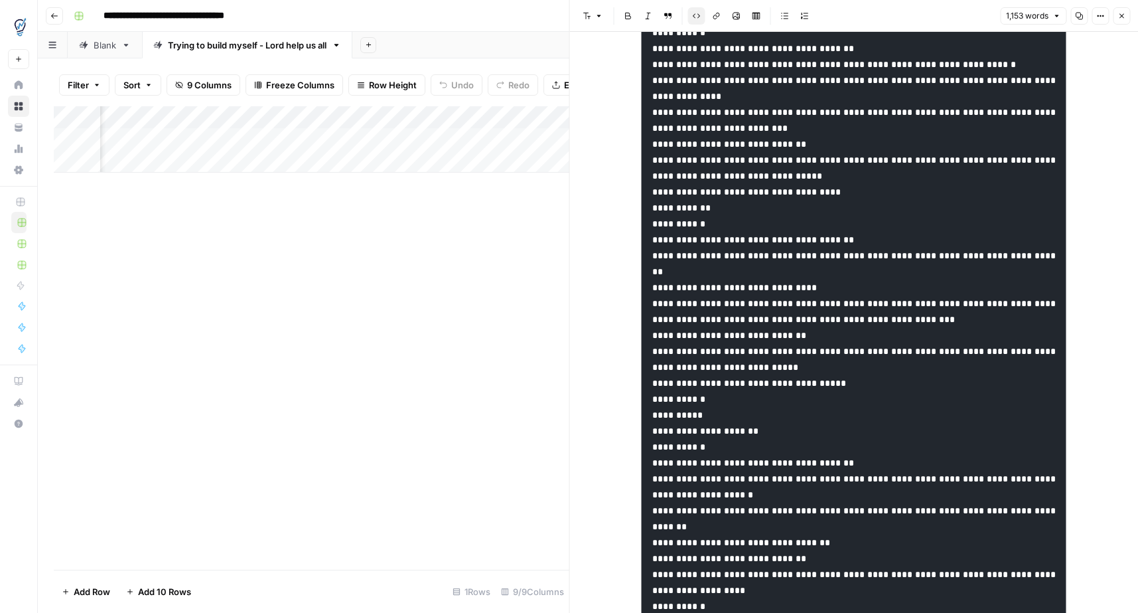
scroll to position [2372, 0]
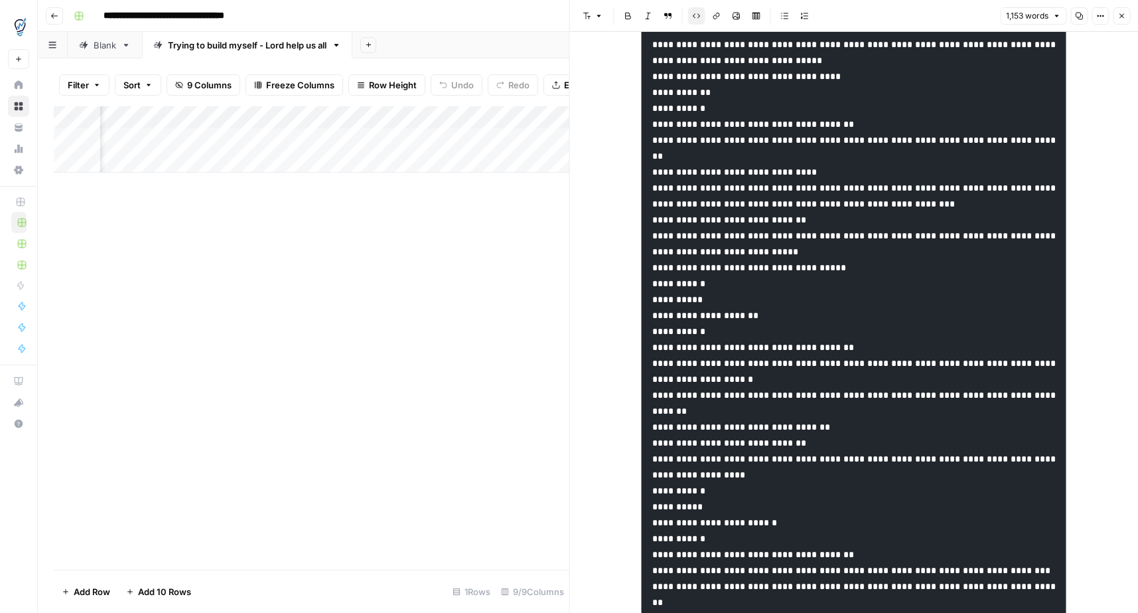
click at [1107, 80] on div "New Text" at bounding box center [854, 206] width 569 height 5093
click at [1121, 9] on button "Close" at bounding box center [1121, 15] width 17 height 17
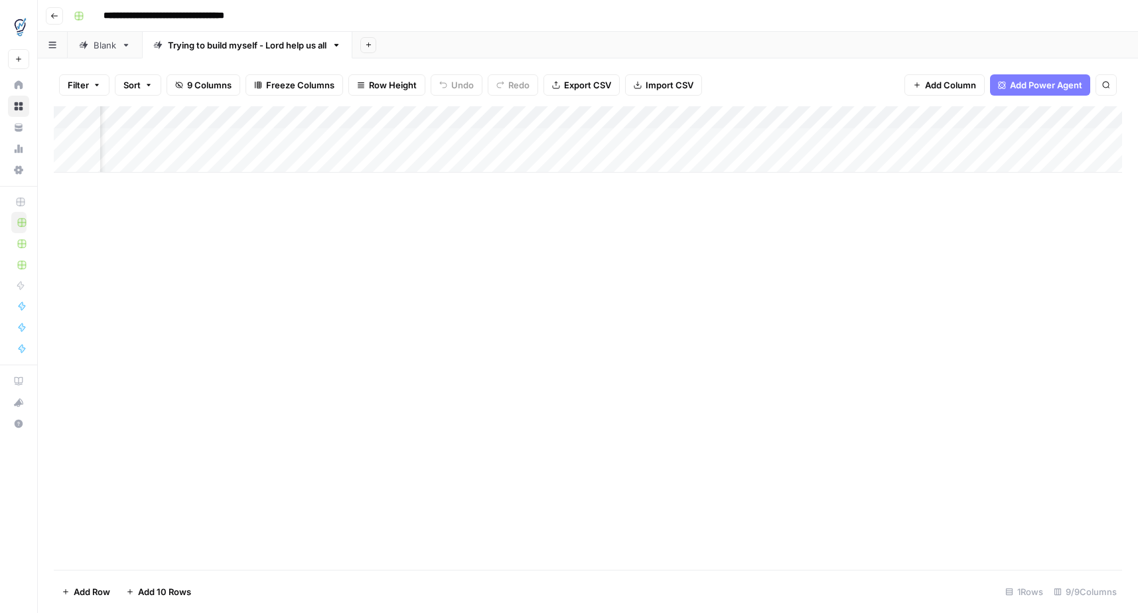
click at [1068, 136] on div "Add Column" at bounding box center [588, 139] width 1069 height 66
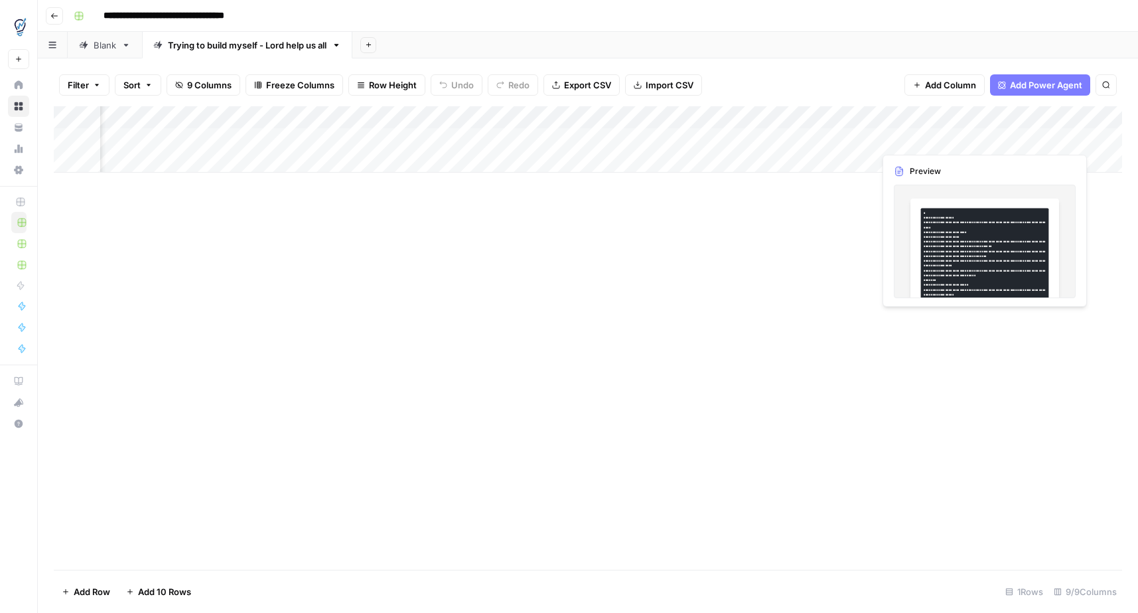
click at [965, 136] on div "Add Column" at bounding box center [588, 139] width 1069 height 66
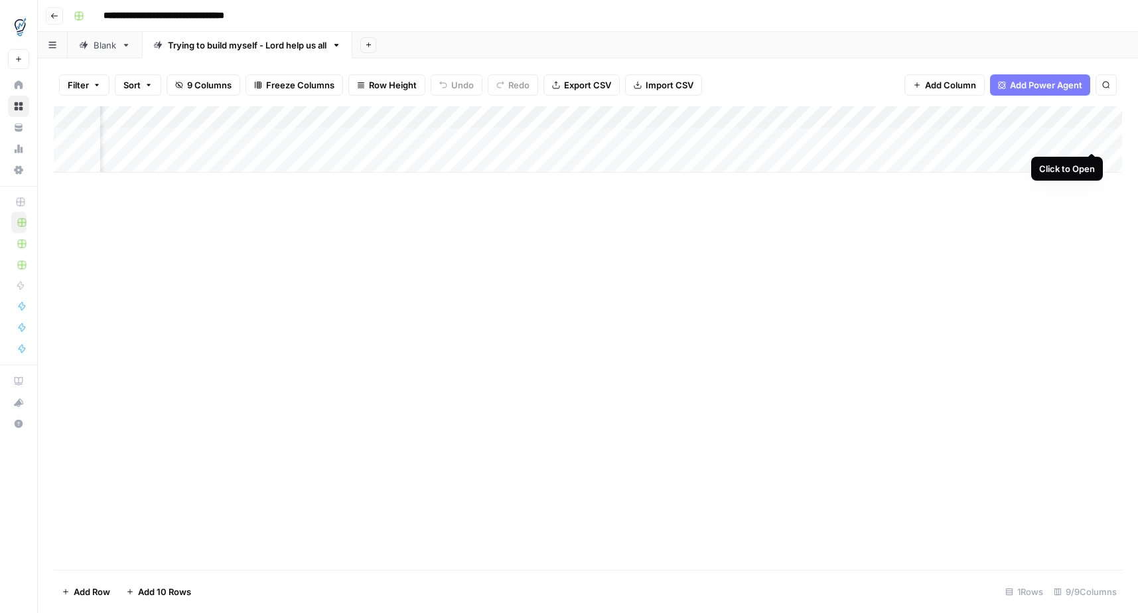
click at [1091, 137] on div "Add Column" at bounding box center [588, 139] width 1069 height 66
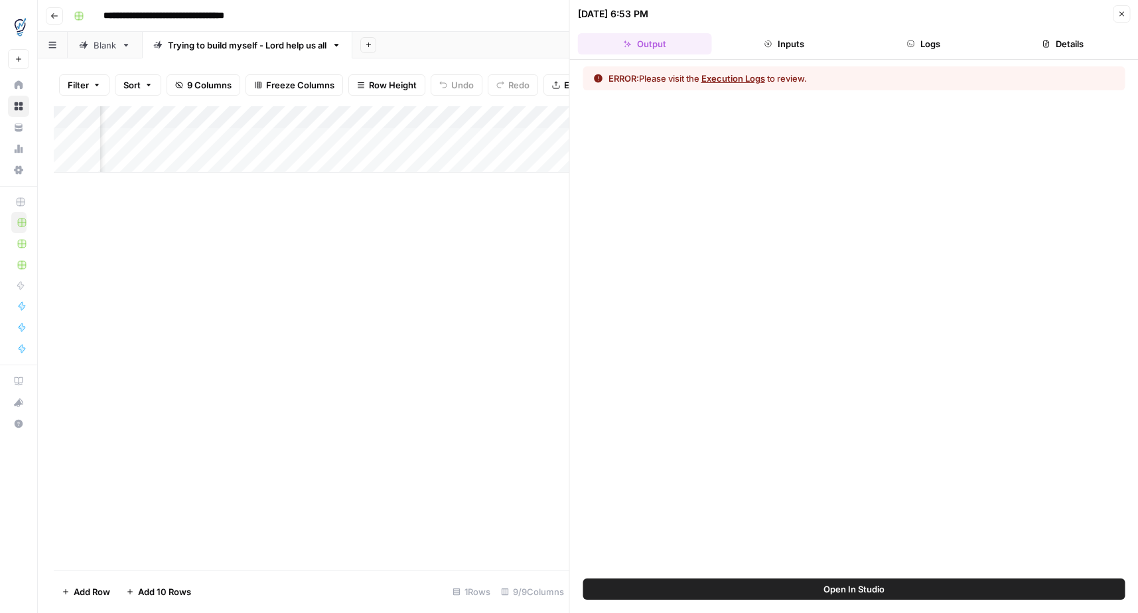
click at [747, 77] on button "Execution Logs" at bounding box center [734, 78] width 64 height 13
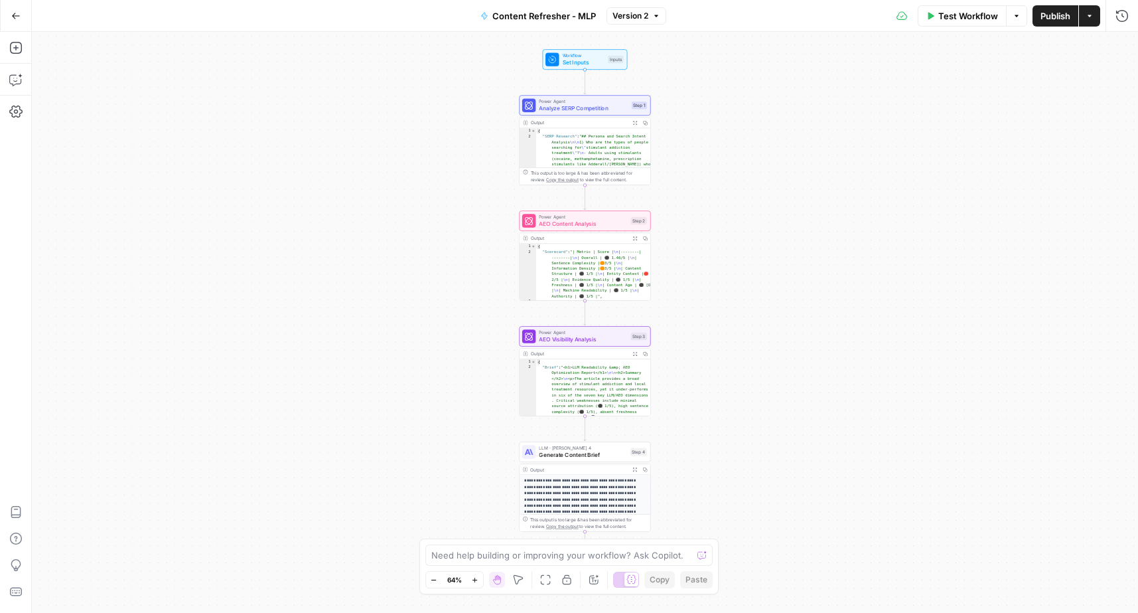
click at [575, 485] on p "**********" at bounding box center [585, 524] width 121 height 93
click at [576, 485] on p "**********" at bounding box center [585, 524] width 121 height 93
click at [581, 177] on div "This output is too large & has been abbreviated for review. Copy the output to …" at bounding box center [589, 175] width 116 height 13
type textarea "**********"
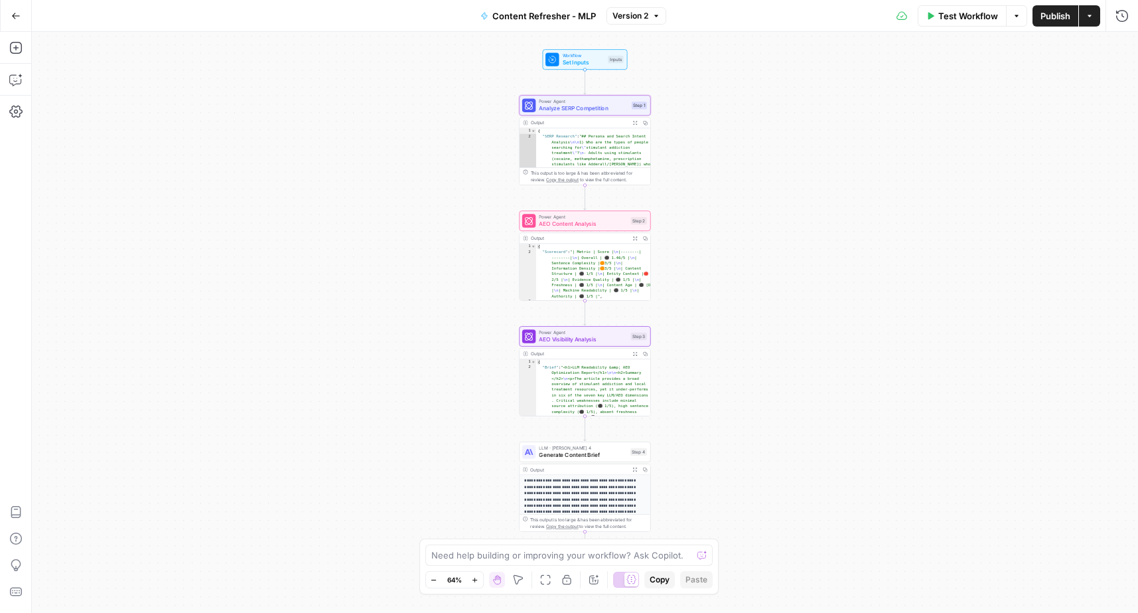
click at [596, 178] on div "This output is too large & has been abbreviated for review. Copy the output to …" at bounding box center [589, 175] width 116 height 13
click at [613, 175] on div "This output is too large & has been abbreviated for review. Copy the output to …" at bounding box center [589, 175] width 116 height 13
drag, startPoint x: 794, startPoint y: 183, endPoint x: 719, endPoint y: 140, distance: 86.2
click at [793, 183] on div "**********" at bounding box center [585, 322] width 1107 height 581
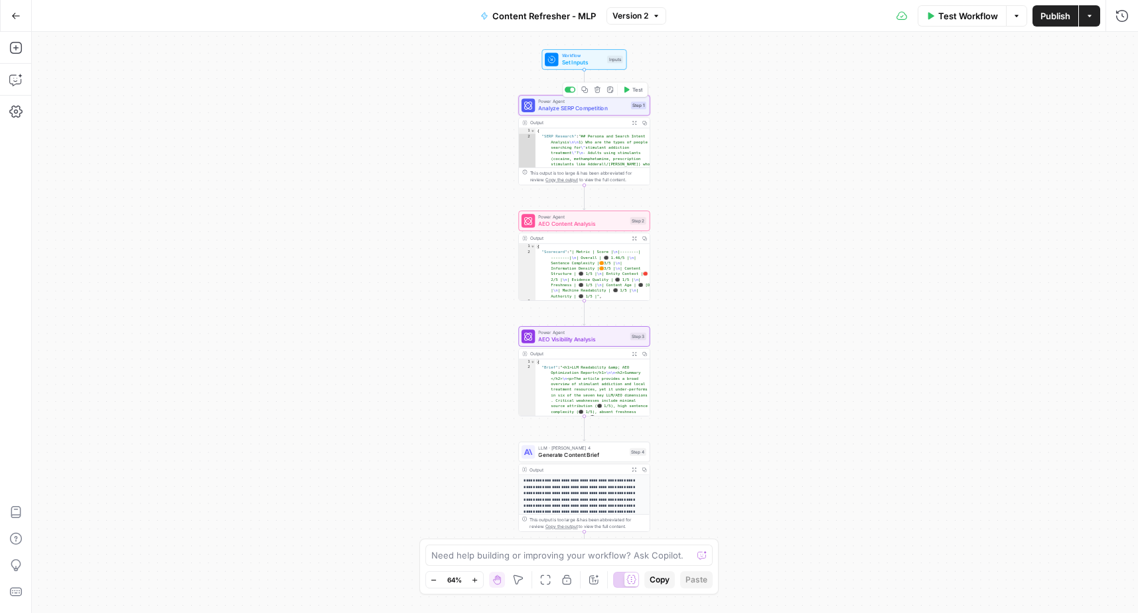
click at [619, 110] on span "Analyze SERP Competition" at bounding box center [582, 108] width 89 height 9
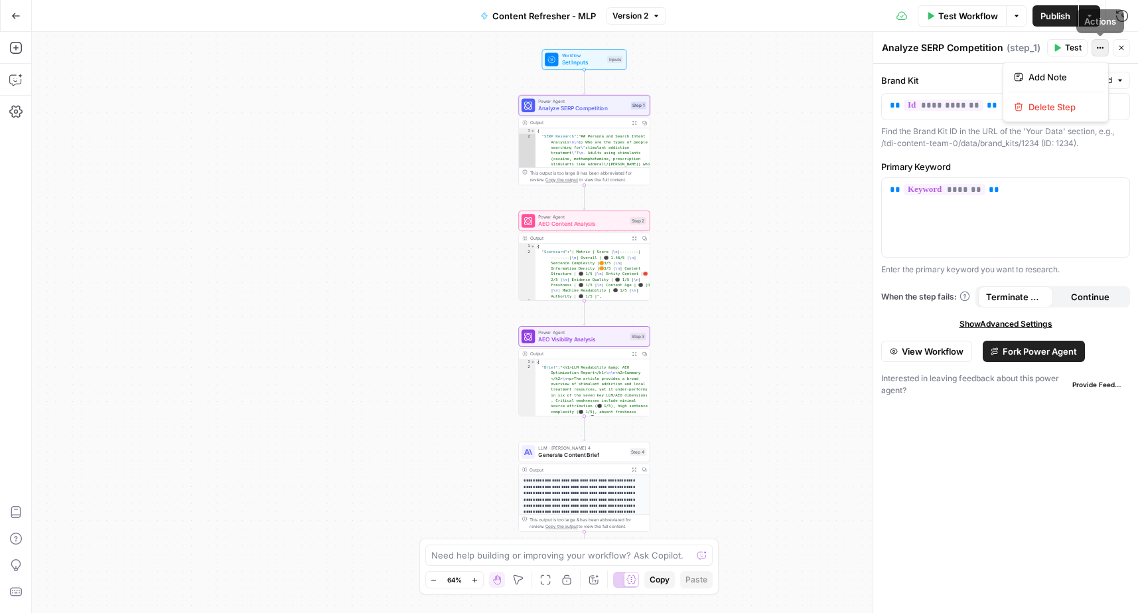
click at [1099, 48] on icon "button" at bounding box center [1101, 48] width 8 height 8
click at [612, 220] on span "AEO Content Analysis" at bounding box center [582, 224] width 88 height 9
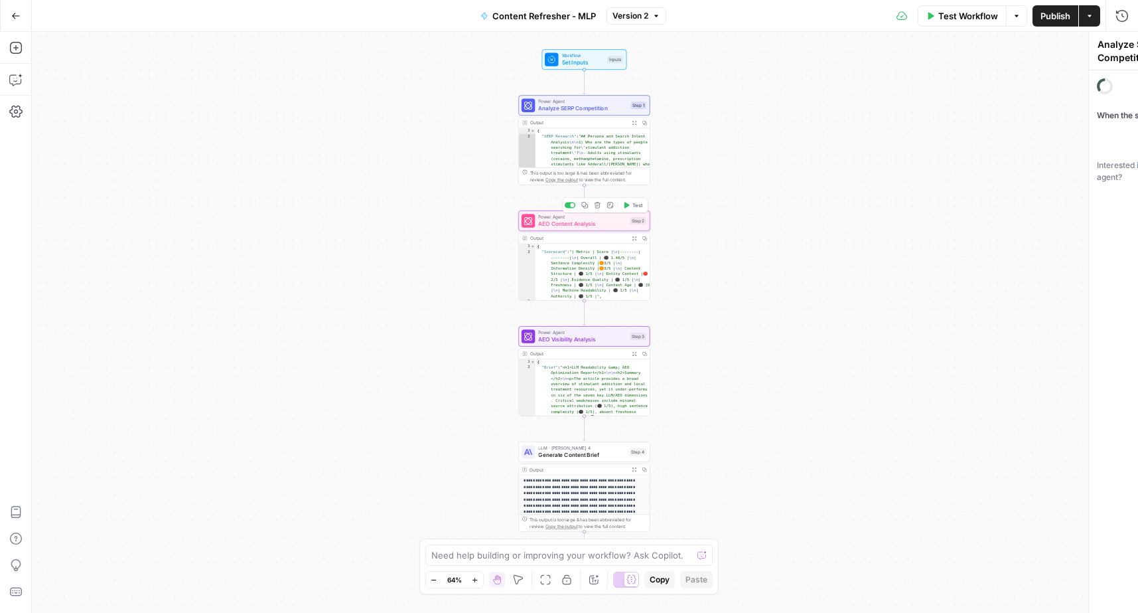
type textarea "AEO Content Analysis"
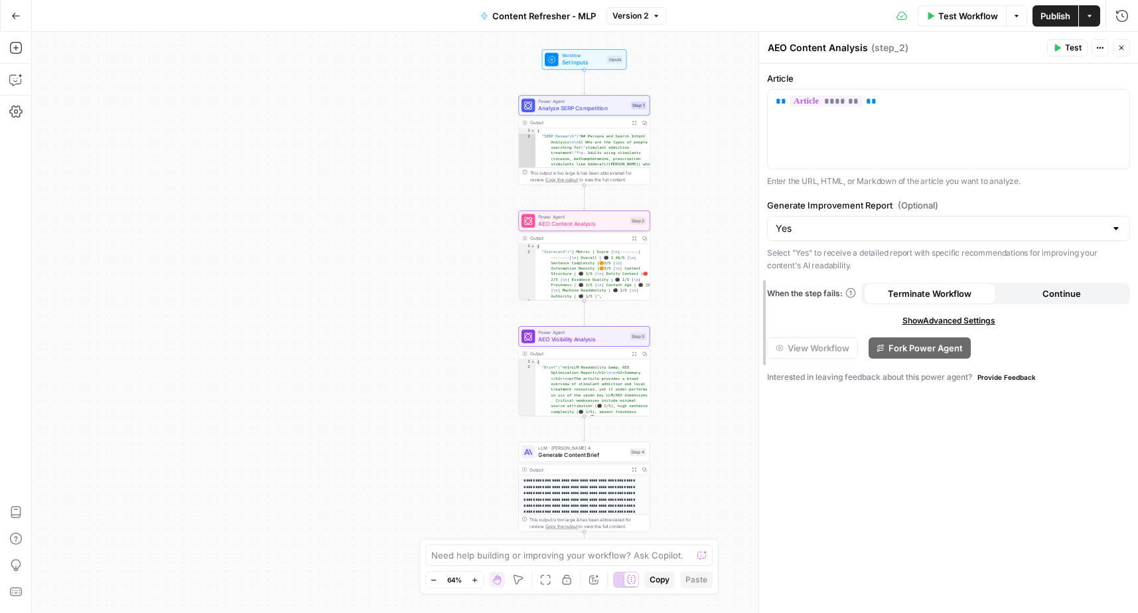
drag, startPoint x: 874, startPoint y: 260, endPoint x: 757, endPoint y: 259, distance: 116.2
click at [580, 60] on span "Set Inputs" at bounding box center [583, 62] width 42 height 9
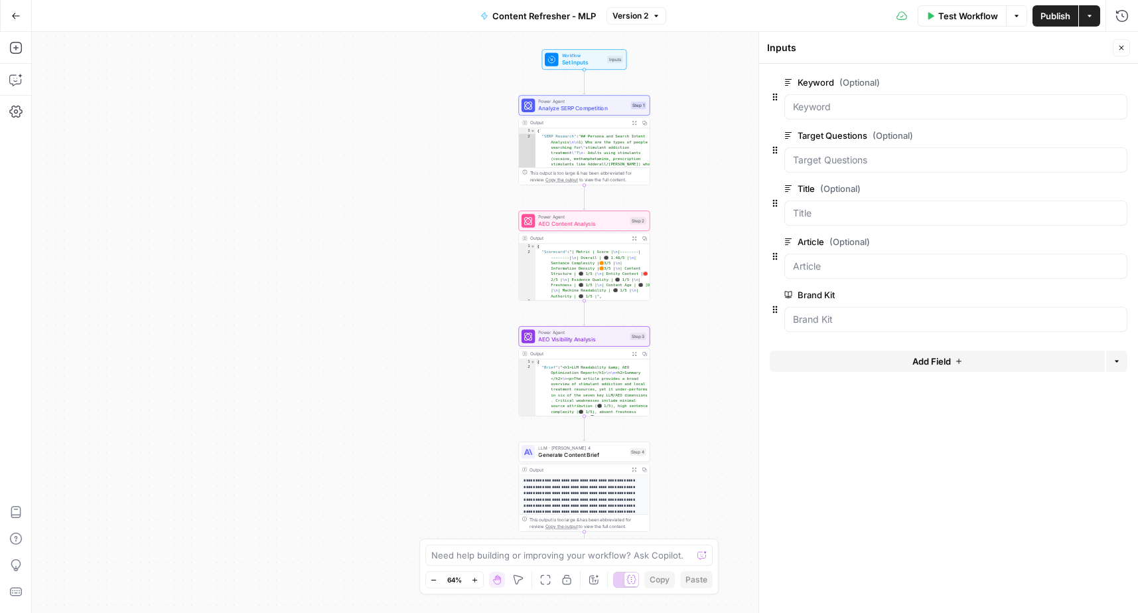
click at [589, 110] on span "Analyze SERP Competition" at bounding box center [582, 108] width 89 height 9
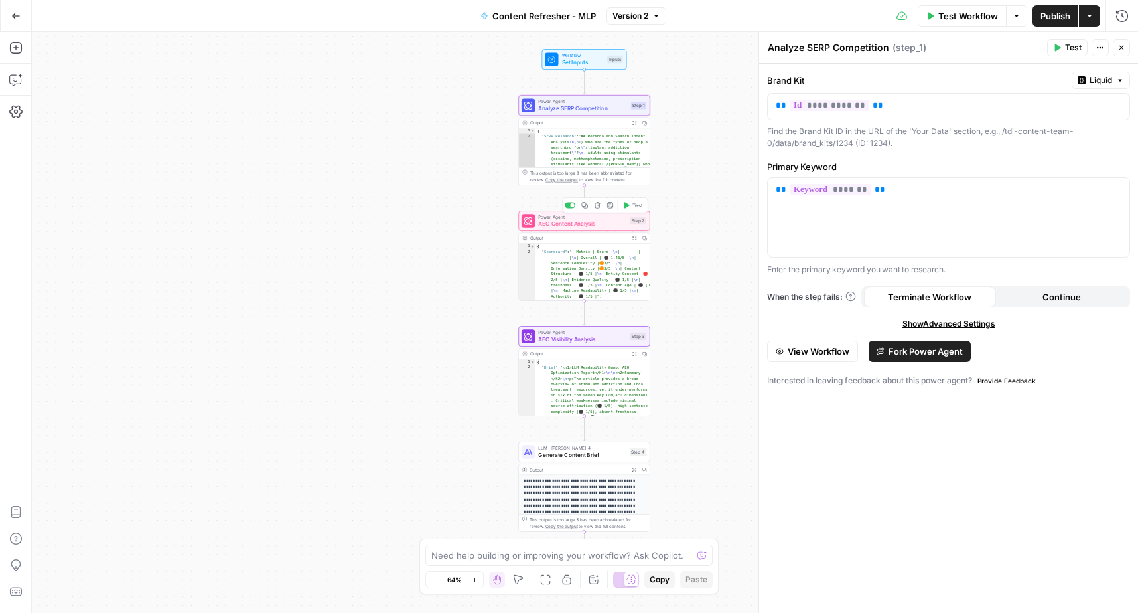
click at [582, 226] on span "AEO Content Analysis" at bounding box center [582, 224] width 88 height 9
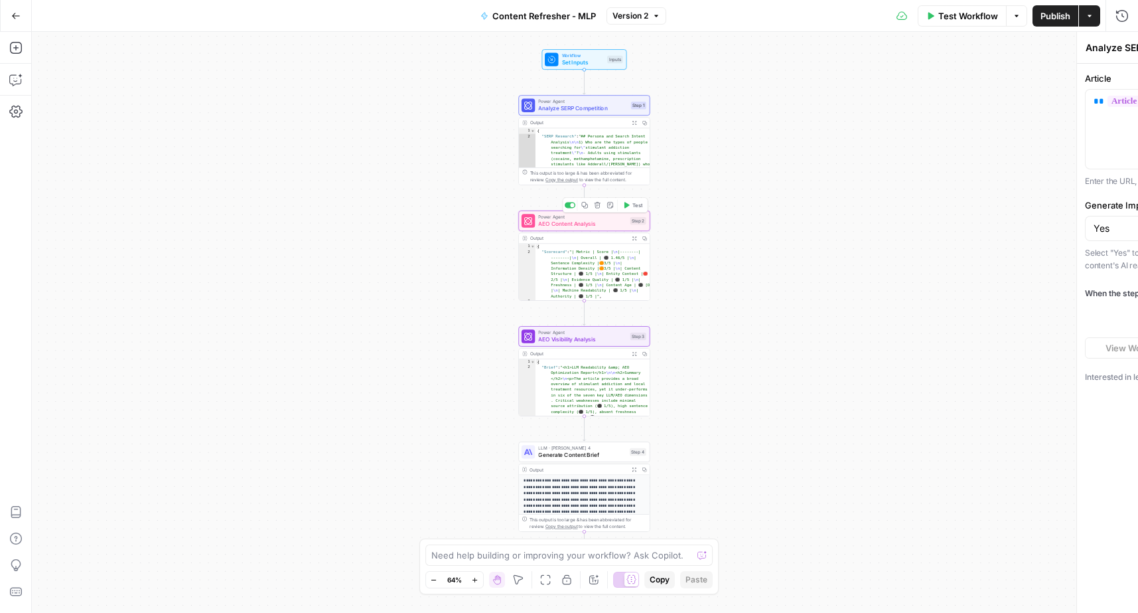
type textarea "AEO Content Analysis"
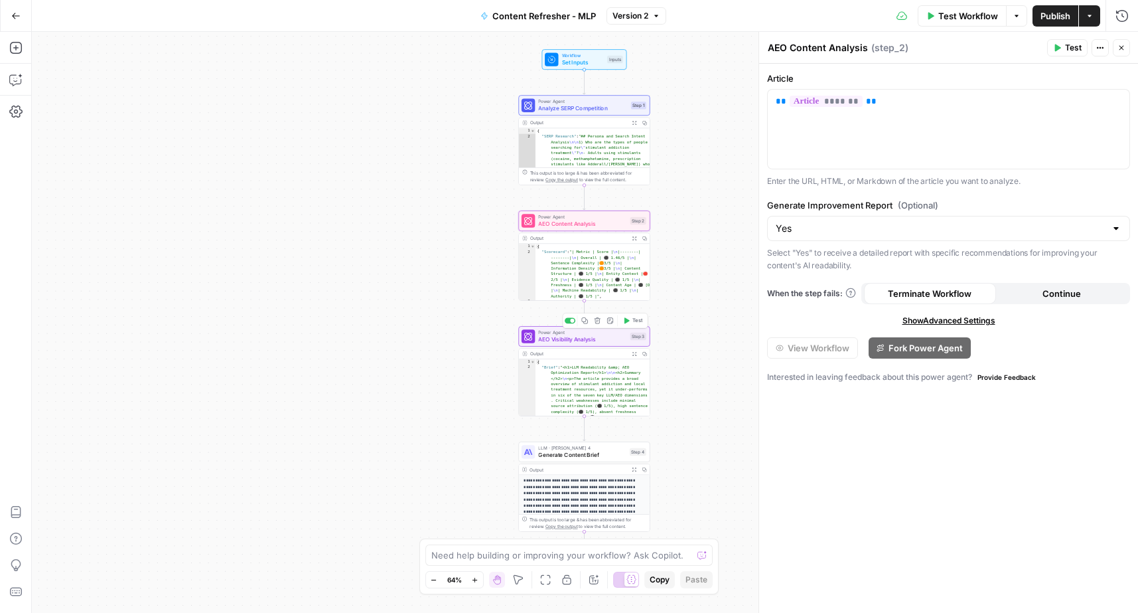
click at [567, 337] on span "AEO Visibility Analysis" at bounding box center [582, 339] width 88 height 9
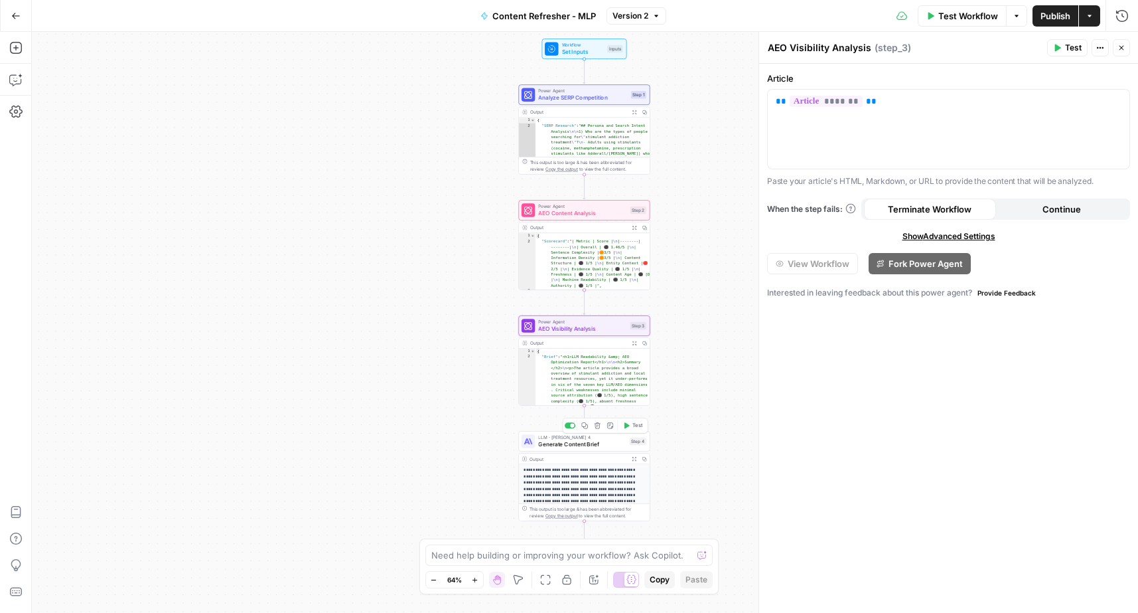
click at [582, 448] on span "Generate Content Brief" at bounding box center [582, 444] width 88 height 9
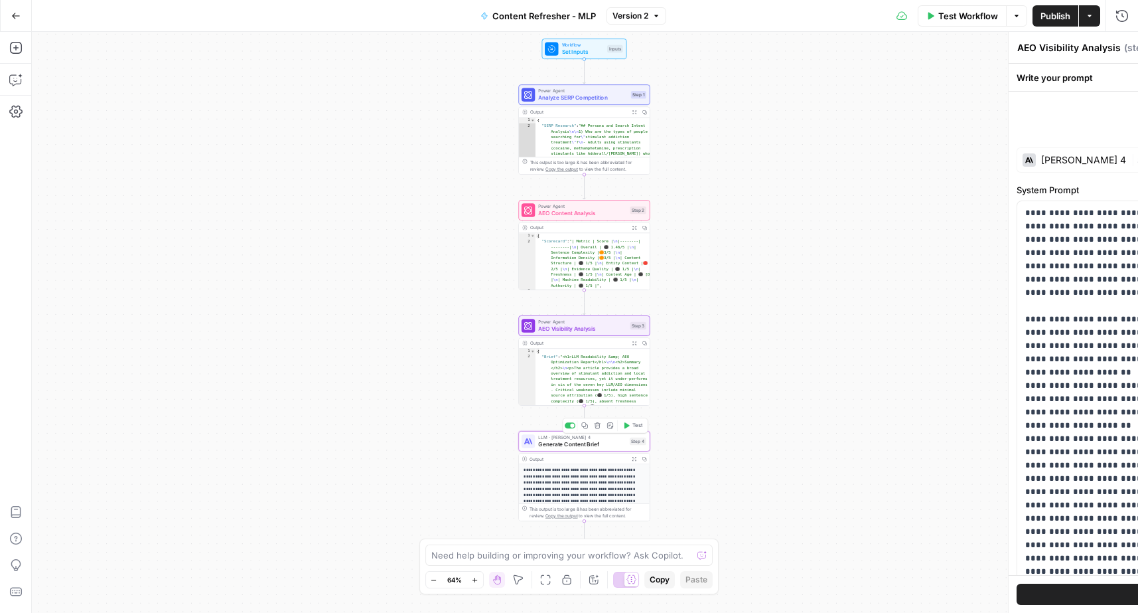
type textarea "Generate Content Brief"
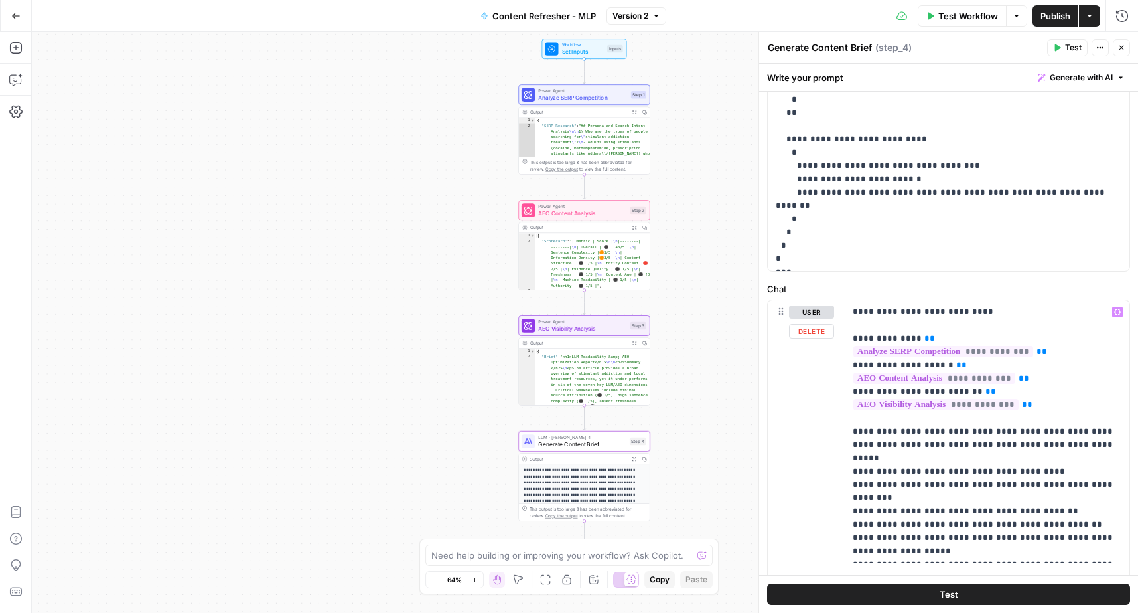
scroll to position [421, 0]
click at [586, 48] on span "Set Inputs" at bounding box center [583, 52] width 42 height 9
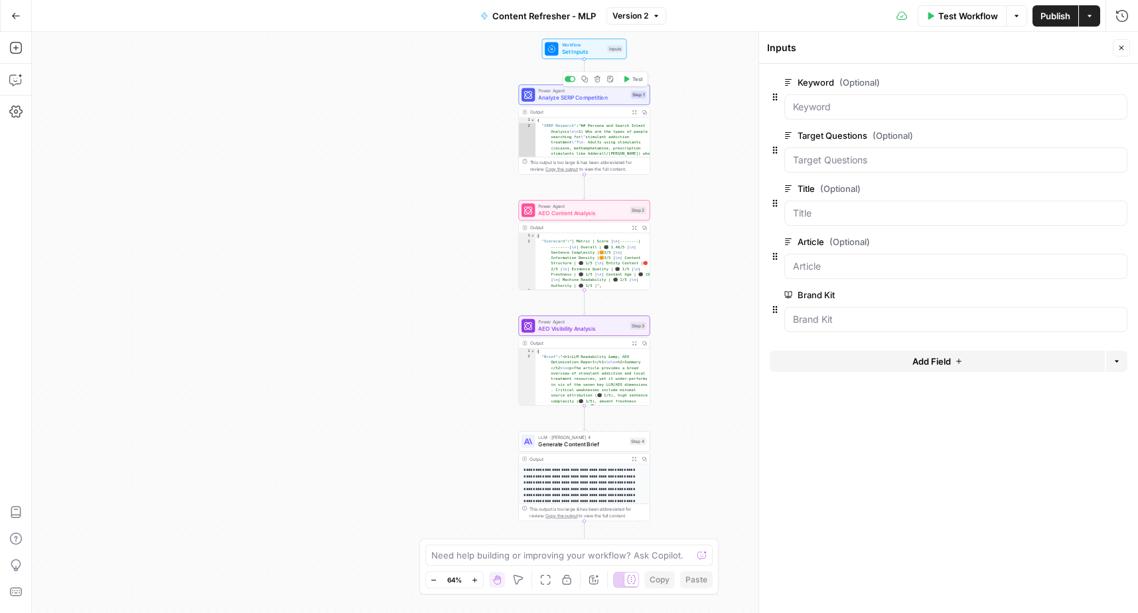
click at [578, 96] on span "Analyze SERP Competition" at bounding box center [582, 98] width 89 height 9
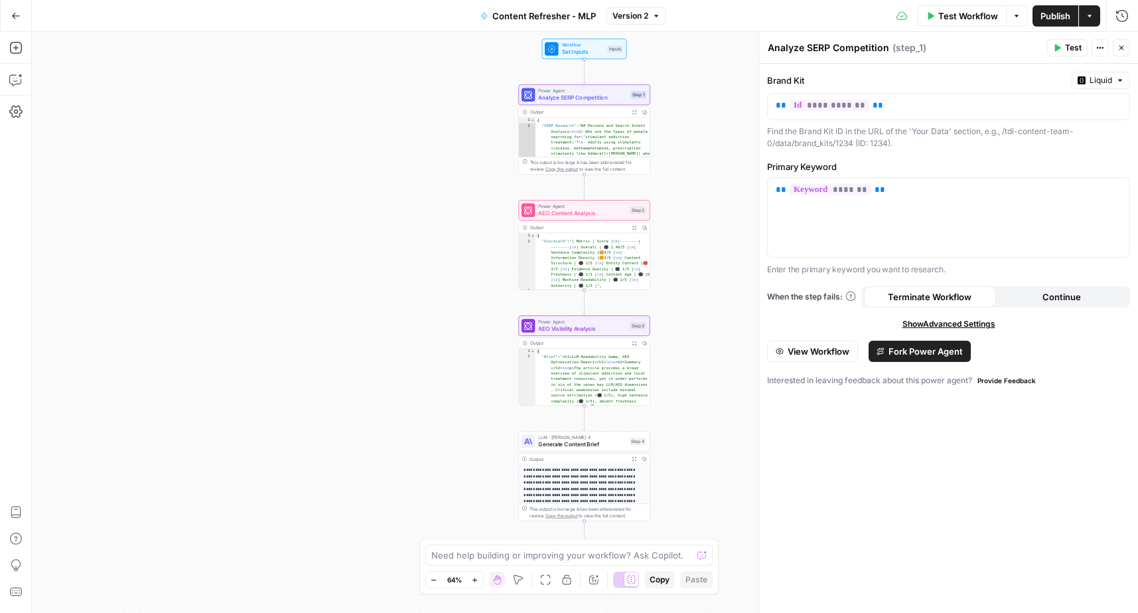
click at [560, 214] on span "AEO Content Analysis" at bounding box center [582, 213] width 88 height 9
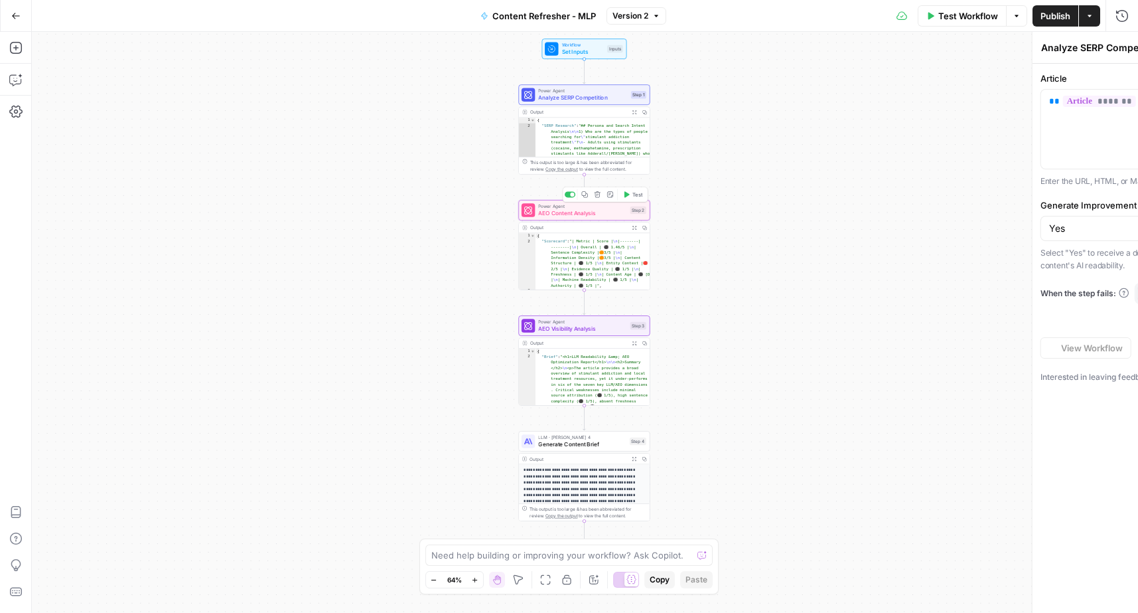
type textarea "AEO Content Analysis"
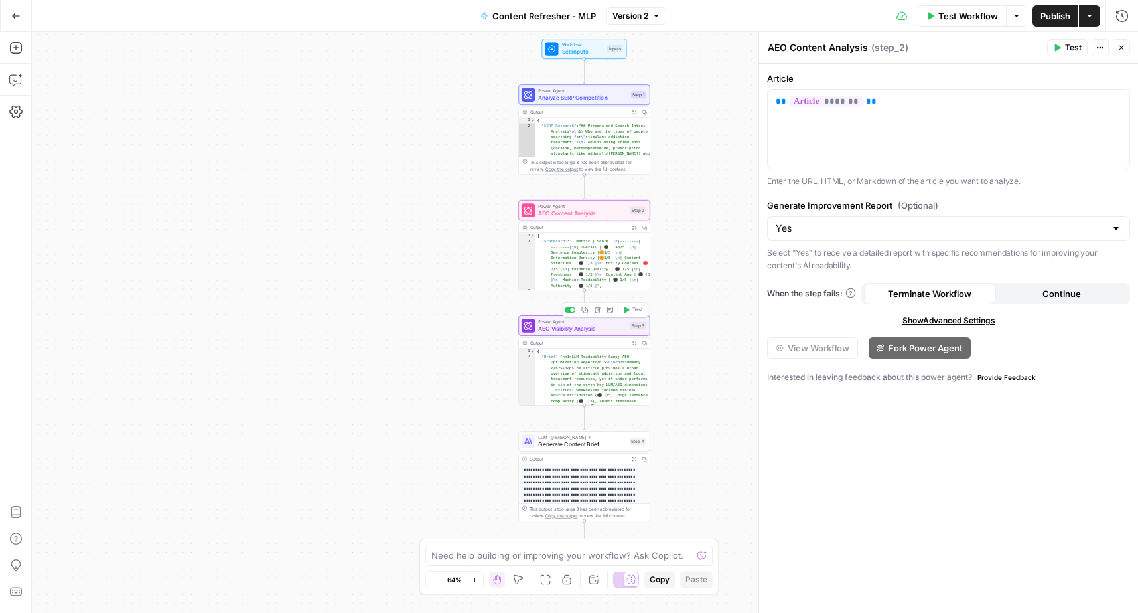
click at [574, 329] on span "AEO Visibility Analysis" at bounding box center [582, 329] width 88 height 9
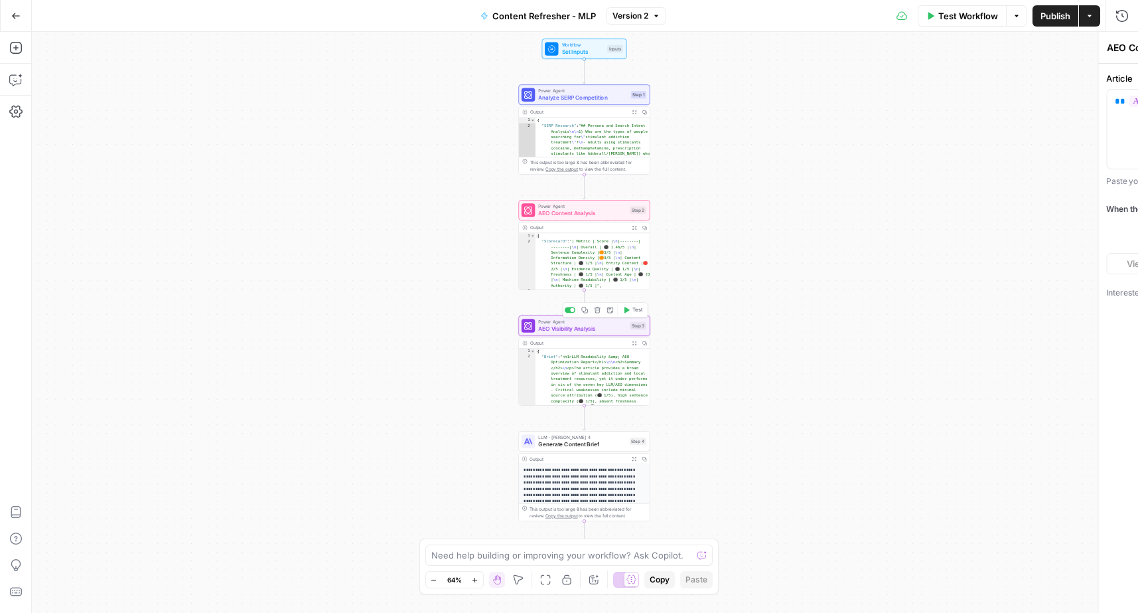
type textarea "AEO Visibility Analysis"
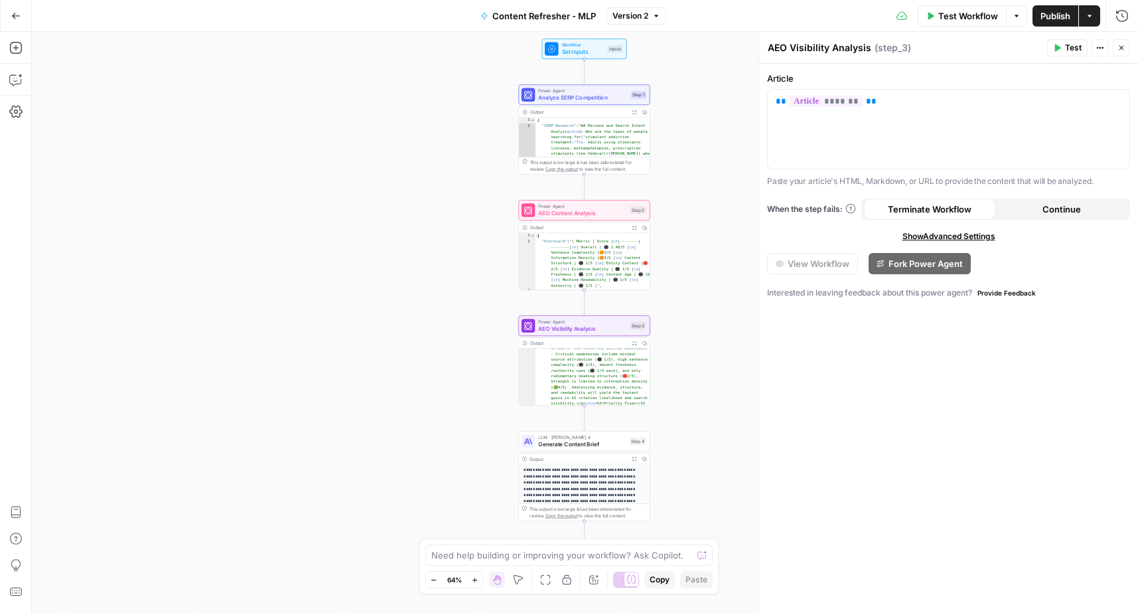
scroll to position [56, 0]
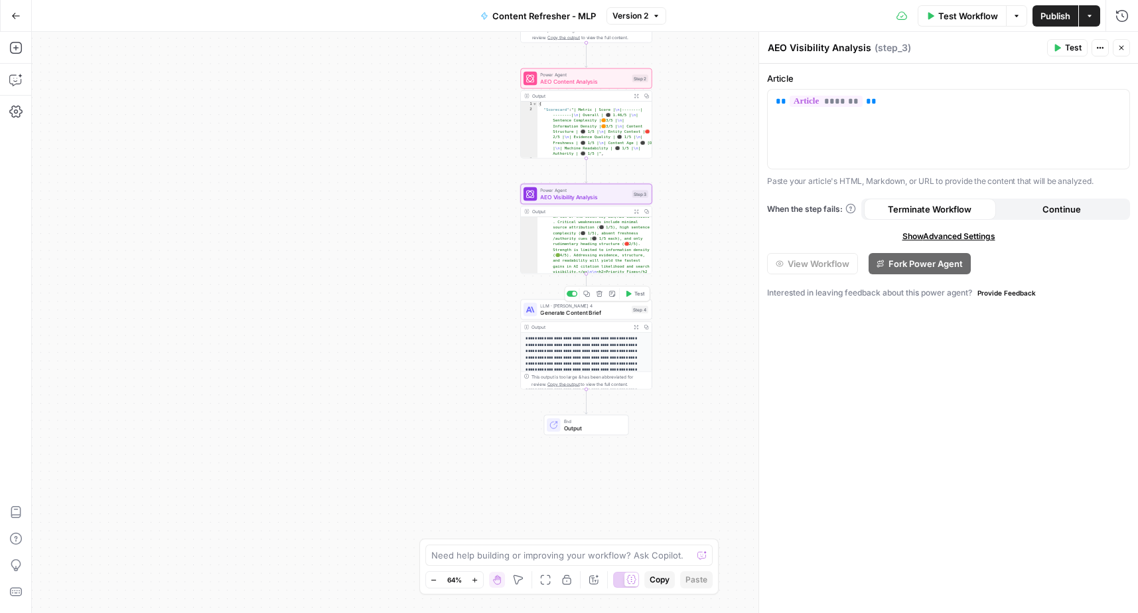
click at [578, 311] on span "Generate Content Brief" at bounding box center [584, 312] width 88 height 9
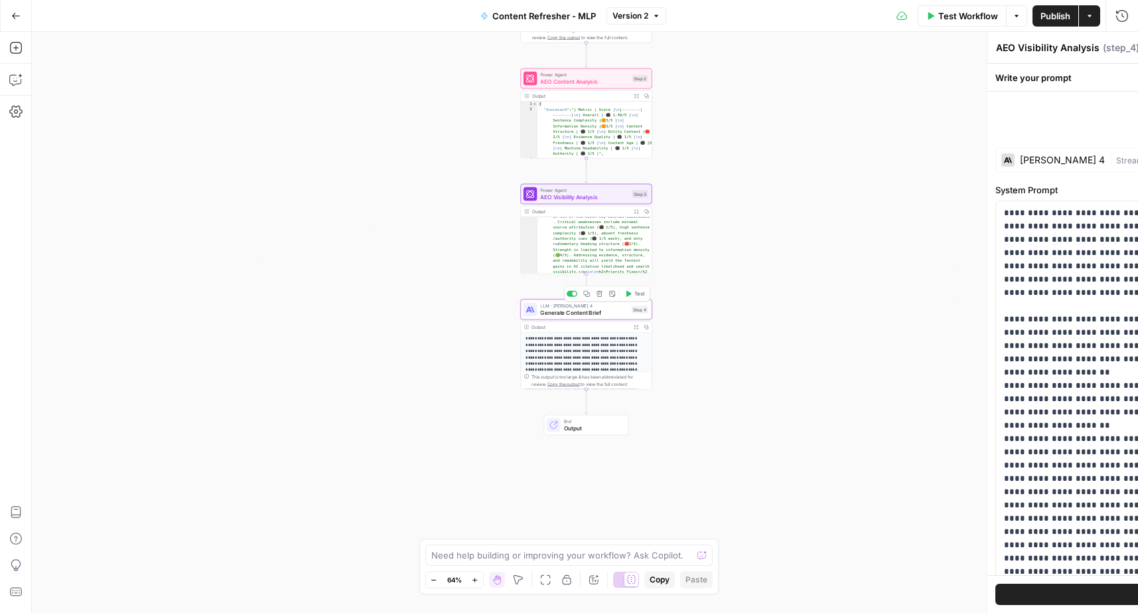
type textarea "Generate Content Brief"
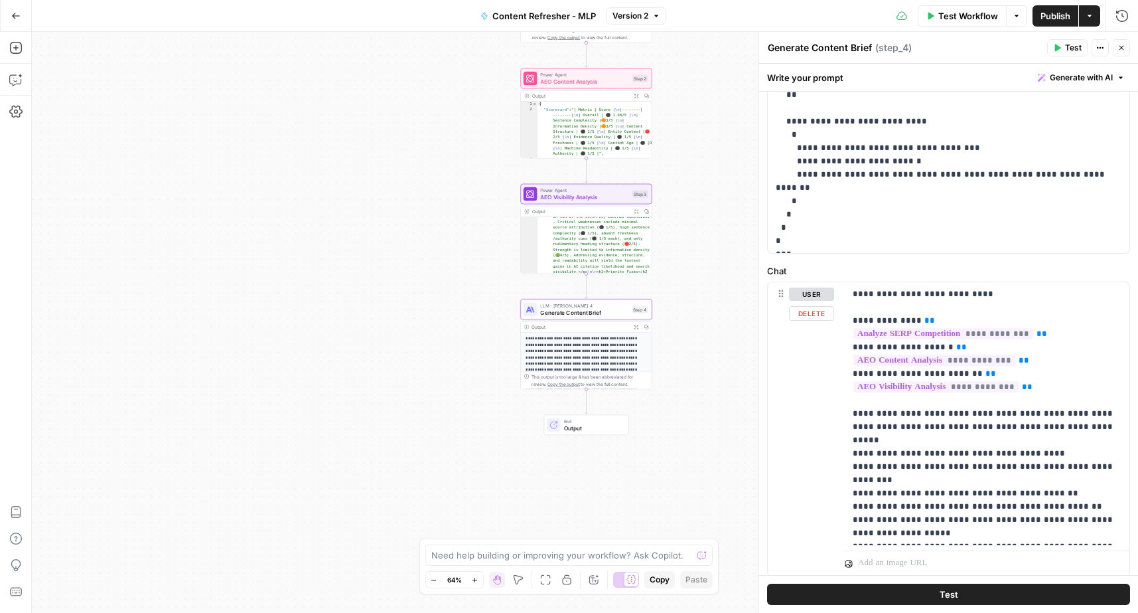
scroll to position [449, 0]
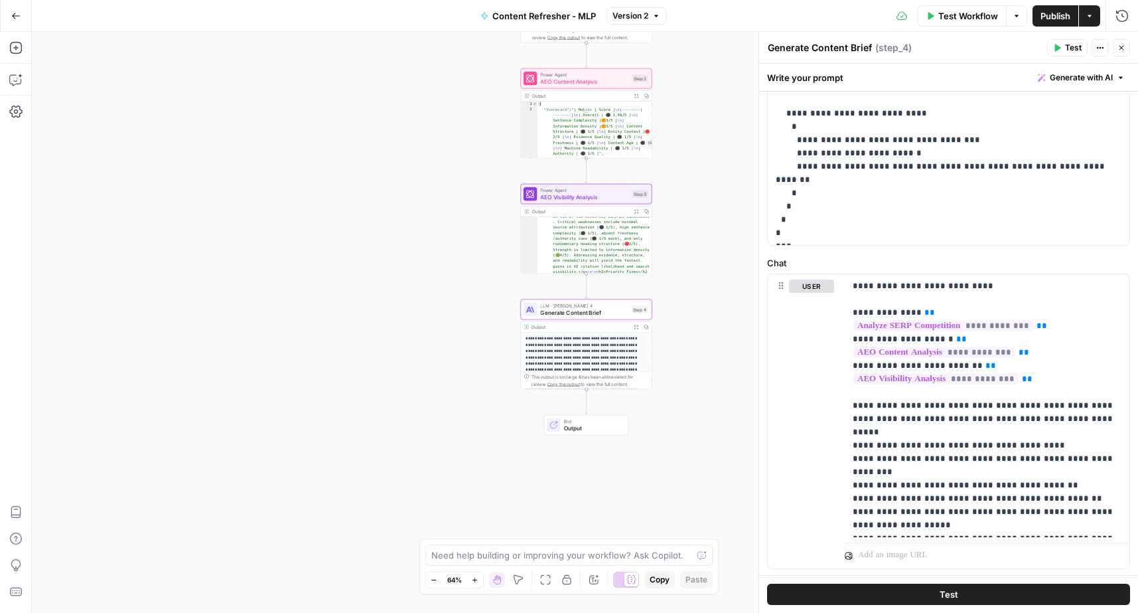
click at [584, 427] on span "Output" at bounding box center [593, 428] width 58 height 9
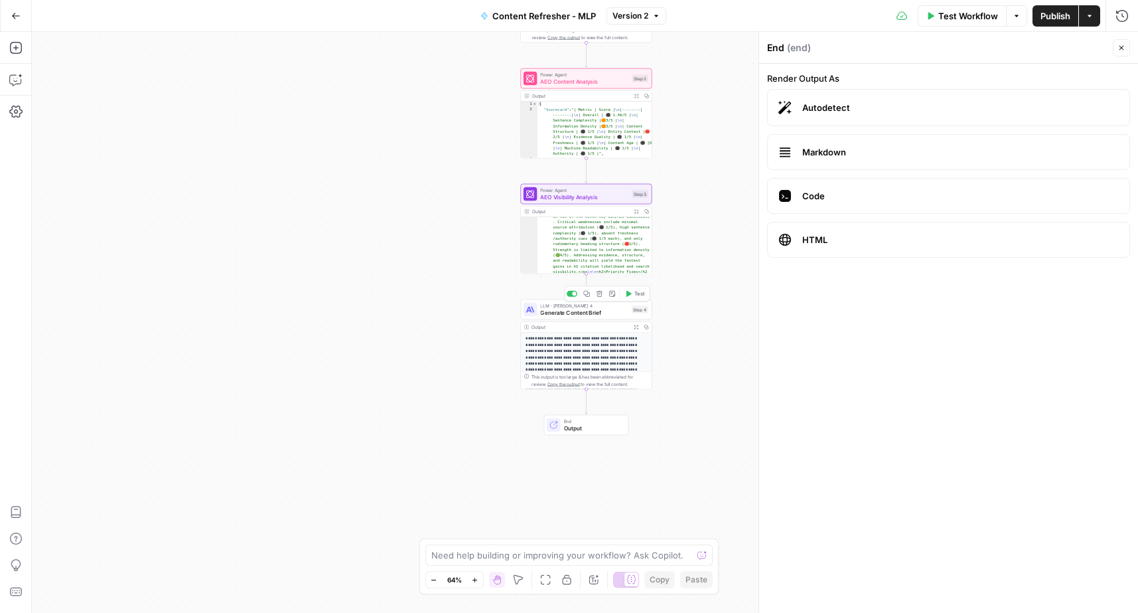
click at [606, 311] on span "Generate Content Brief" at bounding box center [584, 312] width 88 height 9
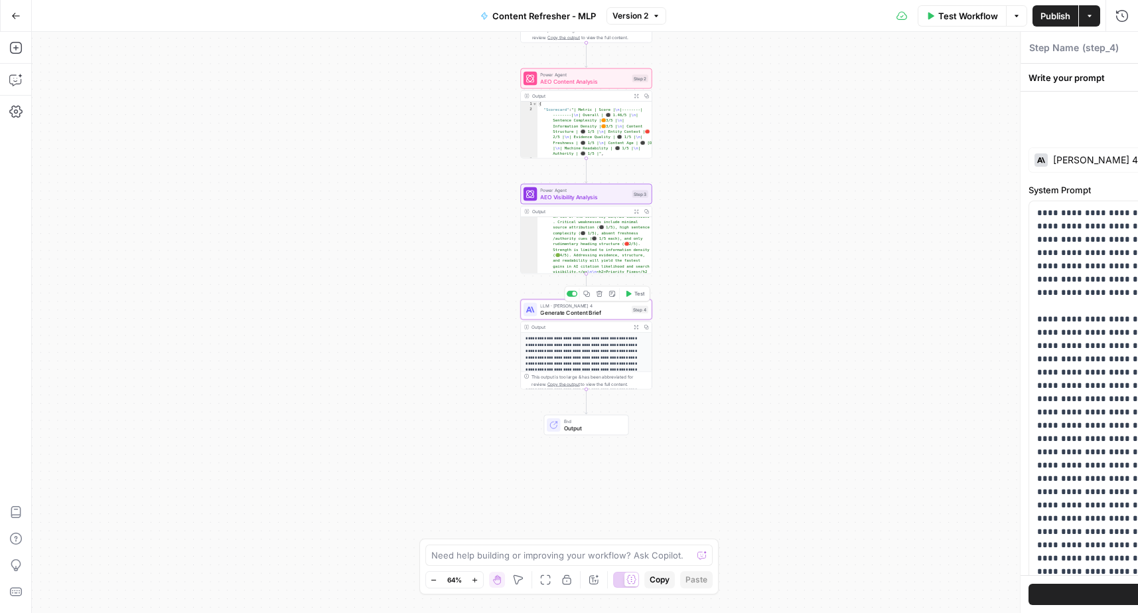
type textarea "Generate Content Brief"
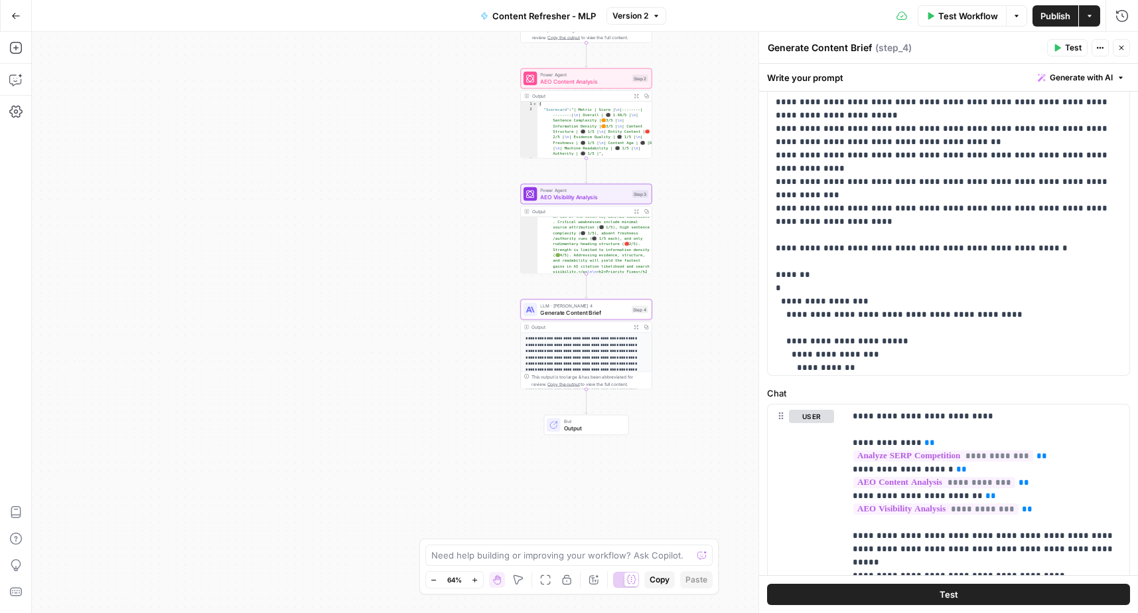
scroll to position [140, 0]
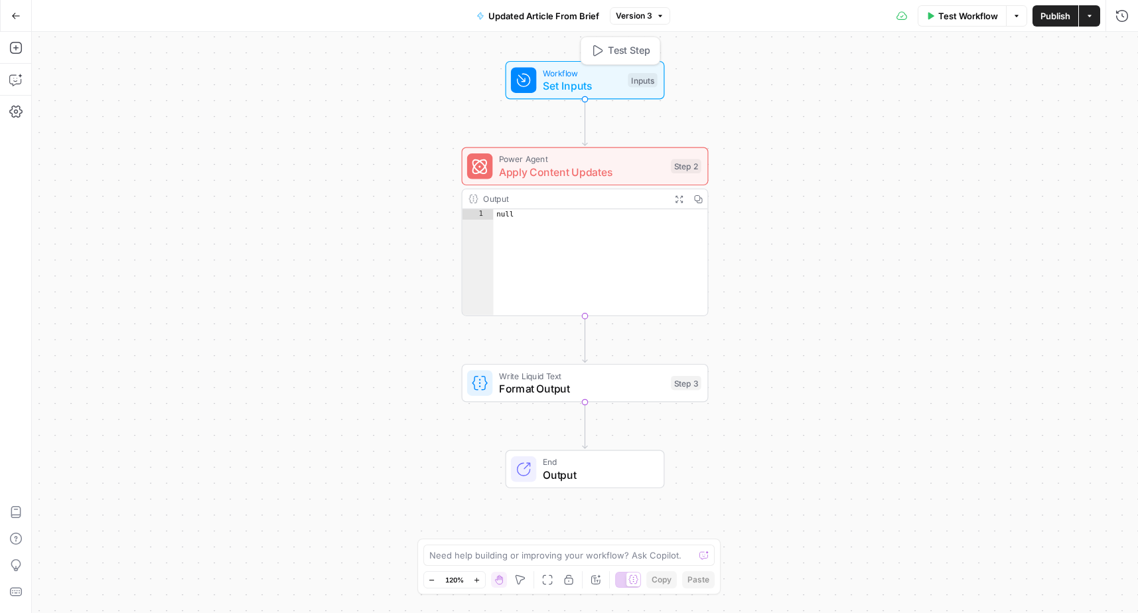
click at [570, 78] on span "Set Inputs" at bounding box center [582, 86] width 79 height 16
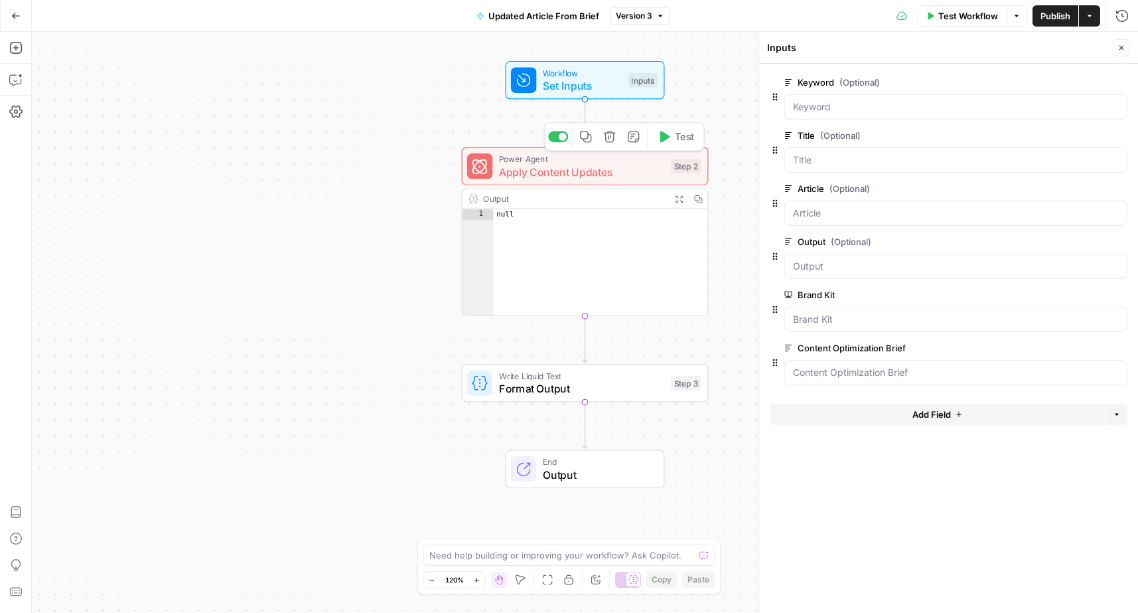
click at [596, 171] on span "Apply Content Updates" at bounding box center [582, 172] width 166 height 16
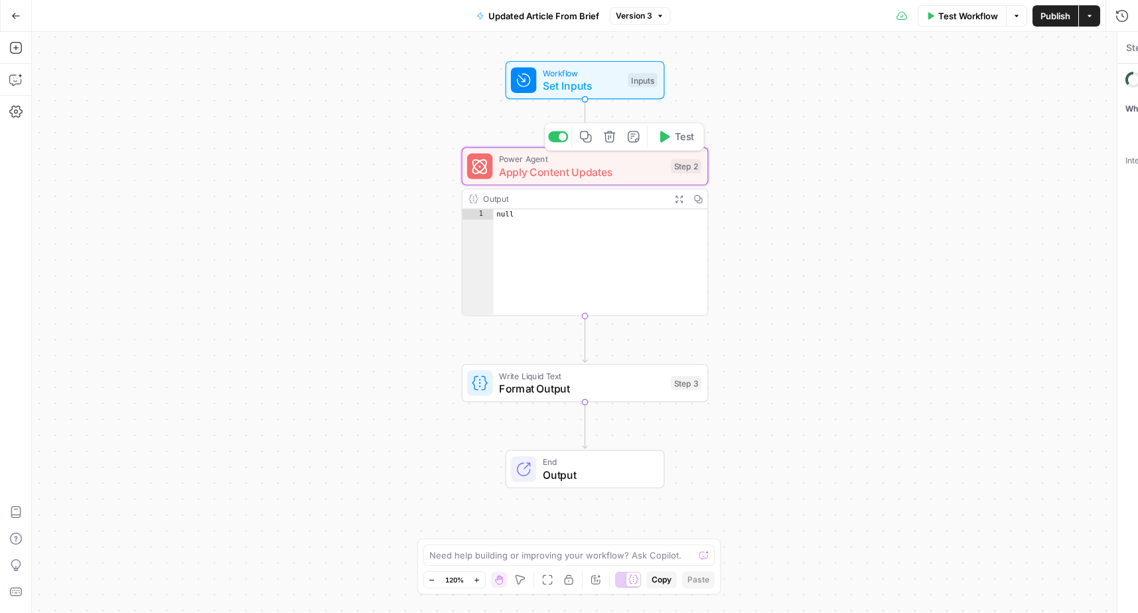
type textarea "Apply Content Updates"
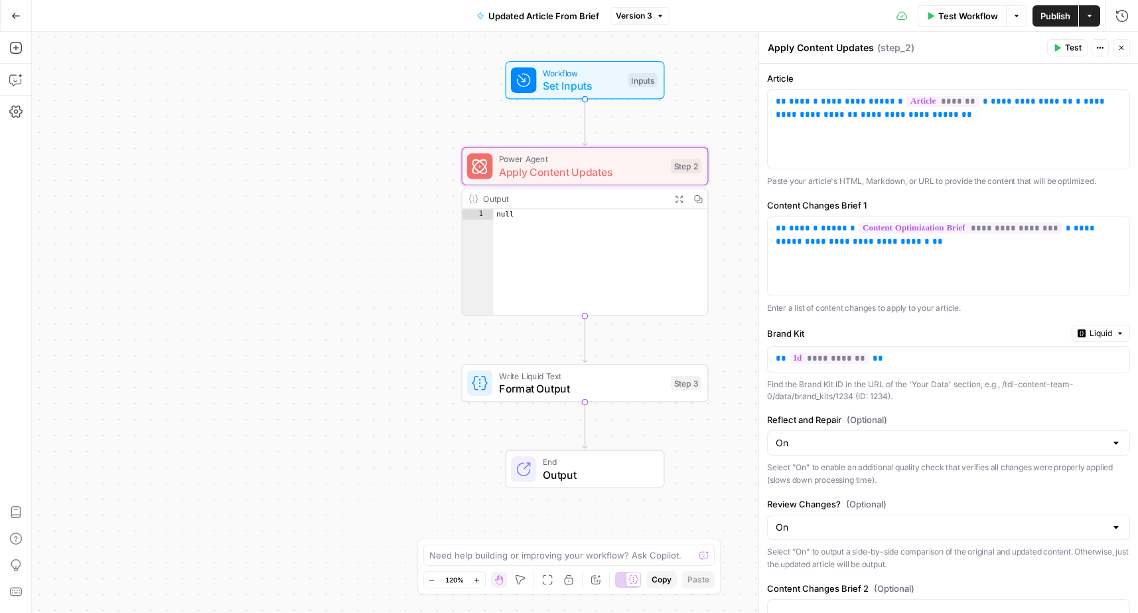
type textarea "****"
click at [623, 254] on div "null" at bounding box center [601, 273] width 215 height 128
